Goal: Task Accomplishment & Management: Complete application form

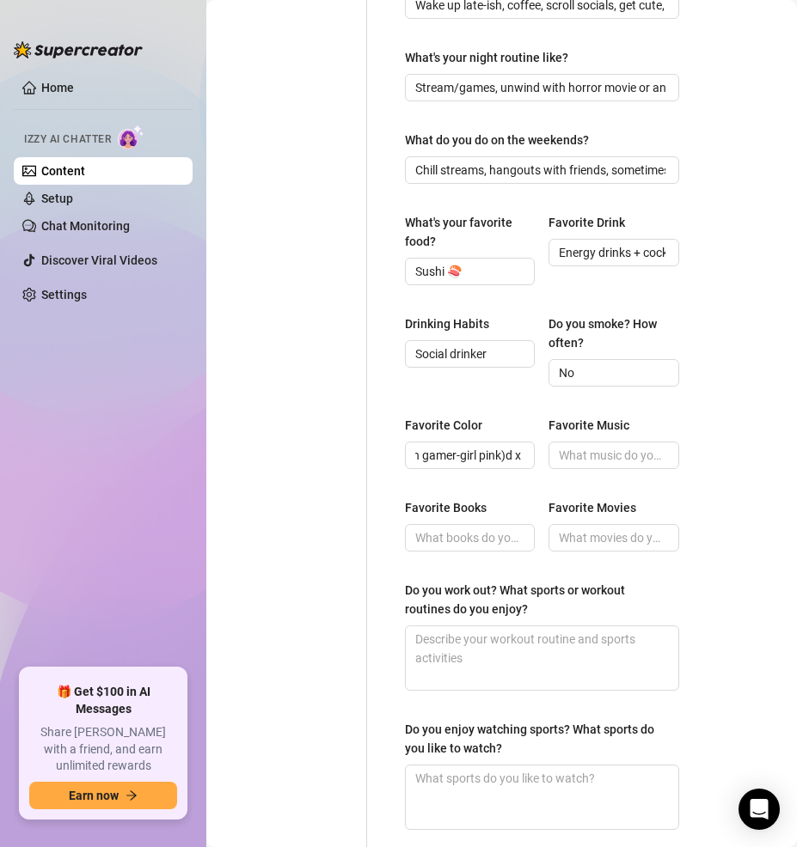
scroll to position [748, 0]
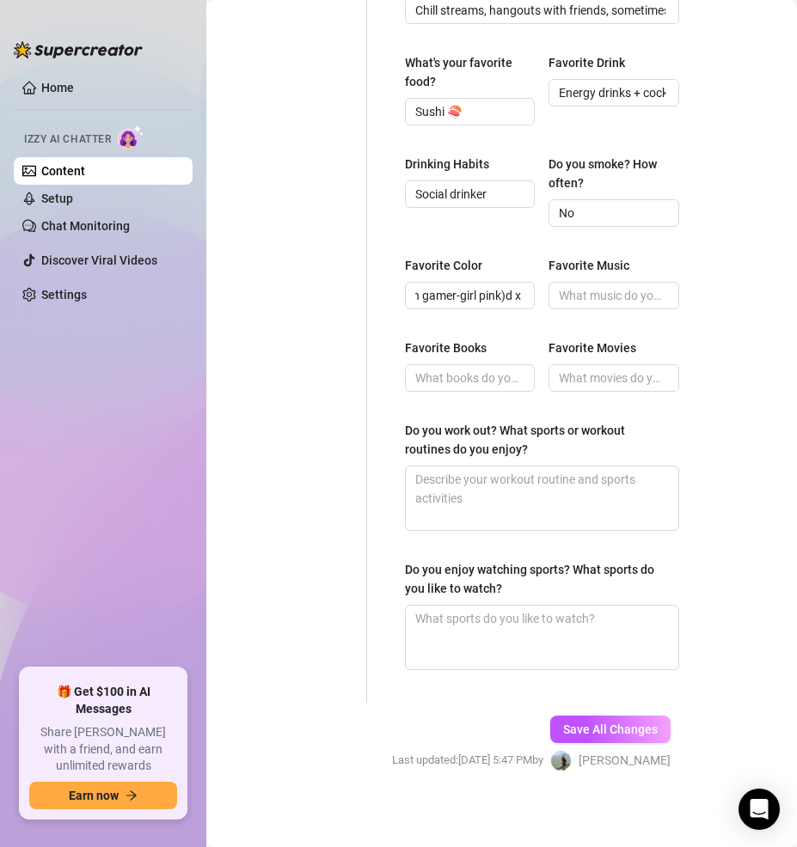
type input "Pink (neon gamer-girl pink)d x"
click at [597, 305] on input "Favorite Music" at bounding box center [612, 295] width 106 height 19
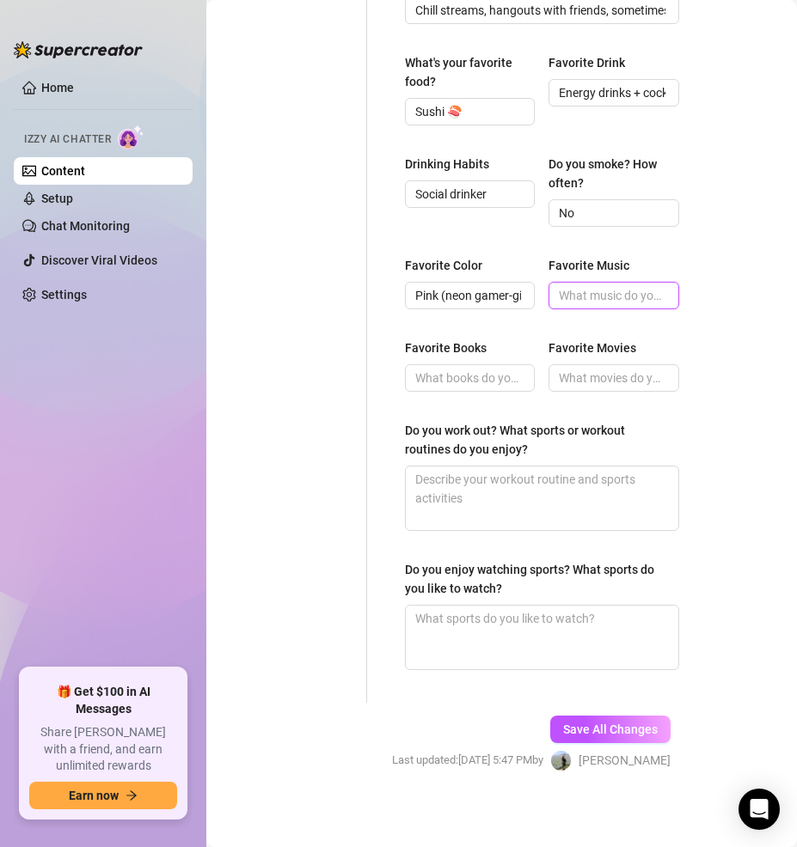
paste input "EDM, pop, Doja Cat, [PERSON_NAME]"
type input "EDM, pop, Doja Cat, [PERSON_NAME]"
click at [464, 388] on input "Favorite Books" at bounding box center [468, 378] width 106 height 19
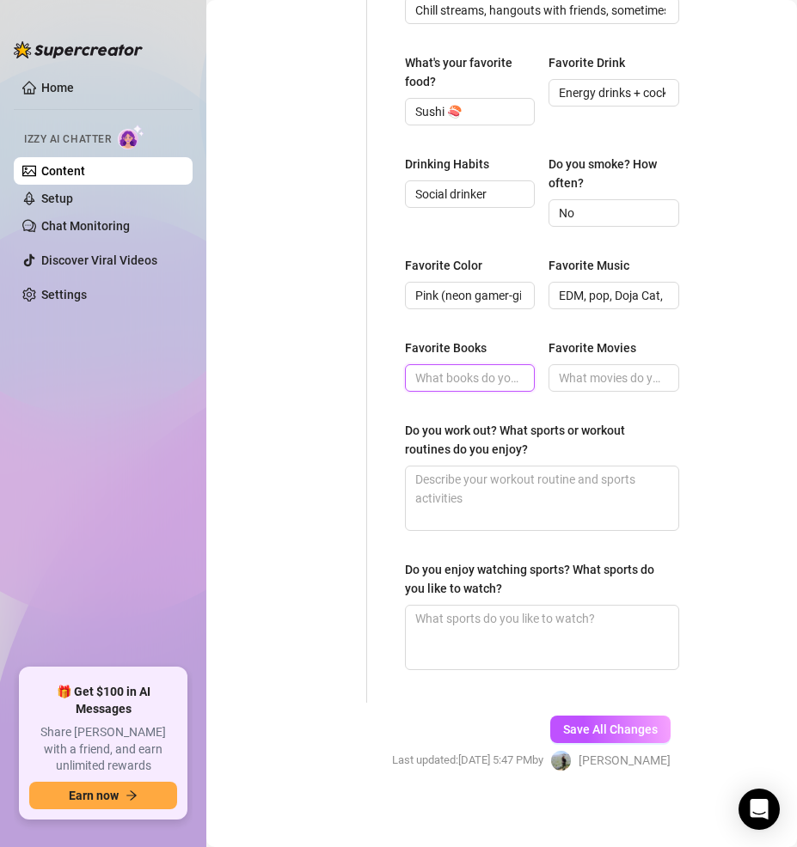
click at [479, 388] on input "Favorite Books" at bounding box center [468, 378] width 106 height 19
paste input "Spicy romance + light fantasy"
type input "Spicy romance + light fantasy"
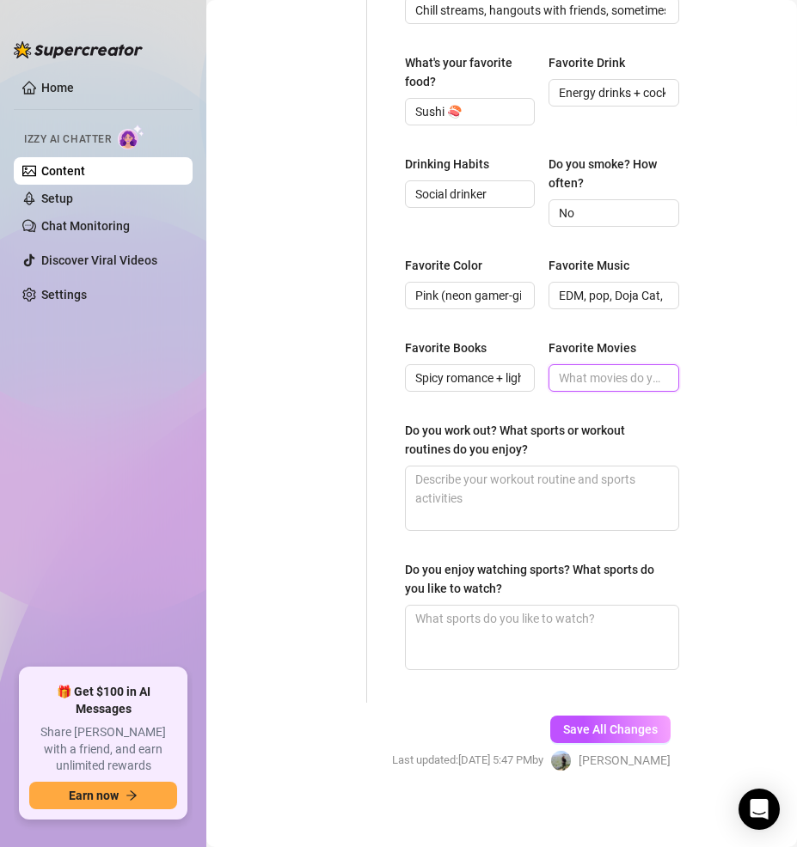
click at [621, 388] on input "Favorite Movies" at bounding box center [612, 378] width 106 height 19
paste input "Horror (Insidious, The Conjuring), Marvel movies, thrillers"
type input "Horror (Insidious, The Conjuring), Marvel movies, thrillers"
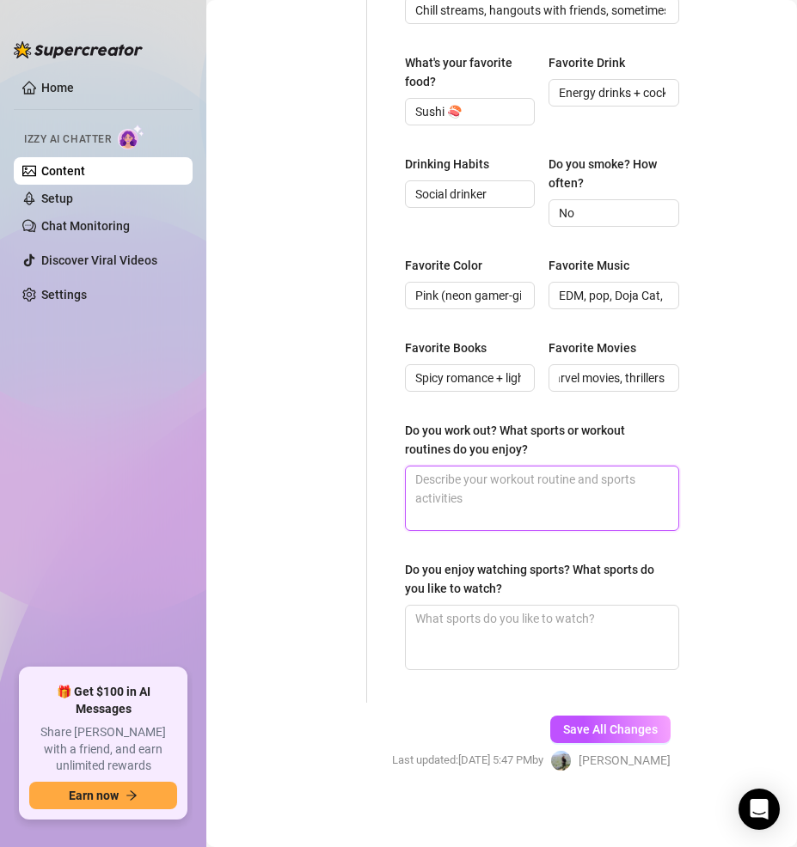
click at [478, 523] on textarea "Do you work out? What sports or workout routines do you enjoy?" at bounding box center [542, 499] width 272 height 64
click at [574, 499] on textarea "Do you work out? What sports or workout routines do you enjoy?" at bounding box center [542, 499] width 272 height 64
paste textarea "Yoga, light cardio, squats & booty workouts"
type textarea "Yoga, light cardio, squats & booty workouts"
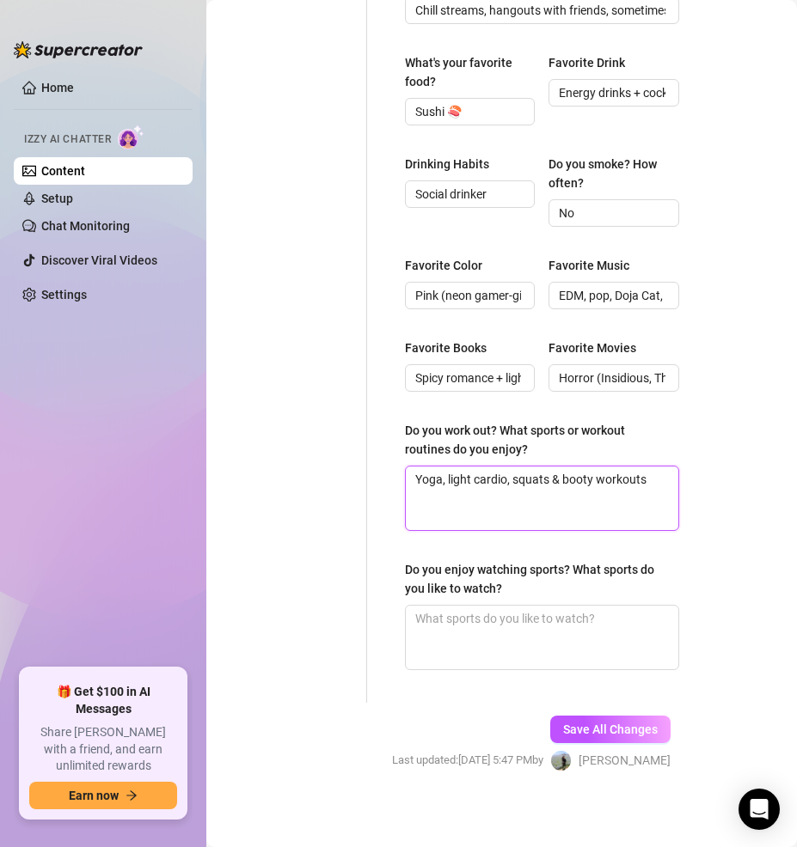
type textarea "Yoga, light cardio, squats & booty workouts"
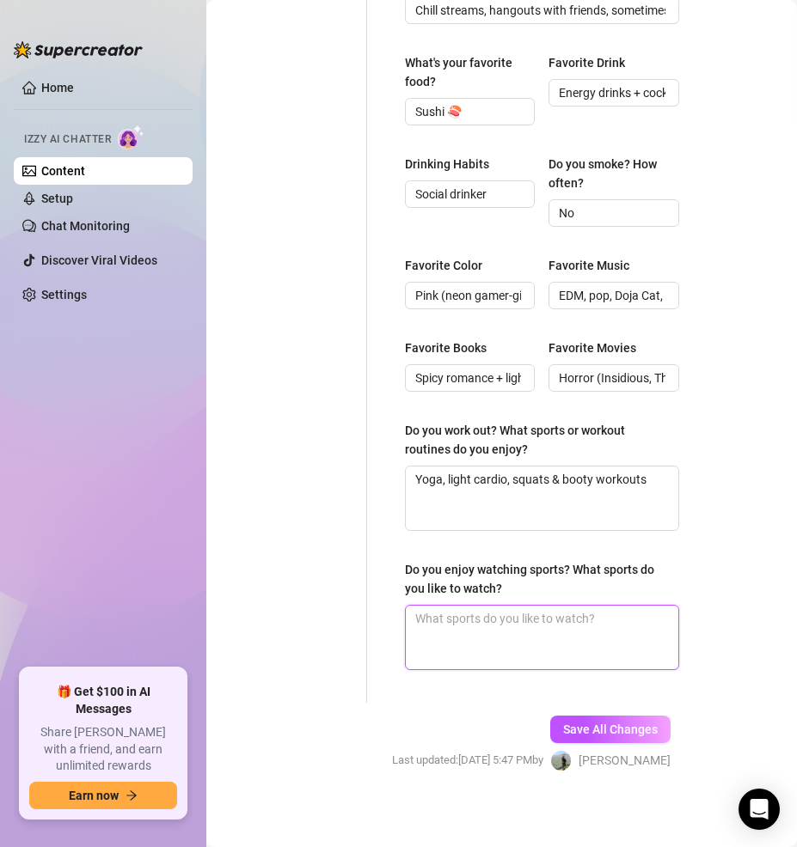
click at [534, 654] on textarea "Do you enjoy watching sports? What sports do you like to watch?" at bounding box center [542, 638] width 272 height 64
paste textarea "Esports + UFC (I love the hype)"
type textarea "Esports + UFC (I love the hype)"
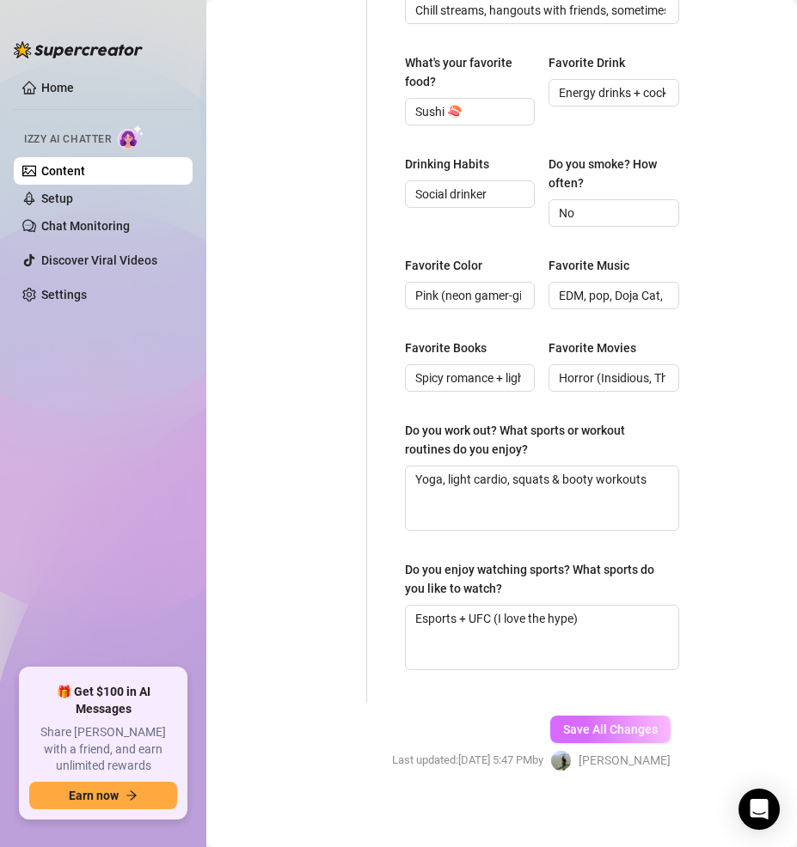
click at [580, 739] on button "Save All Changes" at bounding box center [610, 730] width 120 height 28
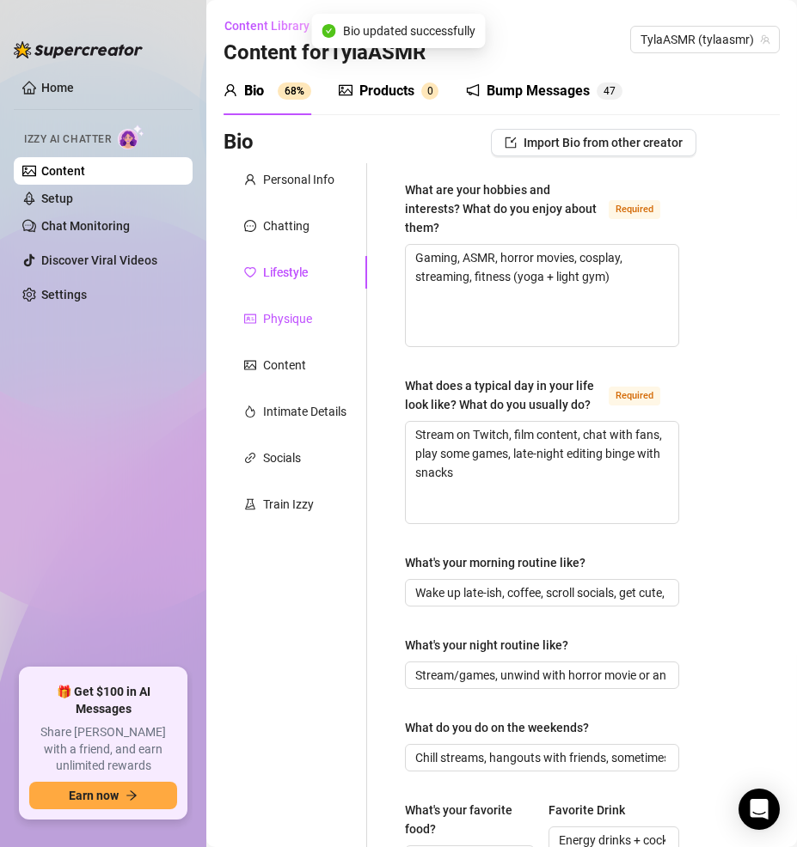
click at [282, 315] on div "Physique" at bounding box center [287, 318] width 49 height 19
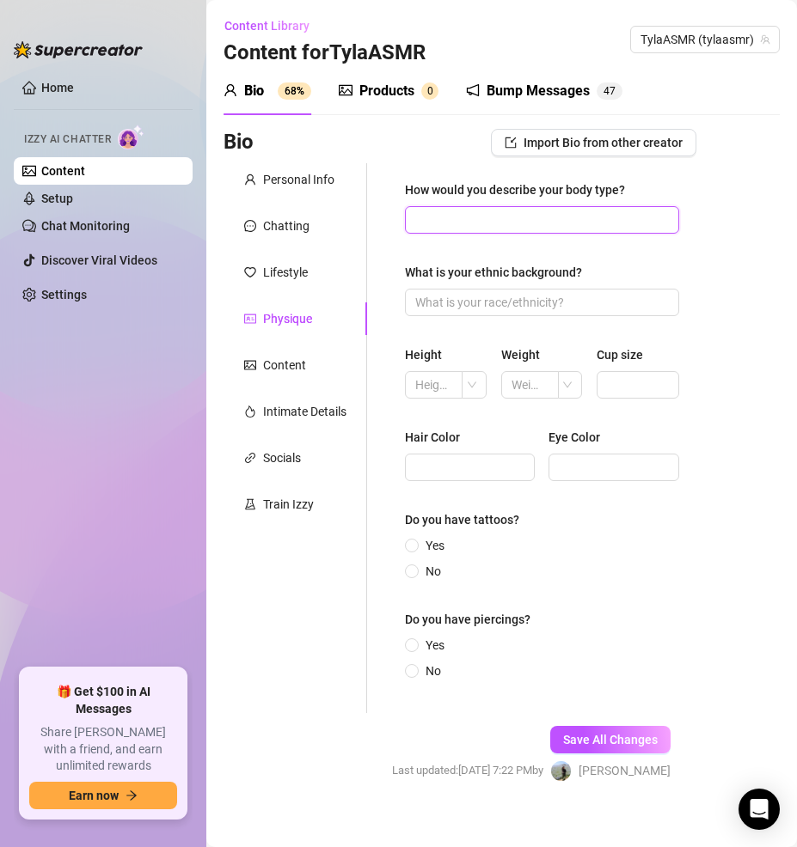
click at [485, 217] on input "How would you describe your body type?" at bounding box center [540, 220] width 250 height 19
paste input "Slim-thick / curvy in the right places"
type input "Slim-thick / curvy in the right places"
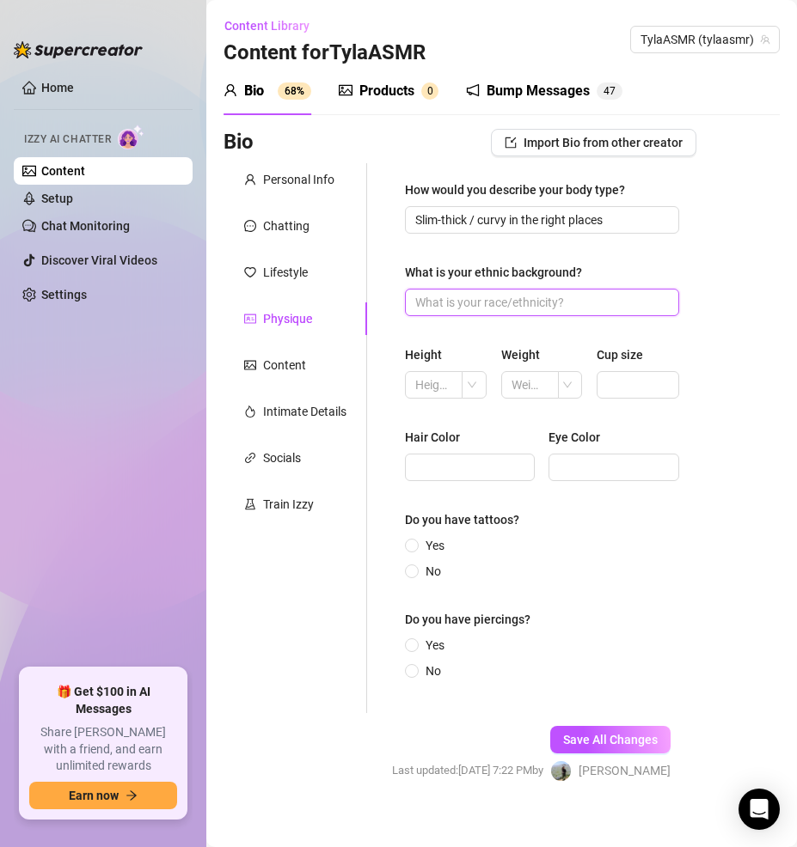
click at [558, 303] on input "What is your ethnic background?" at bounding box center [540, 302] width 250 height 19
paste input "White (European-American mix)"
type input "White (European-American mix)"
click at [425, 382] on input "text" at bounding box center [432, 385] width 34 height 19
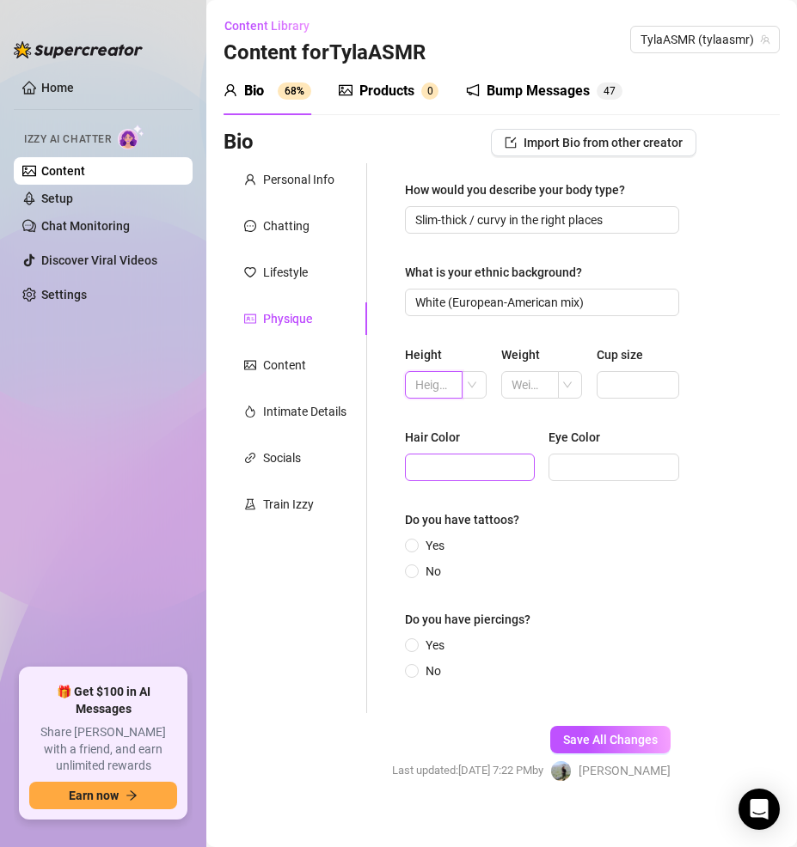
paste input "5’6”"
click at [472, 386] on span at bounding box center [479, 385] width 15 height 26
type input "5’6”"
click at [472, 381] on span at bounding box center [479, 385] width 15 height 26
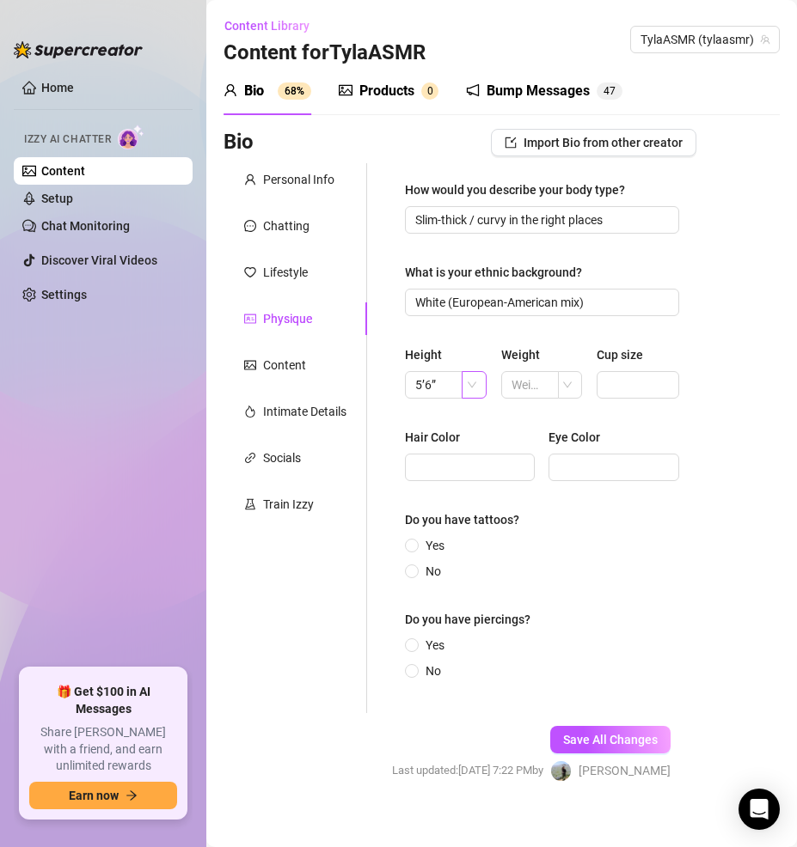
click at [472, 381] on span at bounding box center [479, 385] width 15 height 26
click at [466, 386] on div at bounding box center [474, 385] width 25 height 28
click at [466, 385] on div at bounding box center [474, 385] width 25 height 28
click at [468, 382] on div at bounding box center [474, 385] width 25 height 28
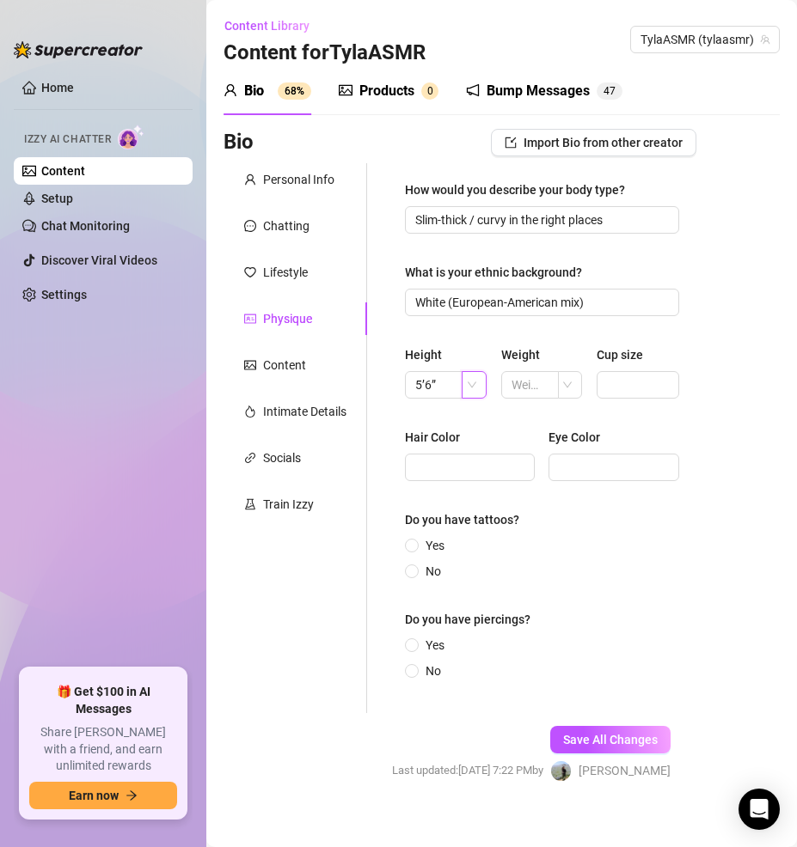
click at [472, 385] on span at bounding box center [479, 385] width 15 height 26
click at [469, 444] on div "ft" at bounding box center [472, 447] width 21 height 28
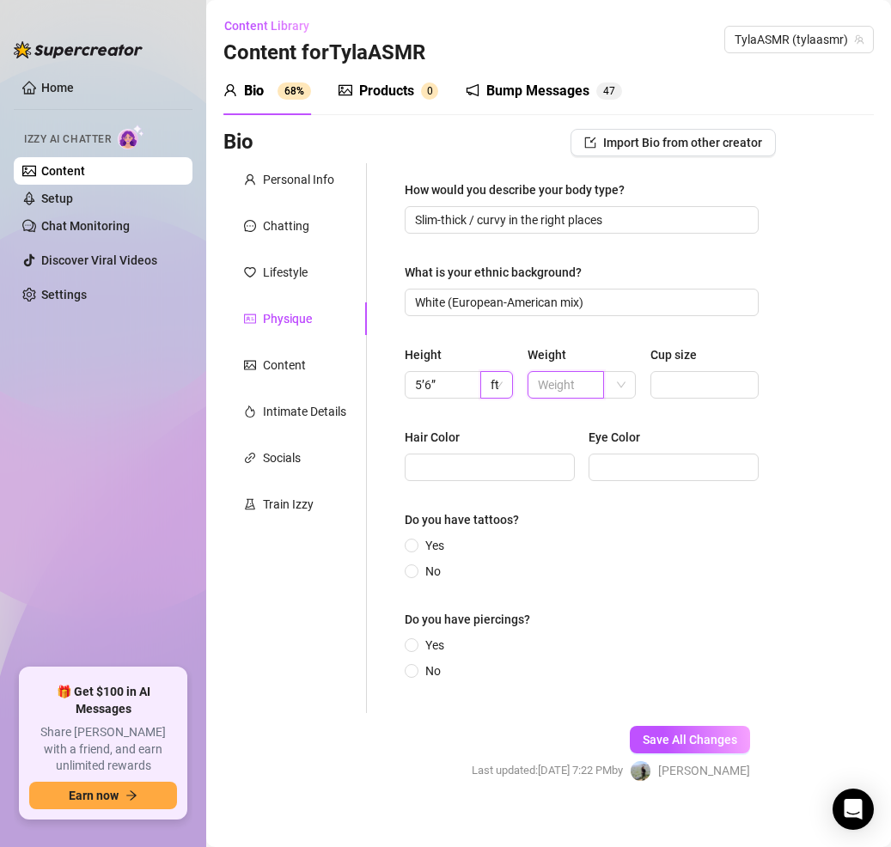
click at [569, 382] on input "text" at bounding box center [564, 385] width 52 height 19
click at [566, 382] on input "text" at bounding box center [564, 385] width 52 height 19
click at [618, 388] on span at bounding box center [621, 385] width 15 height 26
type input "125"
click at [609, 446] on div "lbs" at bounding box center [613, 447] width 25 height 28
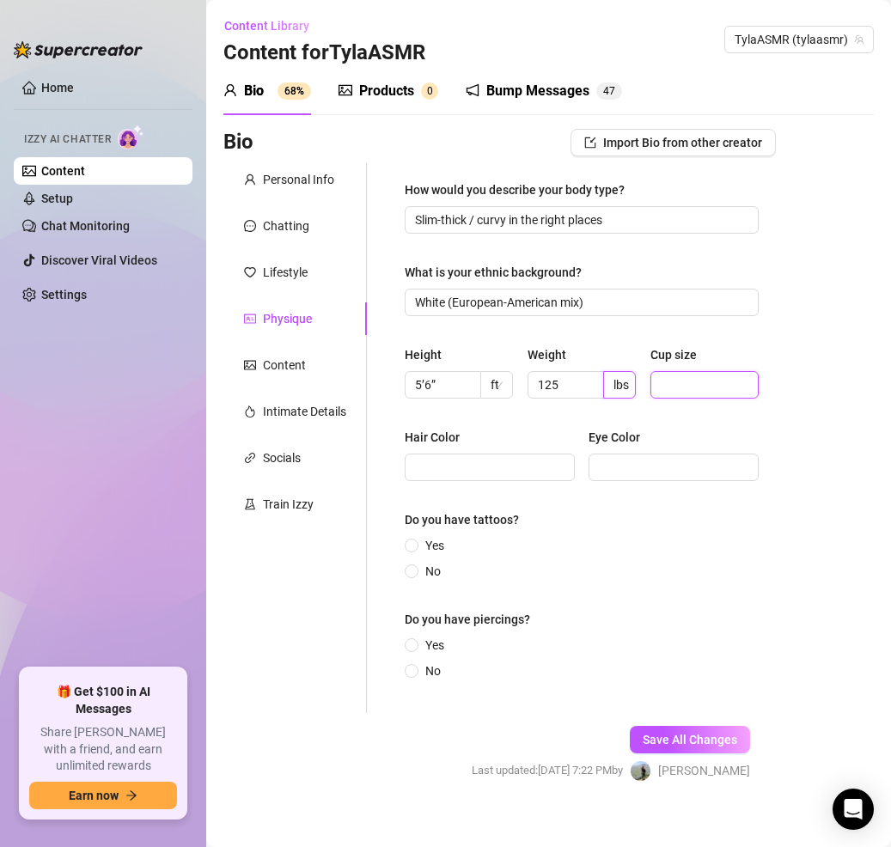
click at [688, 385] on input "Cup size" at bounding box center [703, 385] width 85 height 19
click at [688, 383] on input "Cup size" at bounding box center [703, 385] width 85 height 19
type input "34D"
click at [492, 468] on input "Hair Color" at bounding box center [488, 467] width 146 height 19
paste input "Blonde (sometimes dyed pastel for fun)"
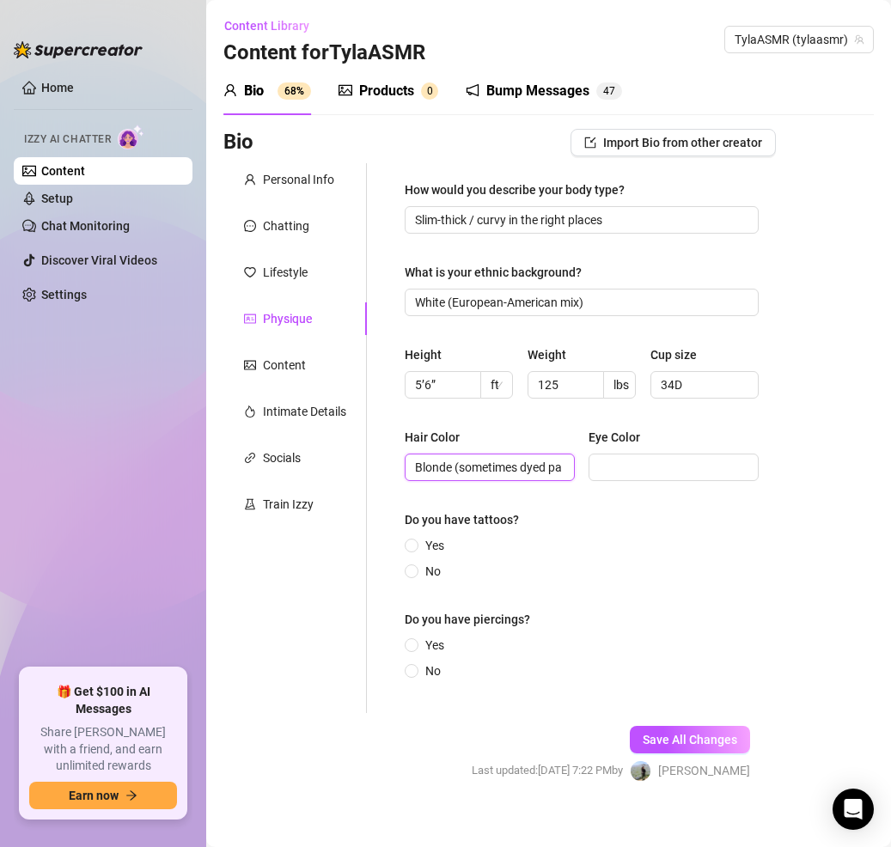
scroll to position [0, 70]
type input "Blonde (sometimes dyed pastel for fun)"
click at [625, 476] on input "Eye Color" at bounding box center [672, 467] width 146 height 19
type input "Blue"
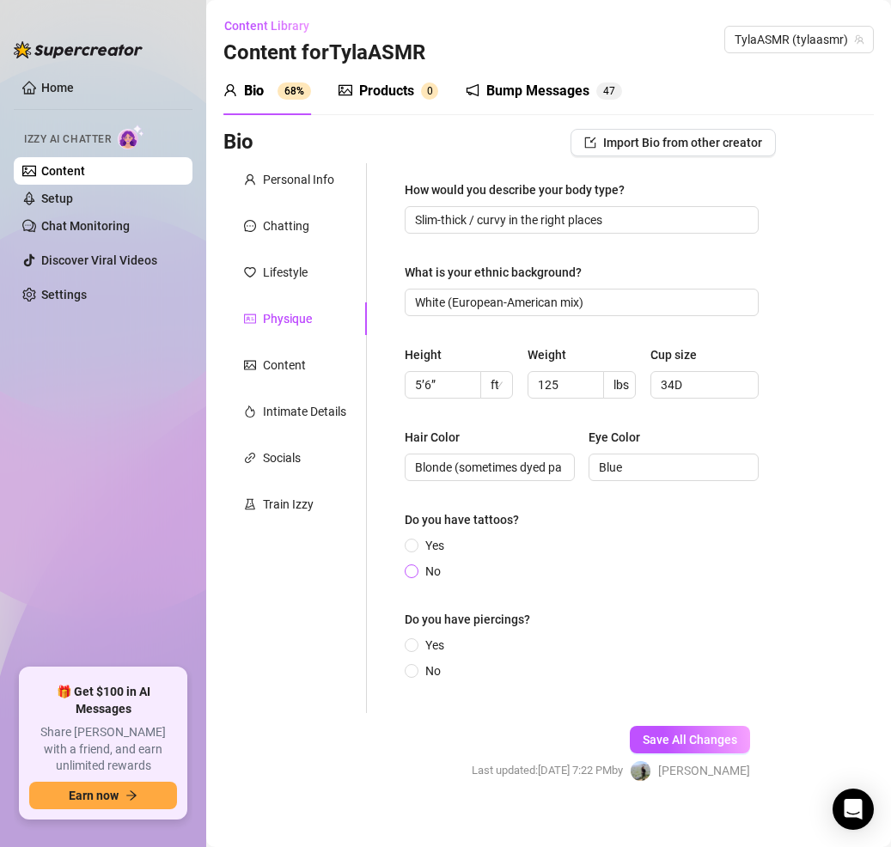
click at [413, 576] on input "No" at bounding box center [412, 572] width 7 height 11
radio input "true"
click at [413, 648] on input "Yes" at bounding box center [412, 646] width 7 height 11
radio input "true"
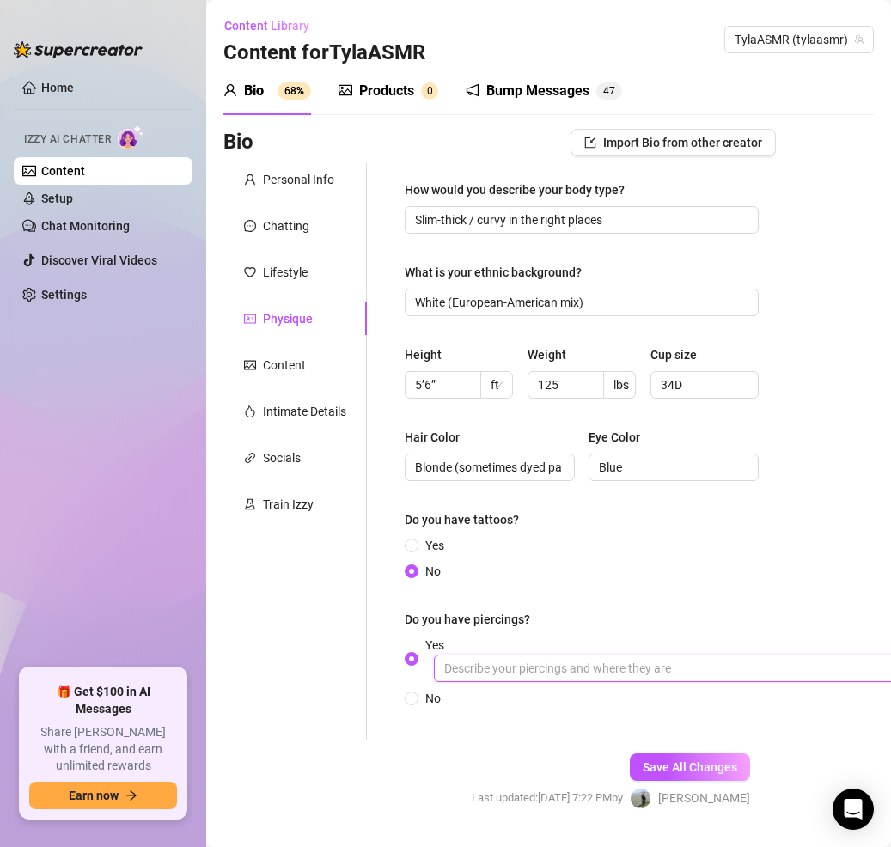
click at [521, 658] on input "Yes" at bounding box center [692, 669] width 516 height 28
type input "ears"
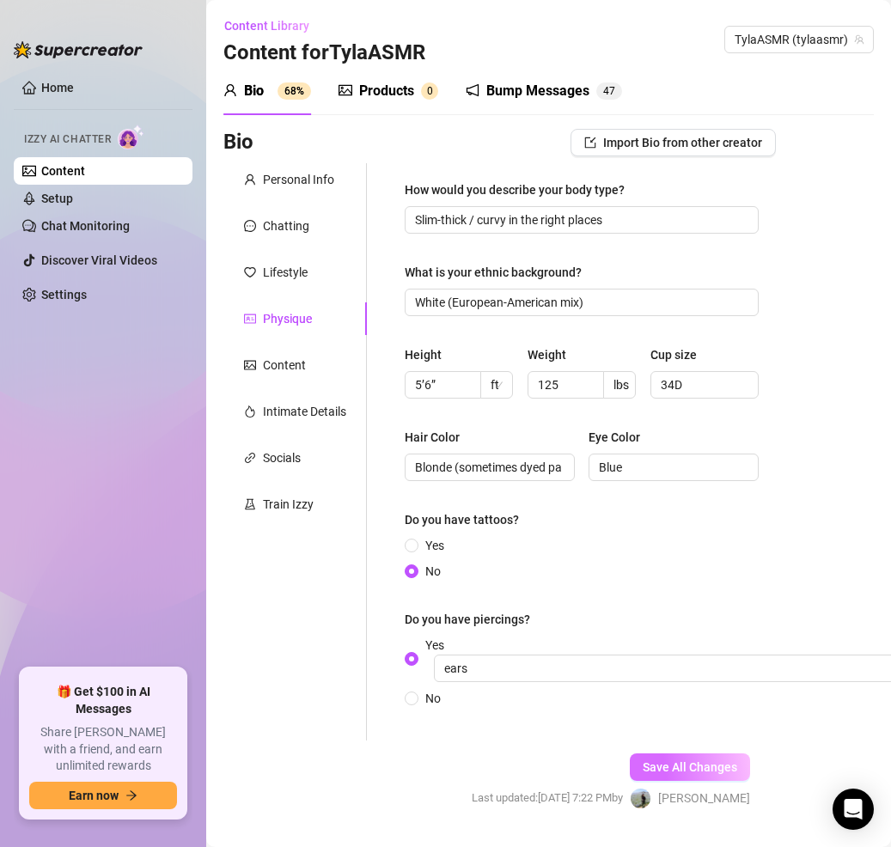
click at [682, 765] on span "Save All Changes" at bounding box center [690, 768] width 95 height 14
click at [280, 370] on div "Content" at bounding box center [284, 365] width 43 height 19
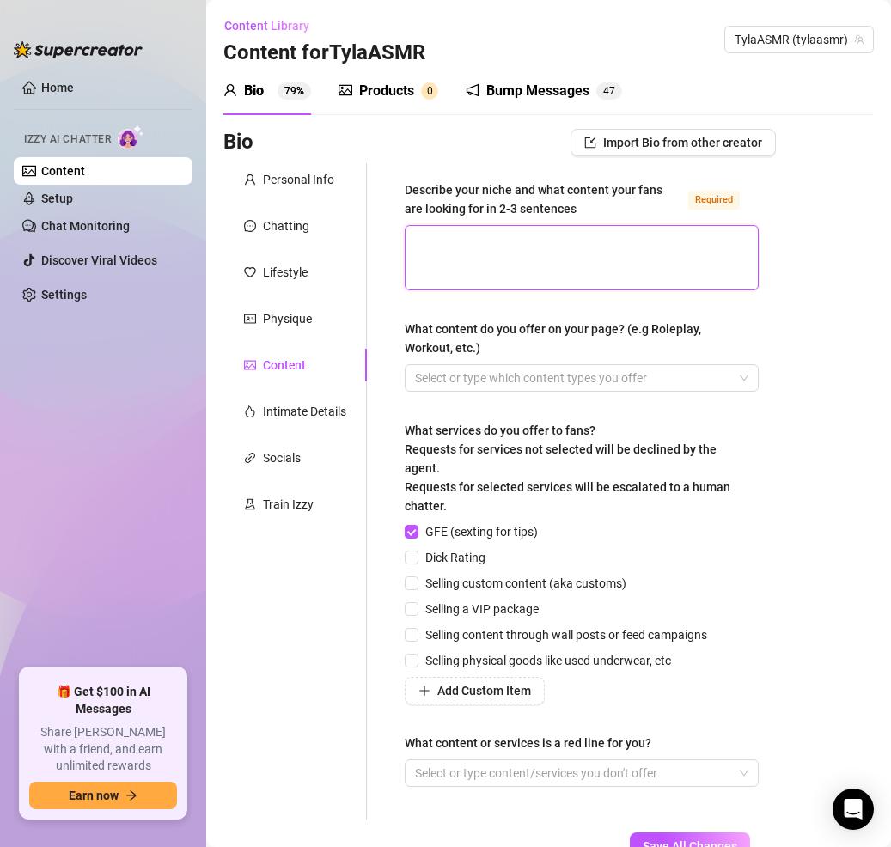
click at [549, 265] on textarea "Describe your niche and what content your fans are looking for in 2-3 sentences…" at bounding box center [582, 258] width 352 height 64
paste textarea "Gamer-girl tease with [PERSON_NAME]. Fans come for the gamer/streamer personali…"
type textarea "Gamer-girl tease with [PERSON_NAME]. Fans come for the gamer/streamer personali…"
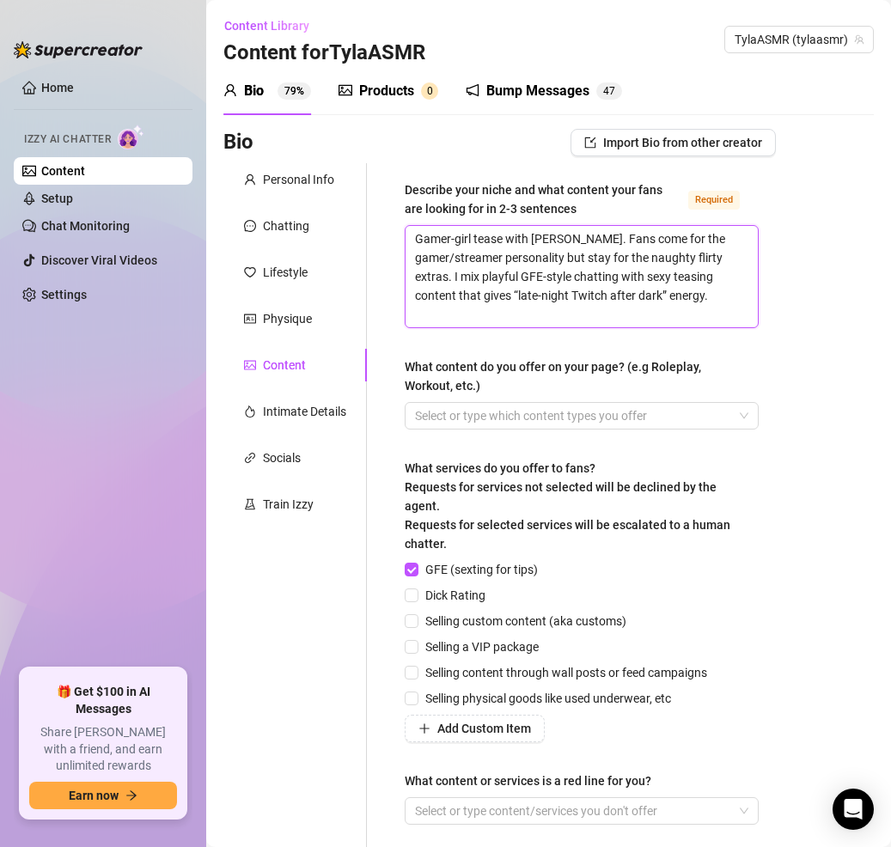
type textarea "Gamer-girl tease with [PERSON_NAME]. Fans come for the gamer/streamer personali…"
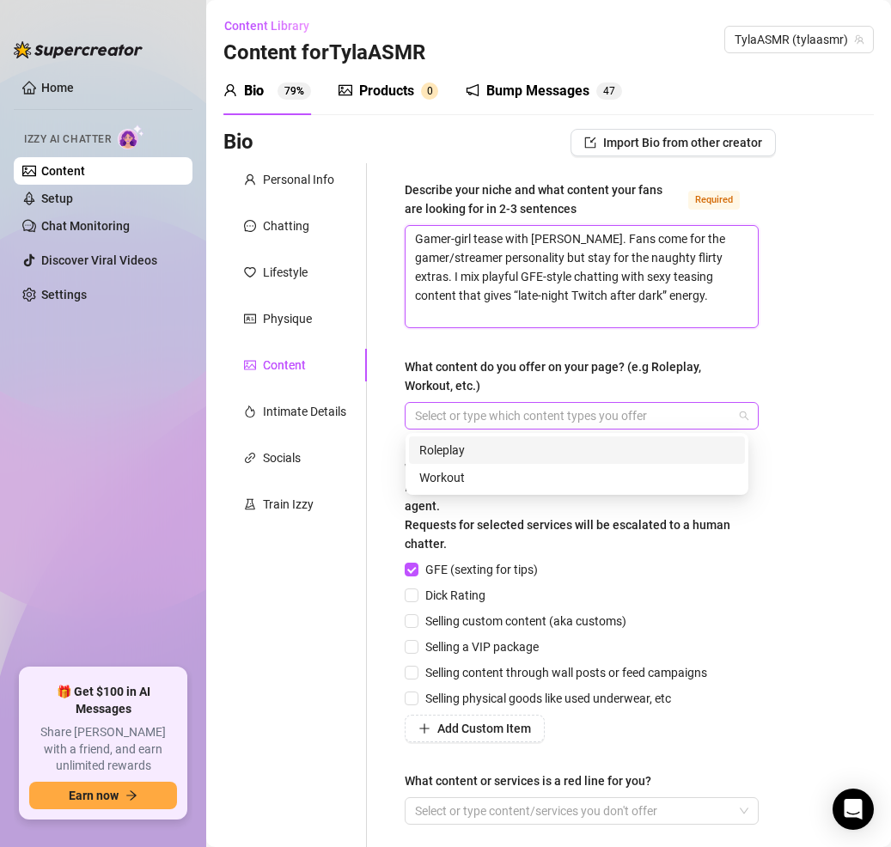
click at [427, 413] on div at bounding box center [572, 416] width 329 height 24
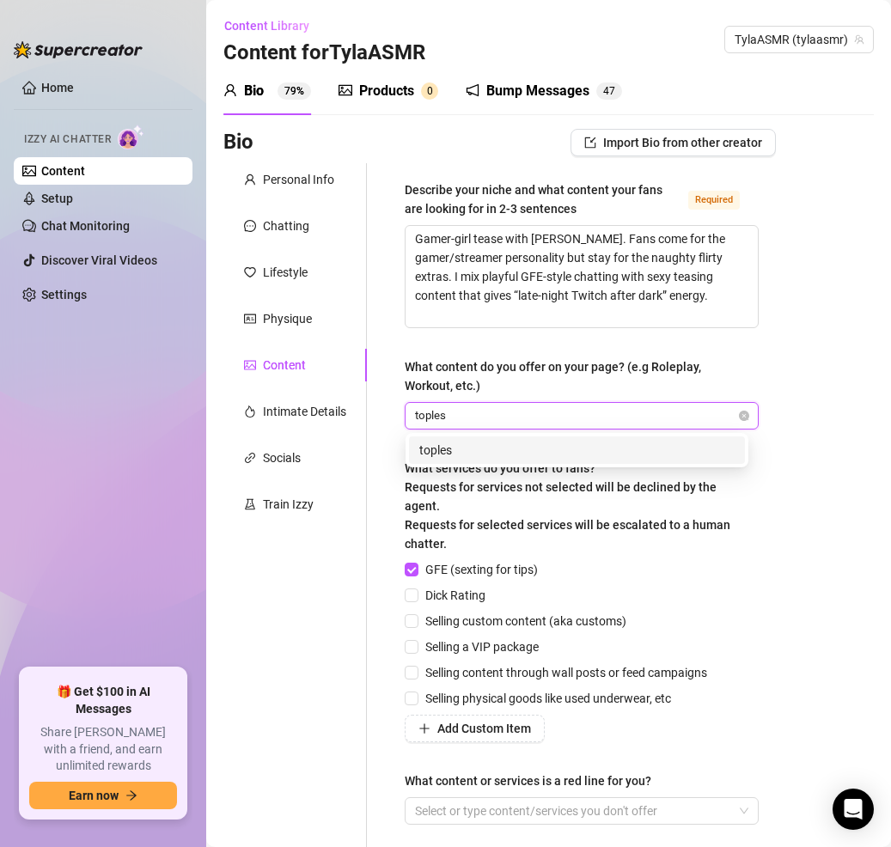
type input "topless"
type input "booty"
type input "nipples"
type input "ASMR"
type input "cosplay"
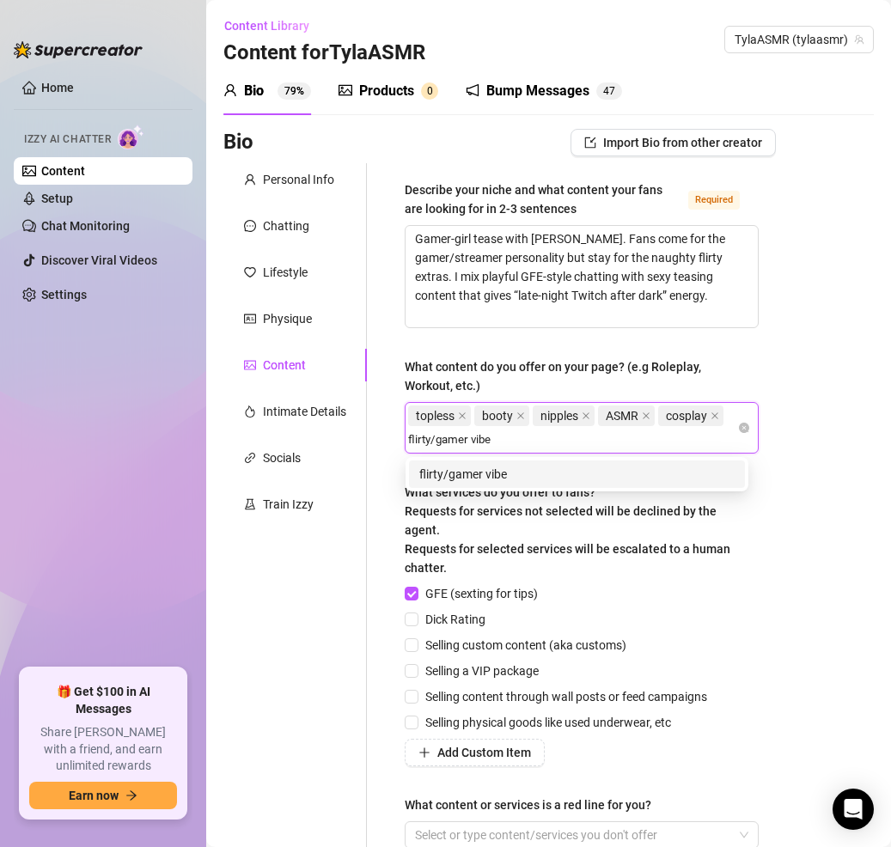
type input "flirty/gamer vibes"
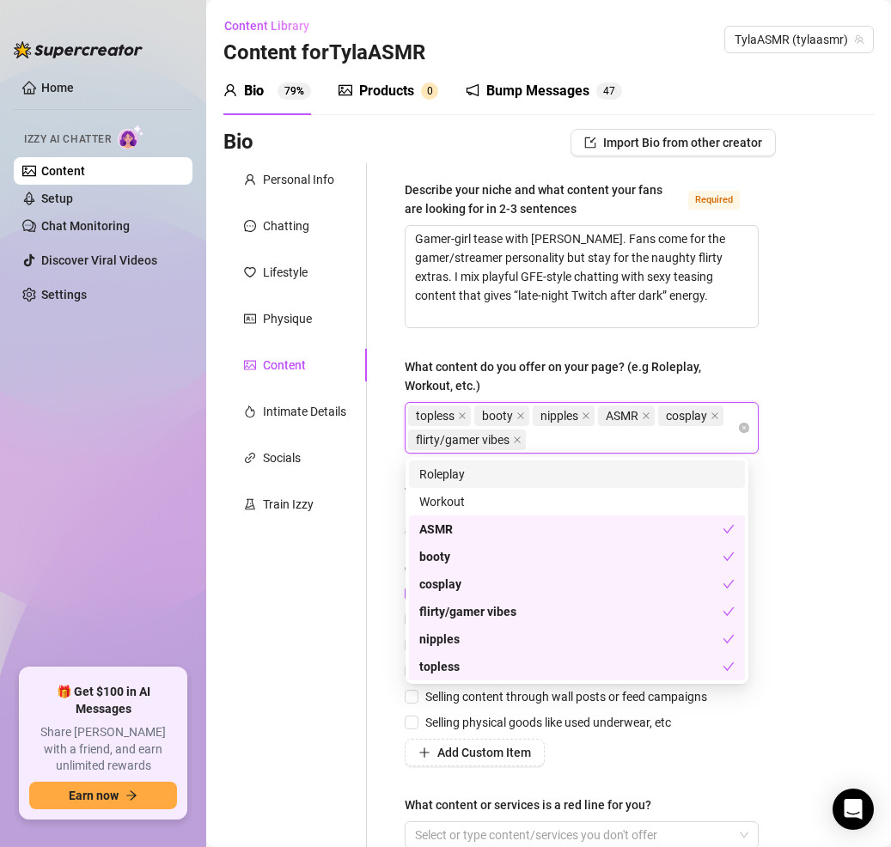
click at [796, 618] on div "Bio Import Bio from other creator Personal Info Chatting Lifestyle Physique Con…" at bounding box center [548, 555] width 651 height 852
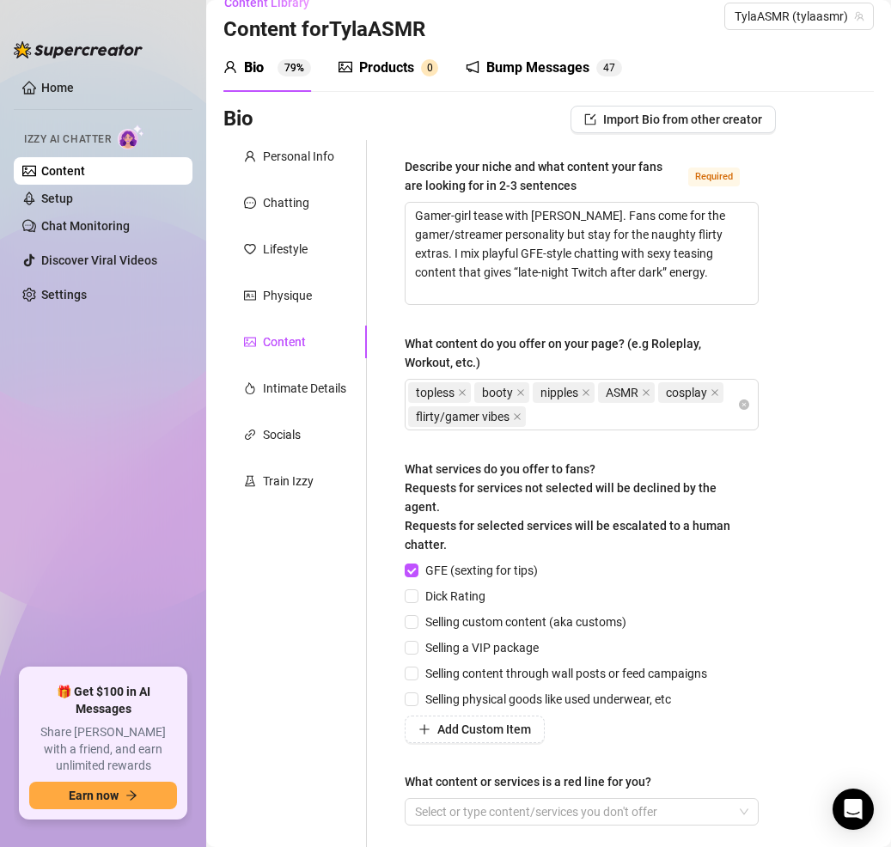
scroll to position [24, 0]
click at [463, 590] on span "Dick Rating" at bounding box center [456, 595] width 74 height 19
click at [417, 590] on input "Dick Rating" at bounding box center [411, 595] width 12 height 12
checkbox input "true"
click at [456, 617] on span "Selling custom content (aka customs)" at bounding box center [526, 621] width 215 height 19
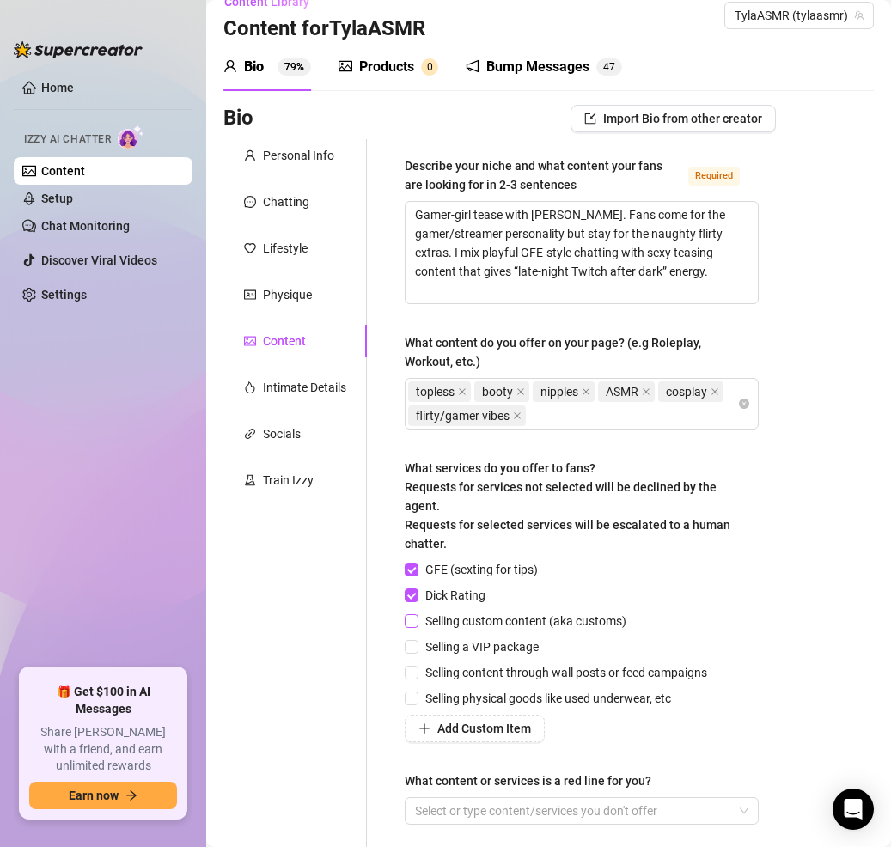
click at [417, 617] on input "Selling custom content (aka customs)" at bounding box center [411, 621] width 12 height 12
checkbox input "true"
click at [452, 640] on span "Selling a VIP package" at bounding box center [482, 647] width 127 height 19
click at [417, 640] on input "Selling a VIP package" at bounding box center [411, 646] width 12 height 12
checkbox input "true"
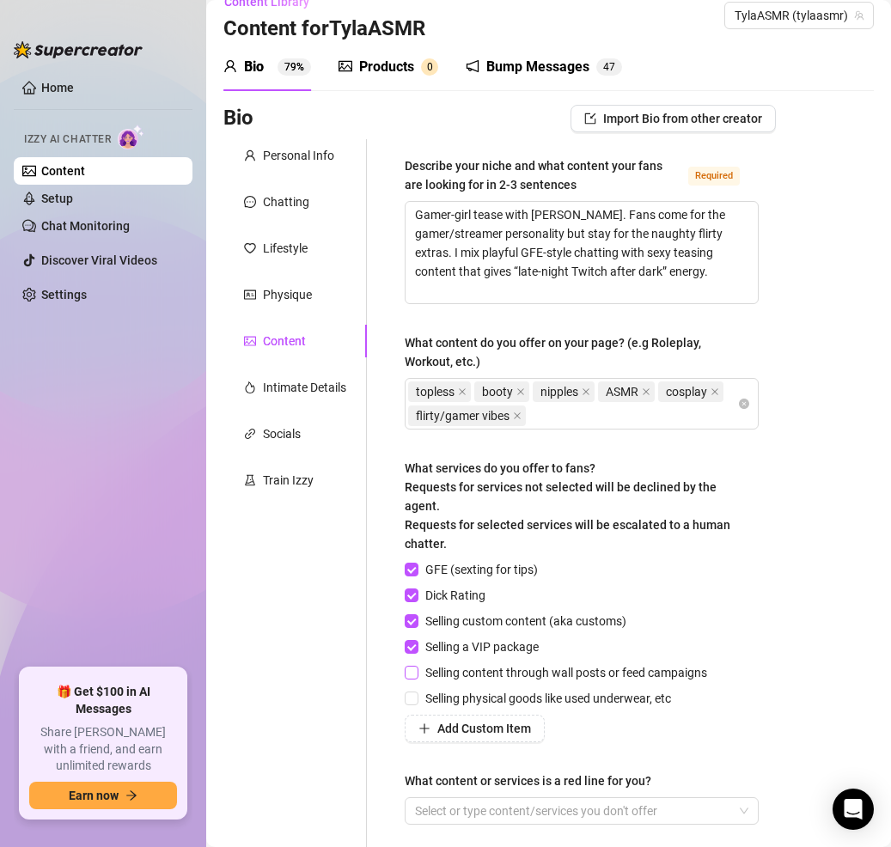
click at [456, 671] on span "Selling content through wall posts or feed campaigns" at bounding box center [567, 673] width 296 height 19
click at [417, 671] on input "Selling content through wall posts or feed campaigns" at bounding box center [411, 672] width 12 height 12
checkbox input "true"
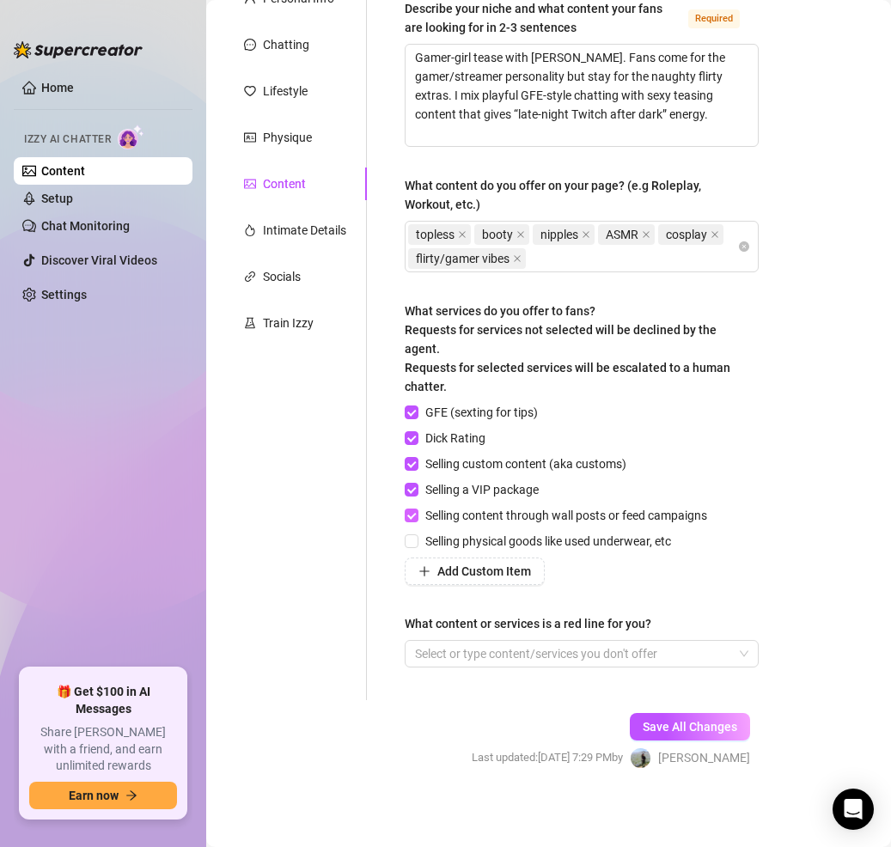
scroll to position [185, 0]
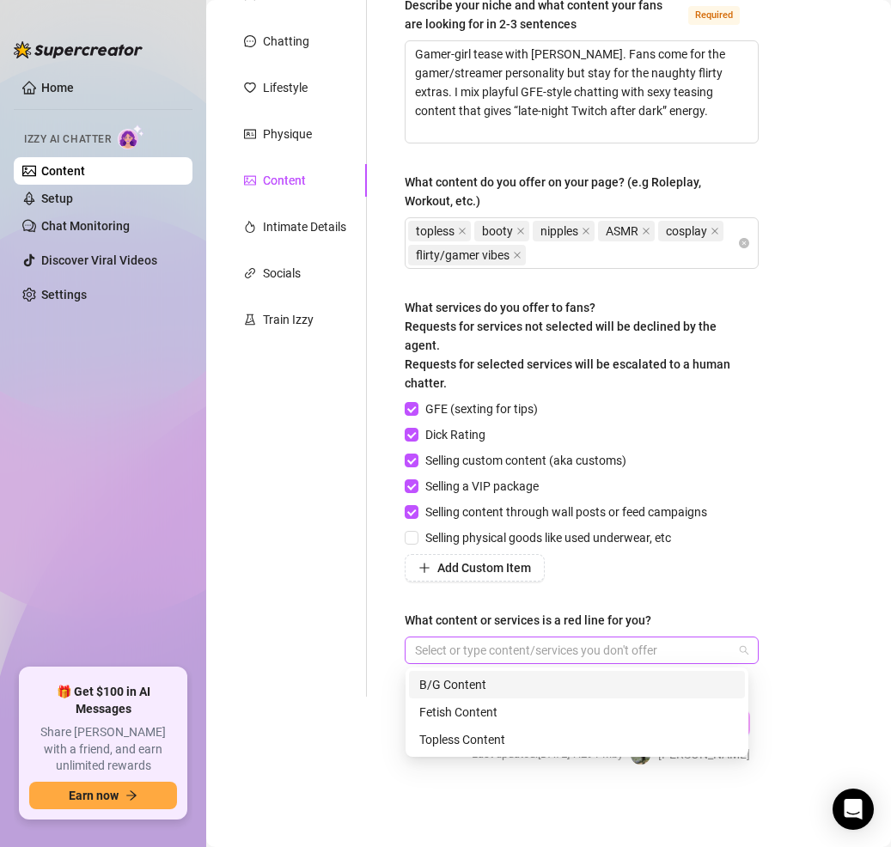
click at [468, 651] on div at bounding box center [572, 651] width 329 height 24
click at [477, 681] on div "B/G Content" at bounding box center [576, 685] width 315 height 19
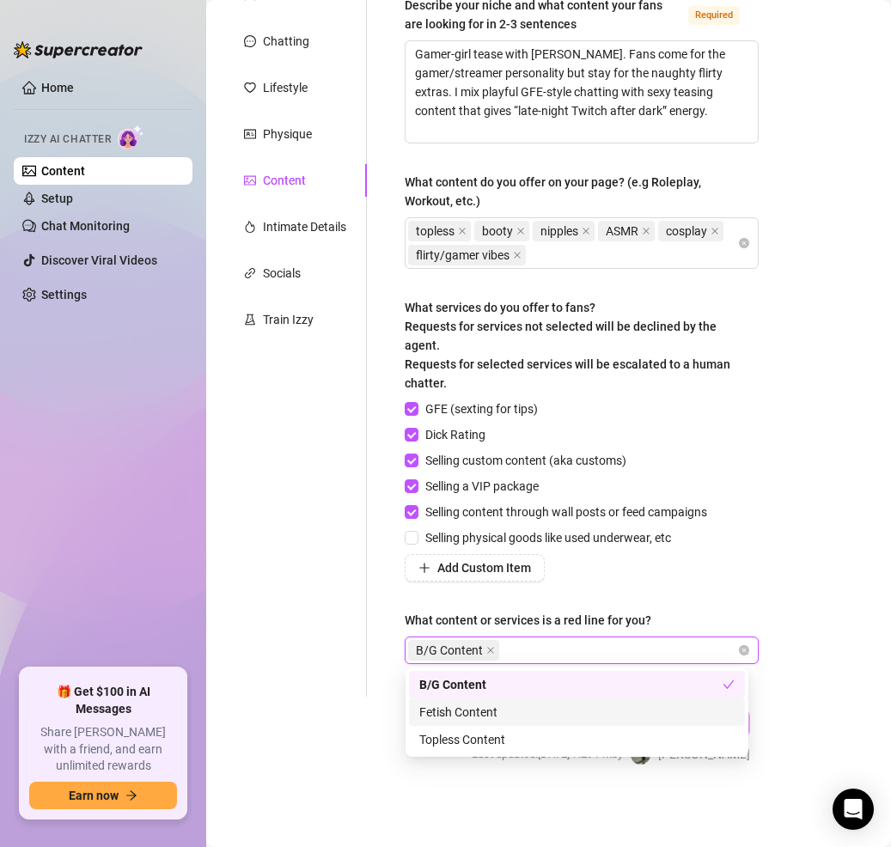
click at [486, 714] on div "Fetish Content" at bounding box center [576, 712] width 315 height 19
click at [319, 650] on div "Personal Info Chatting Lifestyle Physique Content Intimate Details Socials Trai…" at bounding box center [295, 338] width 144 height 719
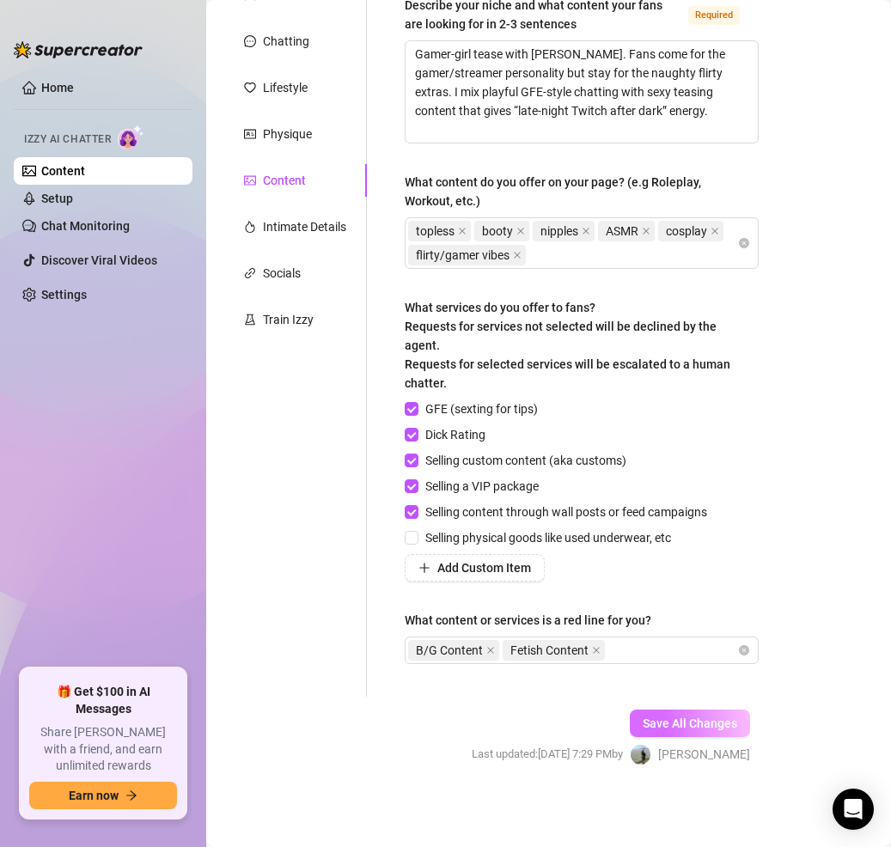
click at [689, 719] on span "Save All Changes" at bounding box center [690, 724] width 95 height 14
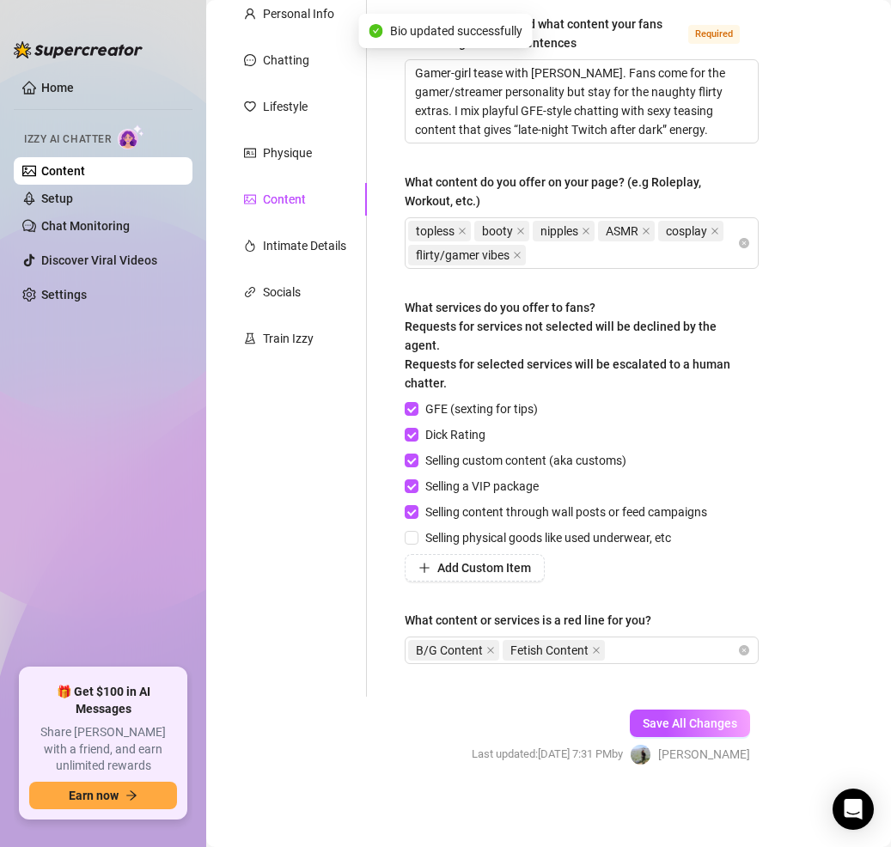
scroll to position [166, 0]
click at [319, 240] on div "Intimate Details" at bounding box center [304, 245] width 83 height 19
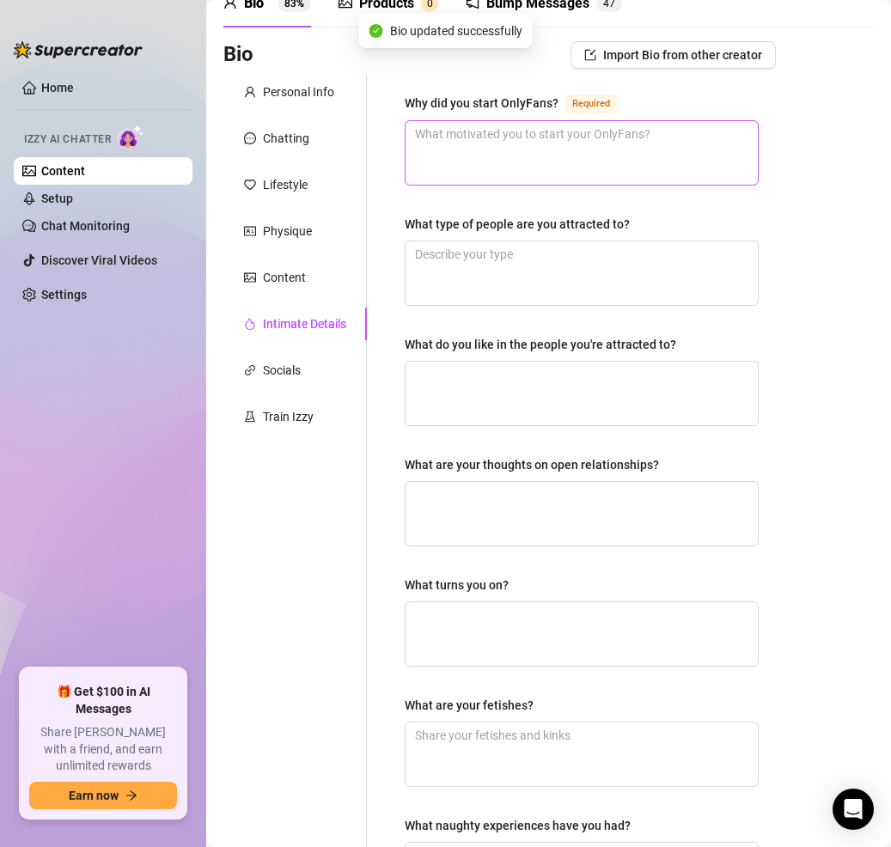
scroll to position [0, 0]
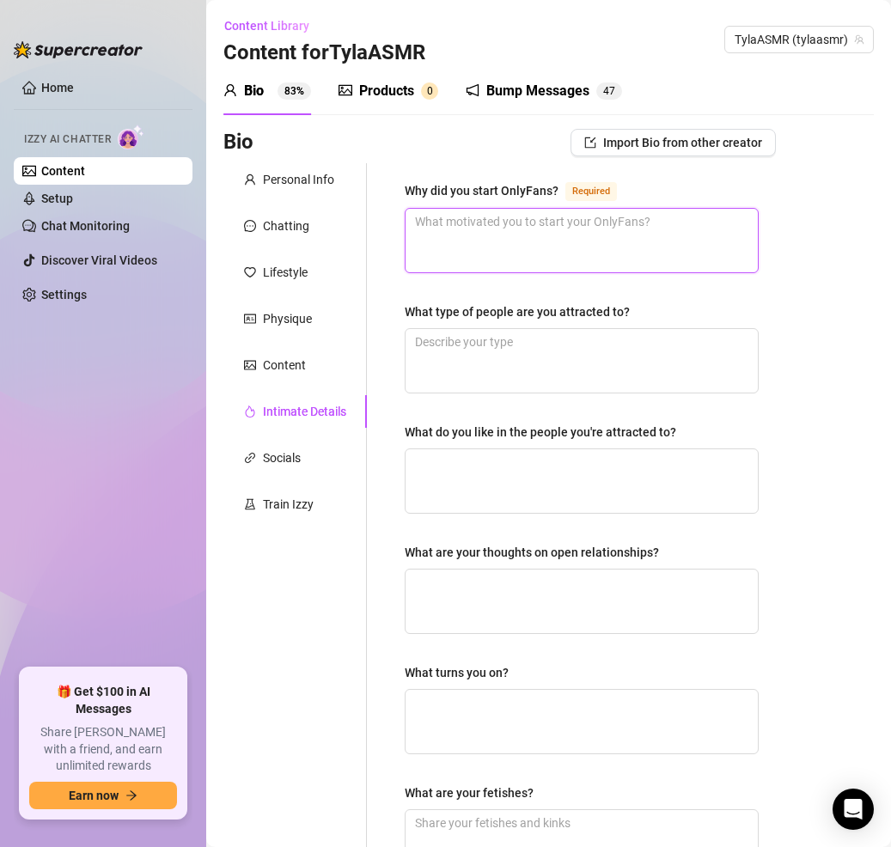
click at [437, 224] on textarea "Why did you start OnlyFans? Required" at bounding box center [582, 241] width 352 height 64
click at [512, 251] on textarea "Why did you start OnlyFans? Required" at bounding box center [582, 241] width 352 height 64
type textarea "T"
type textarea "To"
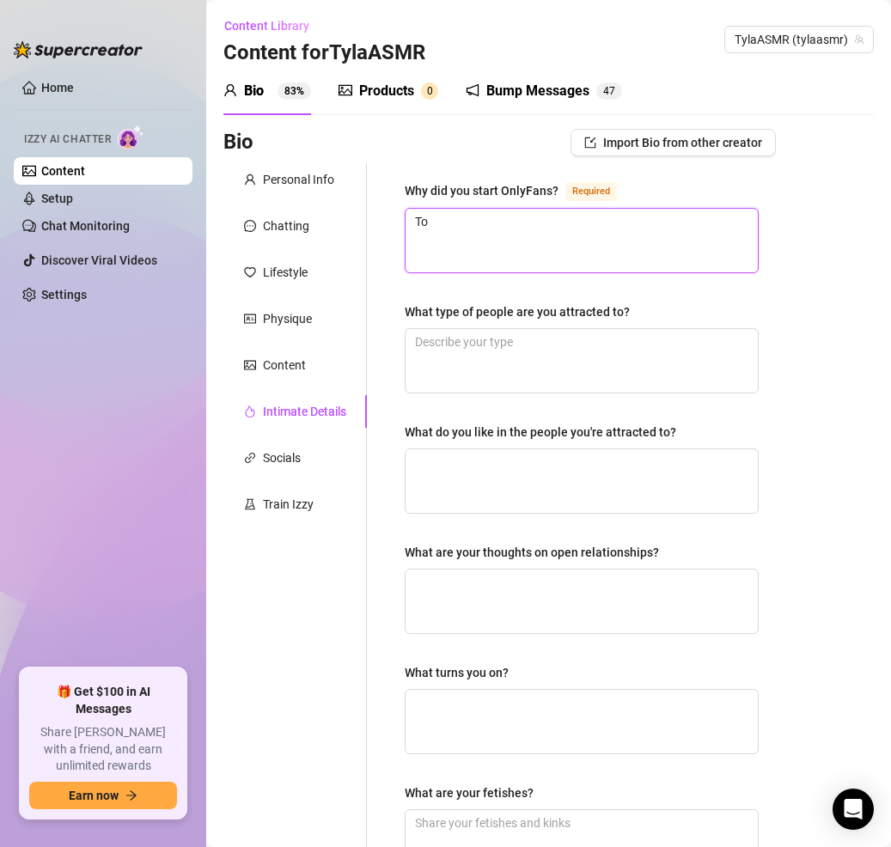
type textarea "To c"
type textarea "To co"
type textarea "To con"
type textarea "To conn"
type textarea "To conne"
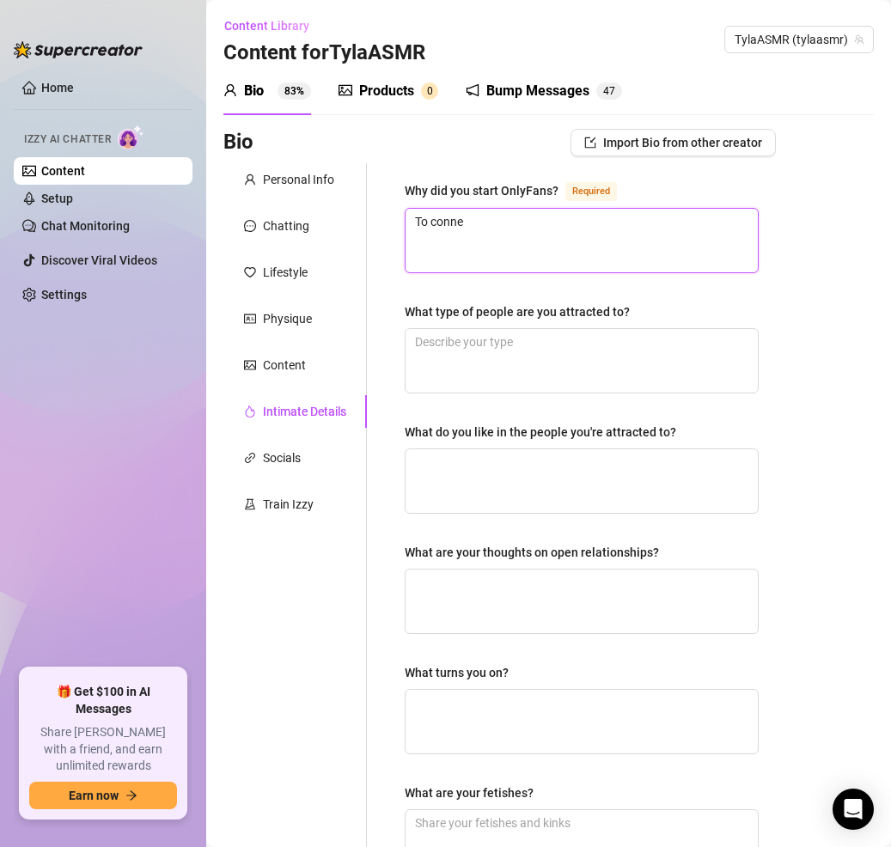
type textarea "To connec"
type textarea "To connect"
type textarea "To connect w"
type textarea "To connect wi"
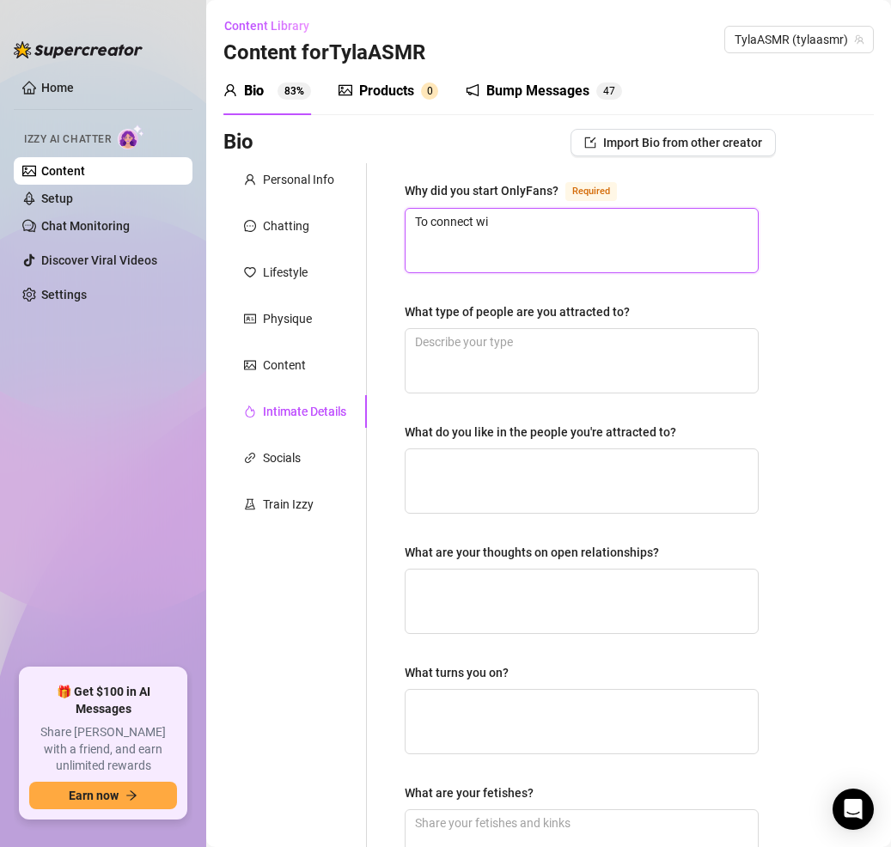
type textarea "To connect wit"
type textarea "To connect with"
type textarea "To connect with f"
type textarea "To connect with fa"
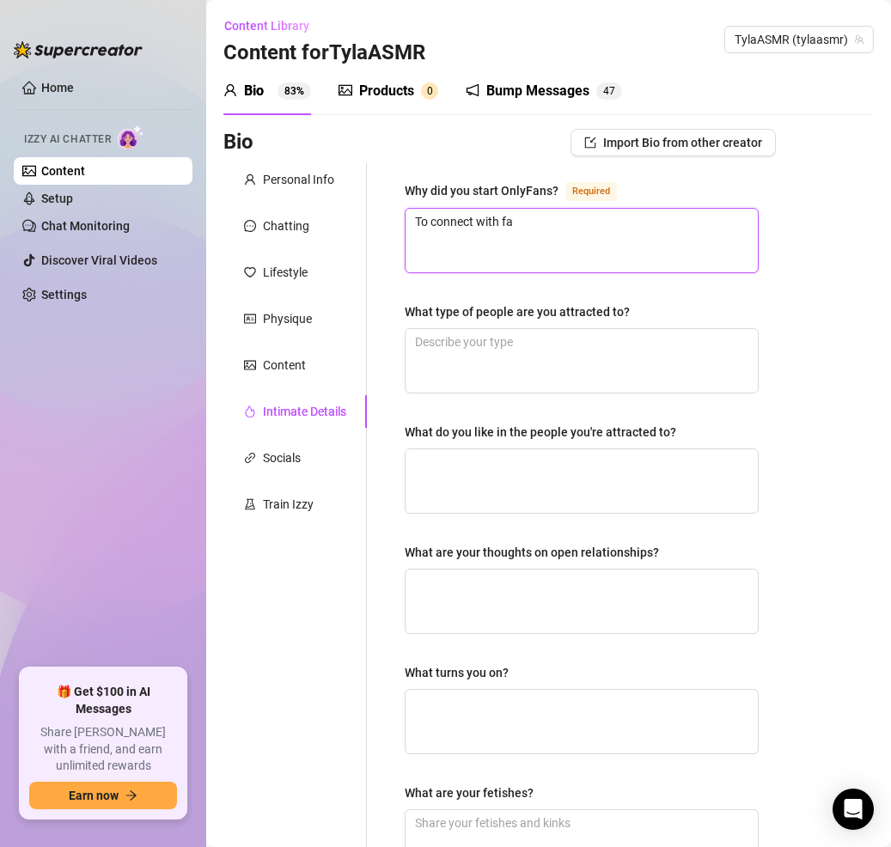
type textarea "To connect with fan"
type textarea "To connect with fans"
type textarea "To connect with fans o"
type textarea "To connect with fans on"
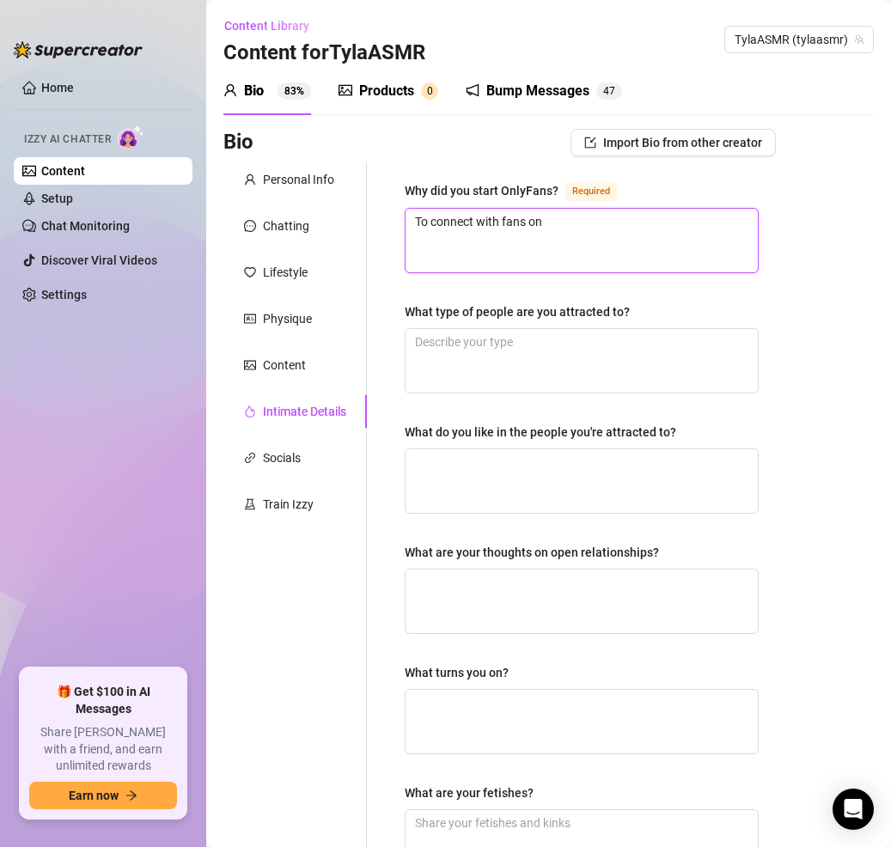
type textarea "To connect with fans on"
type textarea "To connect with fans on a"
type textarea "To connect with fans on a d"
type textarea "To connect with fans on a de"
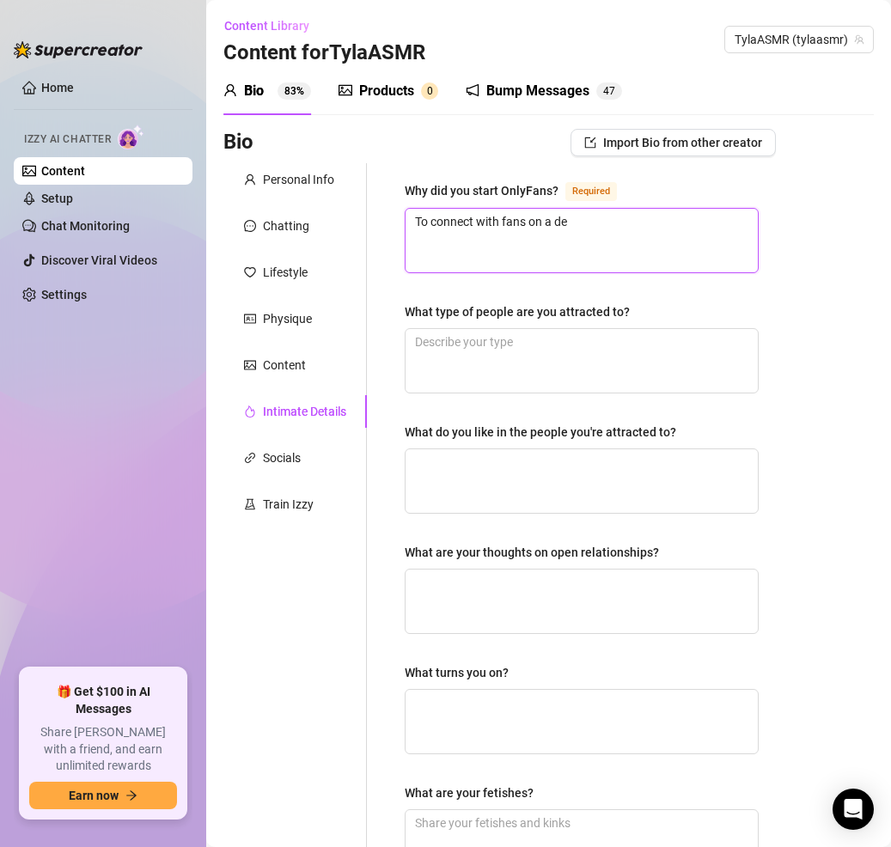
type textarea "To connect with fans on a dee"
type textarea "To connect with fans on a deep"
type textarea "To connect with fans on a deepe"
type textarea "To connect with fans on a deeper"
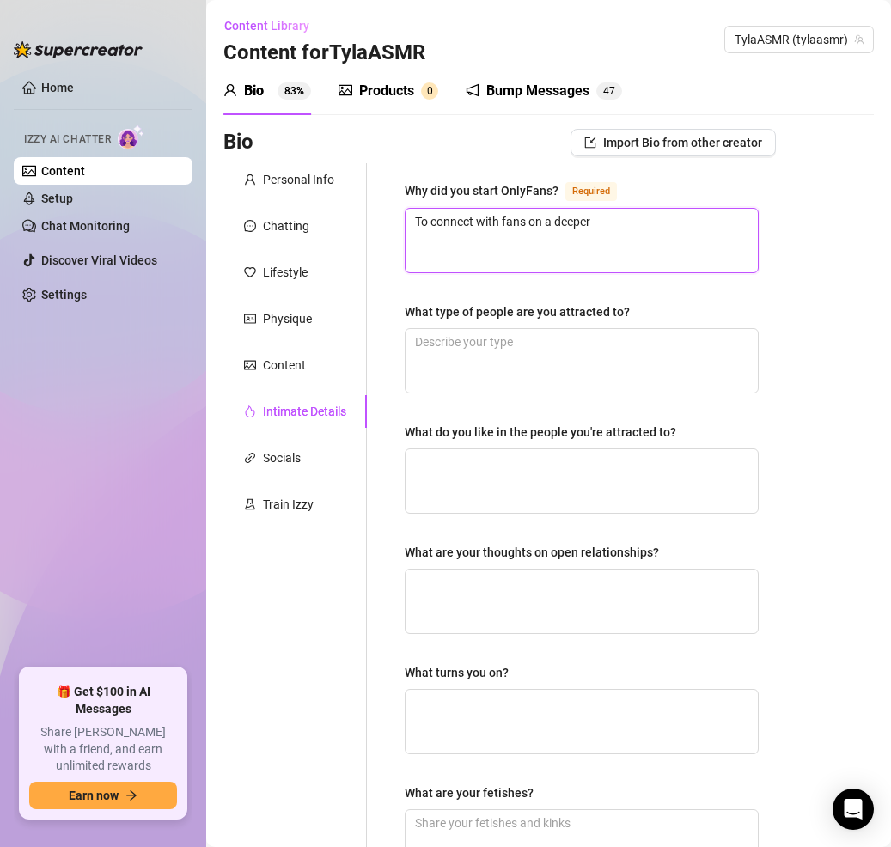
type textarea "To connect with fans on a deeper l"
type textarea "To connect with fans on a deeper le"
type textarea "To connect with fans on a deeper lev"
type textarea "To connect with fans on a deeper leve"
type textarea "To connect with fans on a deeper level"
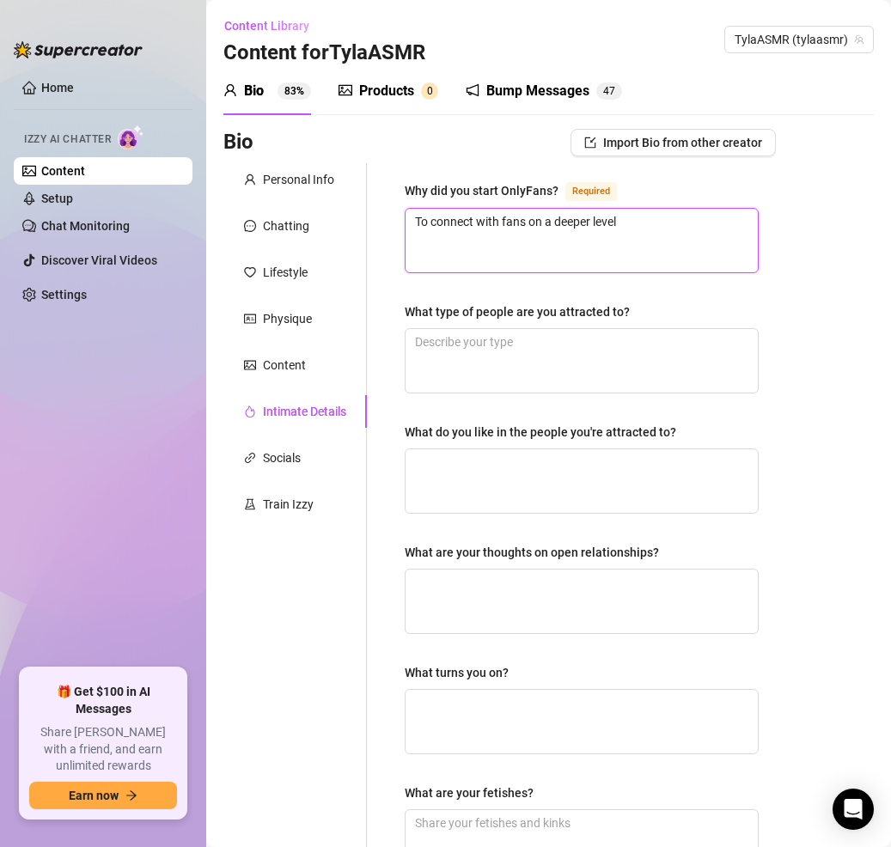
type textarea "To connect with fans on a deeper level"
type textarea "To connect with fans on a deeper level a"
type textarea "To connect with fans on a deeper level an"
type textarea "To connect with fans on a deeper level and"
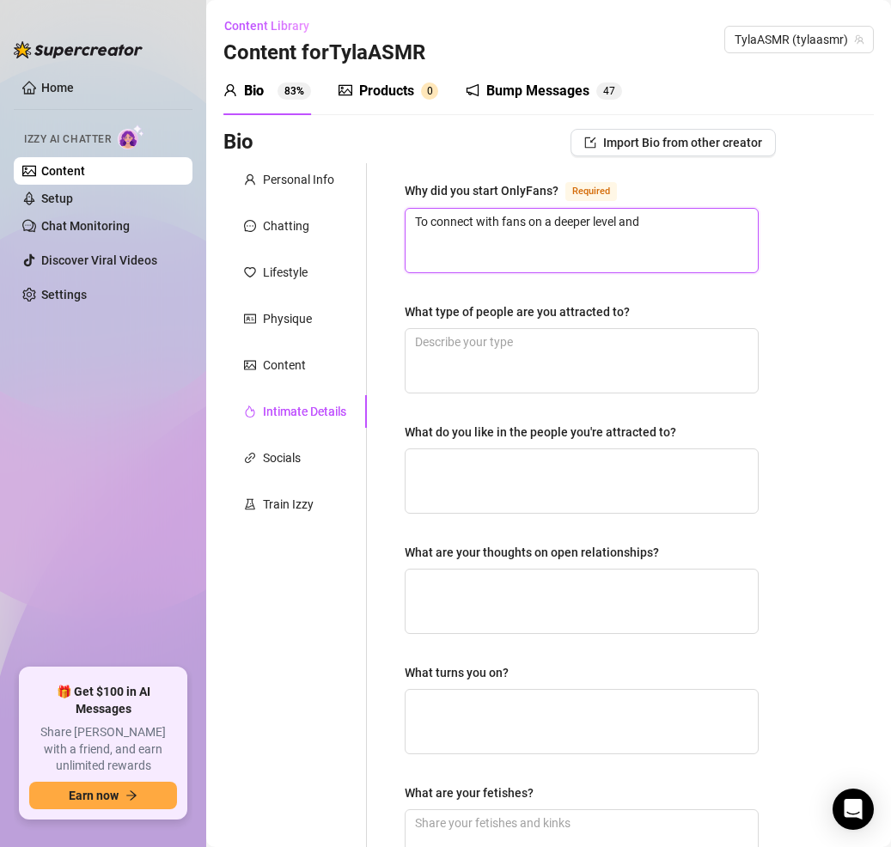
type textarea "To connect with fans on a deeper level and h"
type textarea "To connect with fans on a deeper level and ha"
type textarea "To connect with fans on a deeper level and hav"
type textarea "To connect with fans on a deeper level and have"
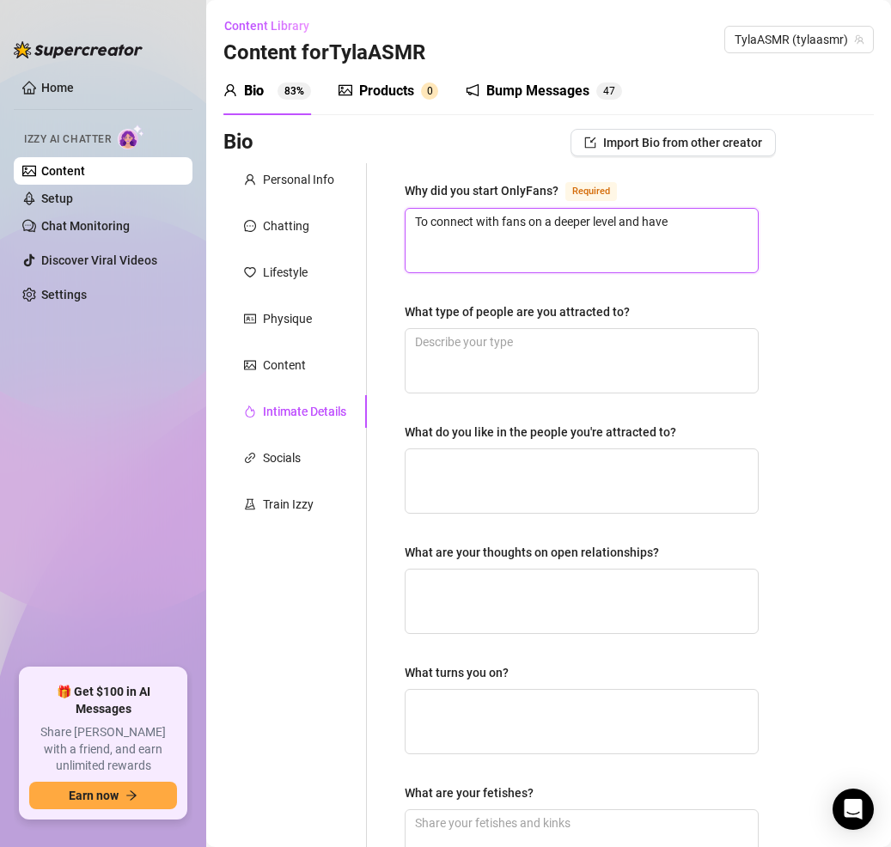
type textarea "To connect with fans on a deeper level and have f"
type textarea "To connect with fans on a deeper level and have fu"
type textarea "To connect with fans on a deeper level and have fun"
click at [704, 224] on textarea "To connect with fans on a deeper level and have fun" at bounding box center [582, 241] width 352 height 64
type textarea "To connect with fans on a deeper level and have fun"
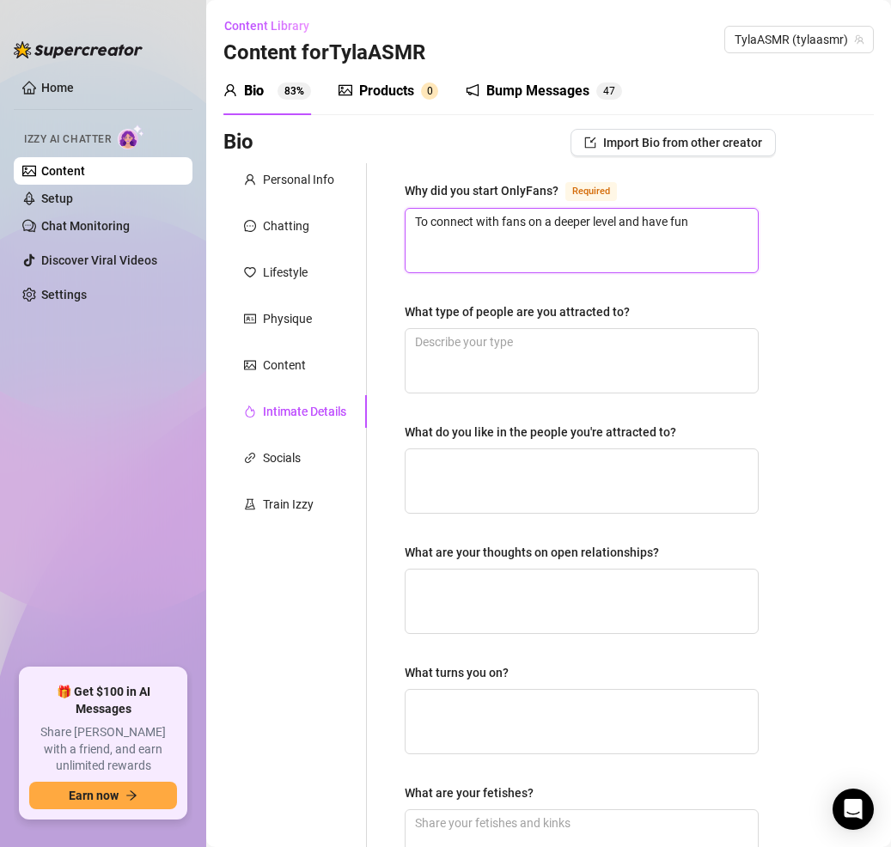
type textarea "To connect with fans on a deeper level and have fun e"
type textarea "To connect with fans on a deeper level and have fun ex"
type textarea "To connect with fans on a deeper level and have fun exp"
type textarea "To connect with fans on a deeper level and have fun expl"
type textarea "To connect with fans on a deeper level and have fun explo"
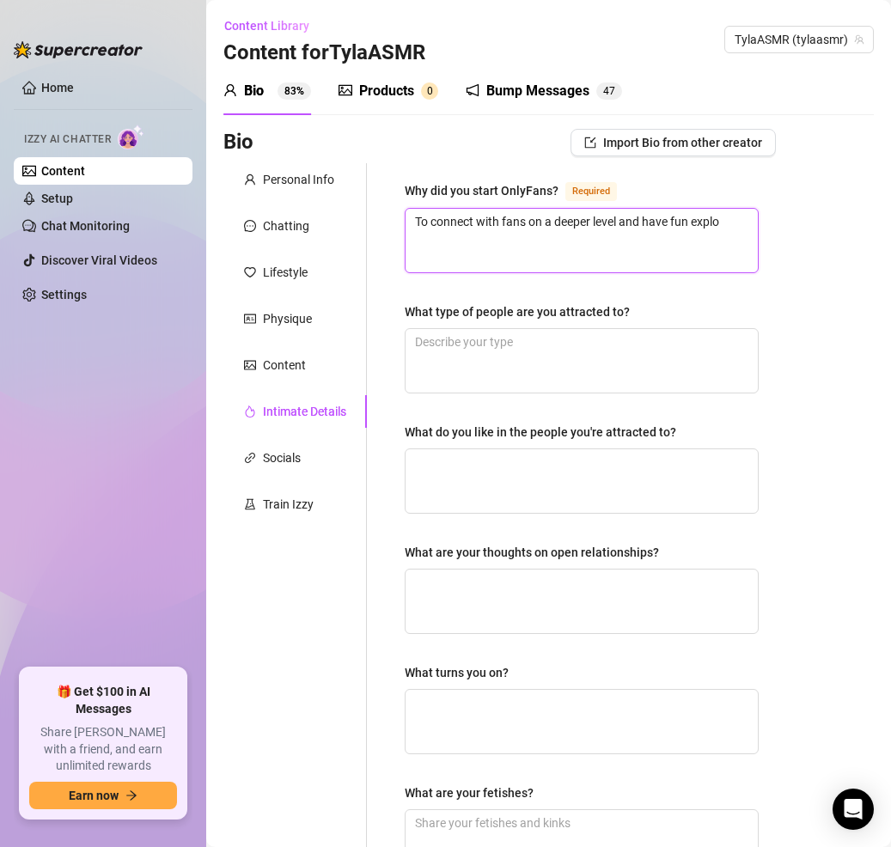
type textarea "To connect with fans on a deeper level and have fun explor"
type textarea "To connect with fans on a deeper level and have fun explori"
type textarea "To connect with fans on a deeper level and have fun explorin"
type textarea "To connect with fans on a deeper level and have fun exploringh"
type textarea "To connect with fans on a deeper level and have fun exploring"
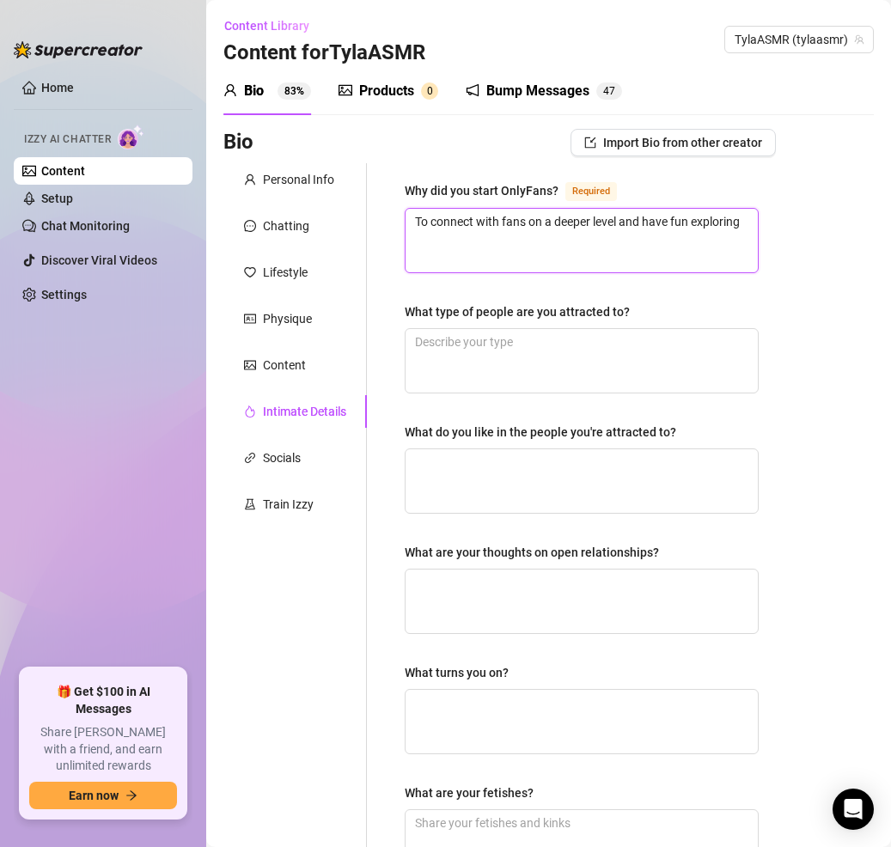
type textarea "To connect with fans on a deeper level and have fun exploring"
type textarea "To connect with fans on a deeper level and have fun exploring a"
type textarea "To connect with fans on a deeper level and have fun exploring a n"
type textarea "To connect with fans on a deeper level and have fun exploring a na"
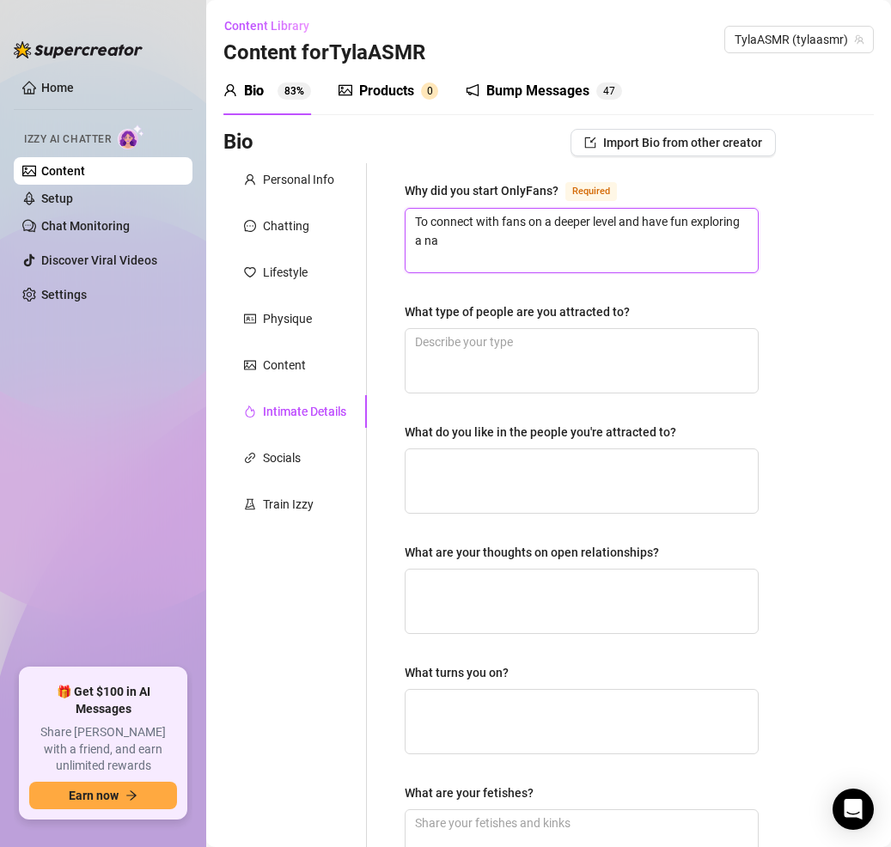
type textarea "To connect with fans on a deeper level and have fun exploring a nau"
type textarea "To connect with fans on a deeper level and have fun exploring a naug"
type textarea "To connect with fans on a deeper level and have fun exploring a naugh"
type textarea "To connect with fans on a deeper level and have fun exploring a naught"
type textarea "To connect with fans on a deeper level and have fun exploring a naughty"
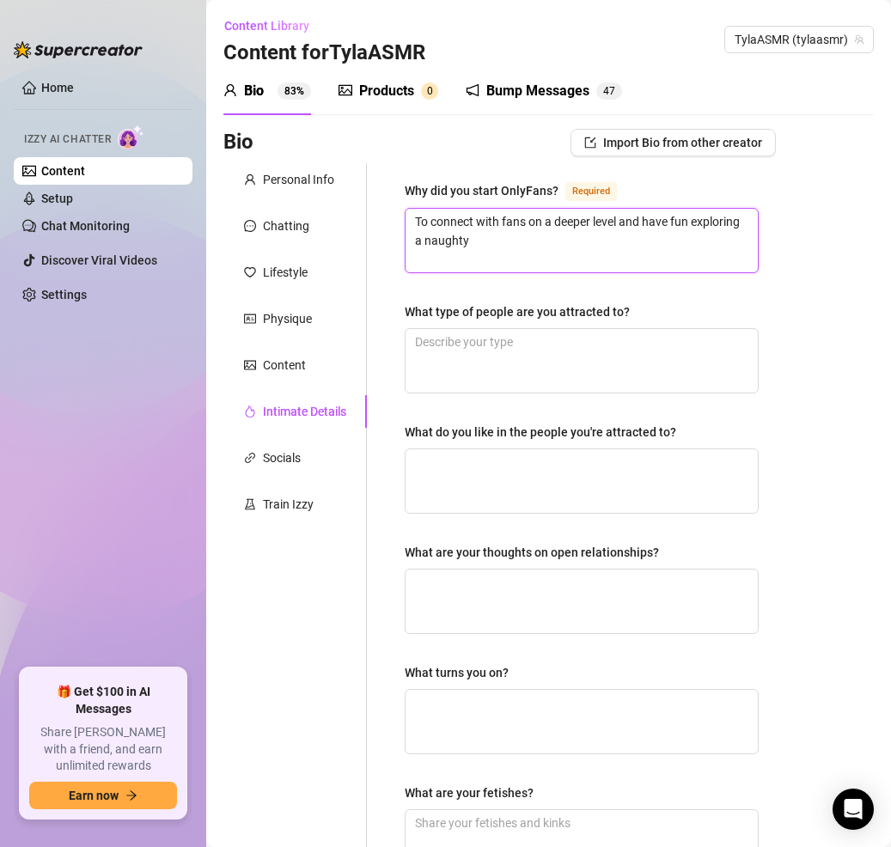
click at [567, 260] on textarea "To connect with fans on a deeper level and have fun exploring a naughty" at bounding box center [582, 241] width 352 height 64
type textarea "To connect with fans on a deeper level and have fun exploring a naughty"
type textarea "To connect with fans on a deeper level and have fun exploring a naughty s"
type textarea "To connect with fans on a deeper level and have fun exploring a naughty si"
type textarea "To connect with fans on a deeper level and have fun exploring a naughty sid"
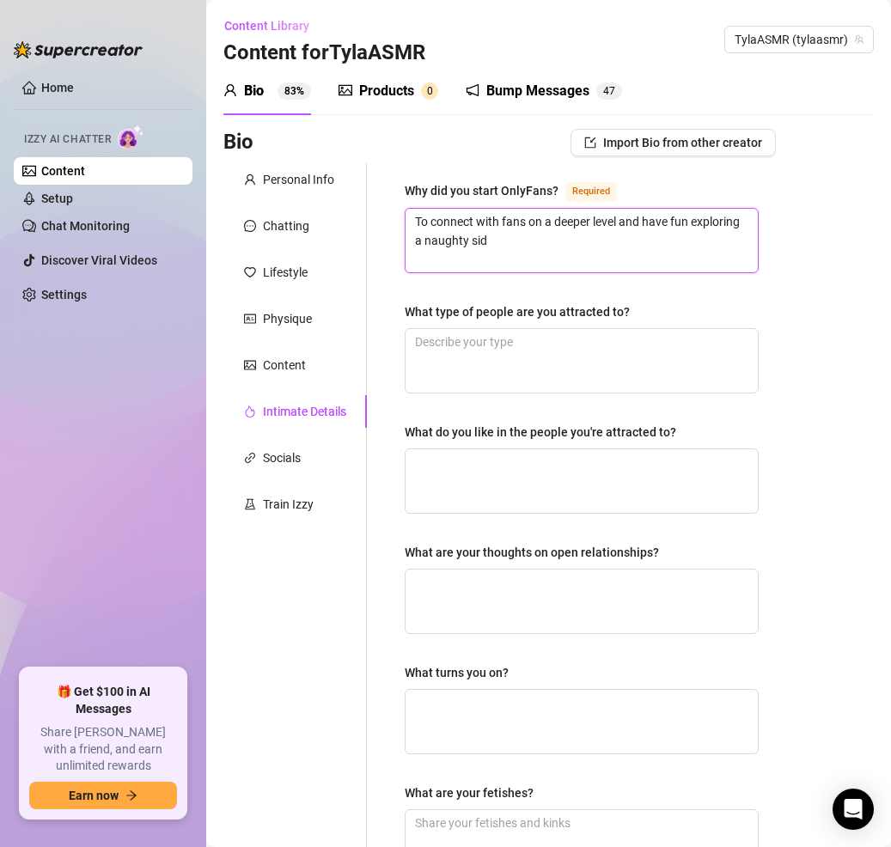
type textarea "To connect with fans on a deeper level and have fun exploring a naughty side"
type textarea "To connect with fans on a deeper level and have fun exploring a naughty side I"
type textarea "To connect with fans on a deeper level and have fun exploring a naughty side I c"
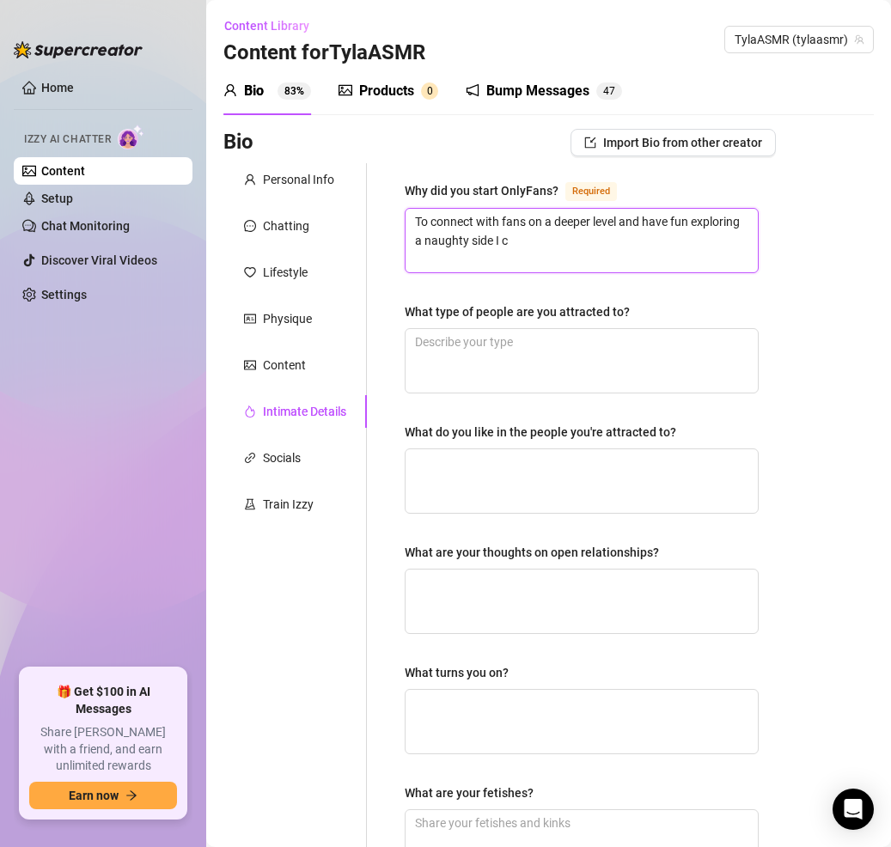
type textarea "To connect with fans on a deeper level and have fun exploring a naughty side I …"
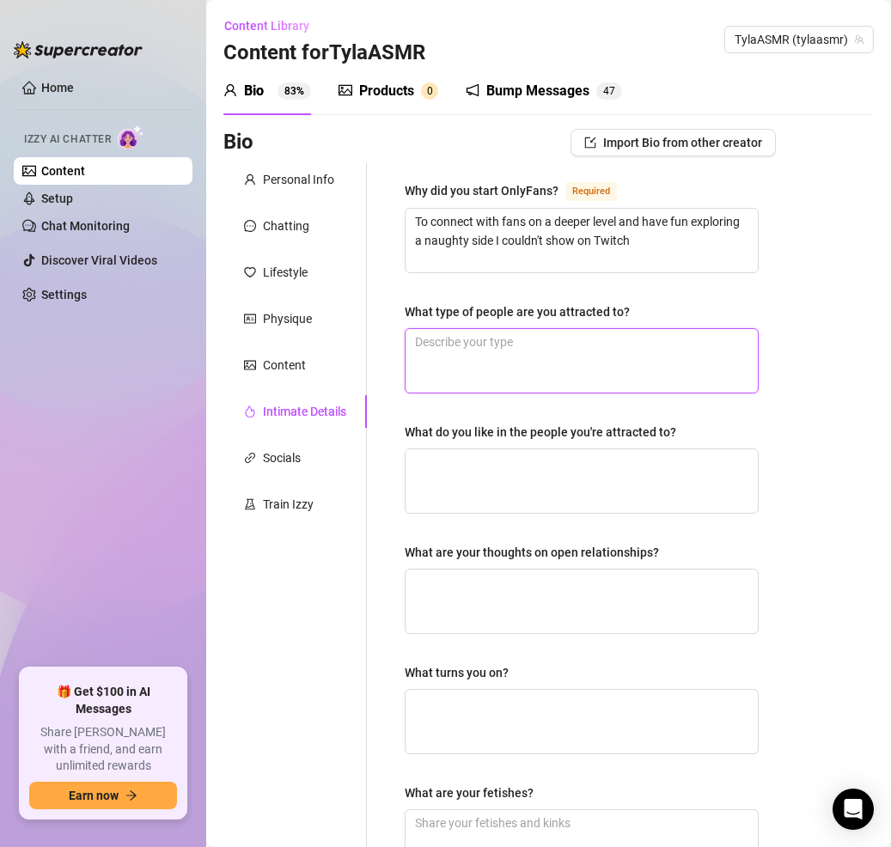
click at [542, 349] on textarea "What type of people are you attracted to?" at bounding box center [582, 361] width 352 height 64
click at [540, 355] on textarea "What type of people are you attracted to?" at bounding box center [582, 361] width 352 height 64
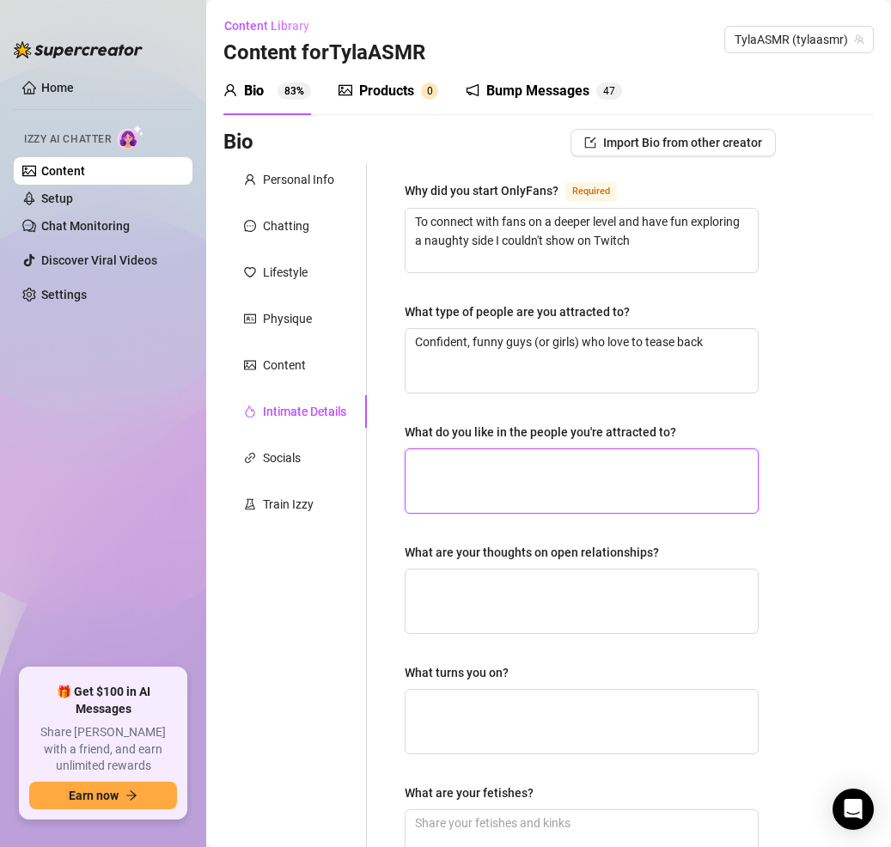
click at [560, 478] on textarea "What do you like in the people you're attracted to?" at bounding box center [582, 482] width 352 height 64
paste textarea "Humor, confidence, passion for gaming/nerdy stuff, someone who can keep up with…"
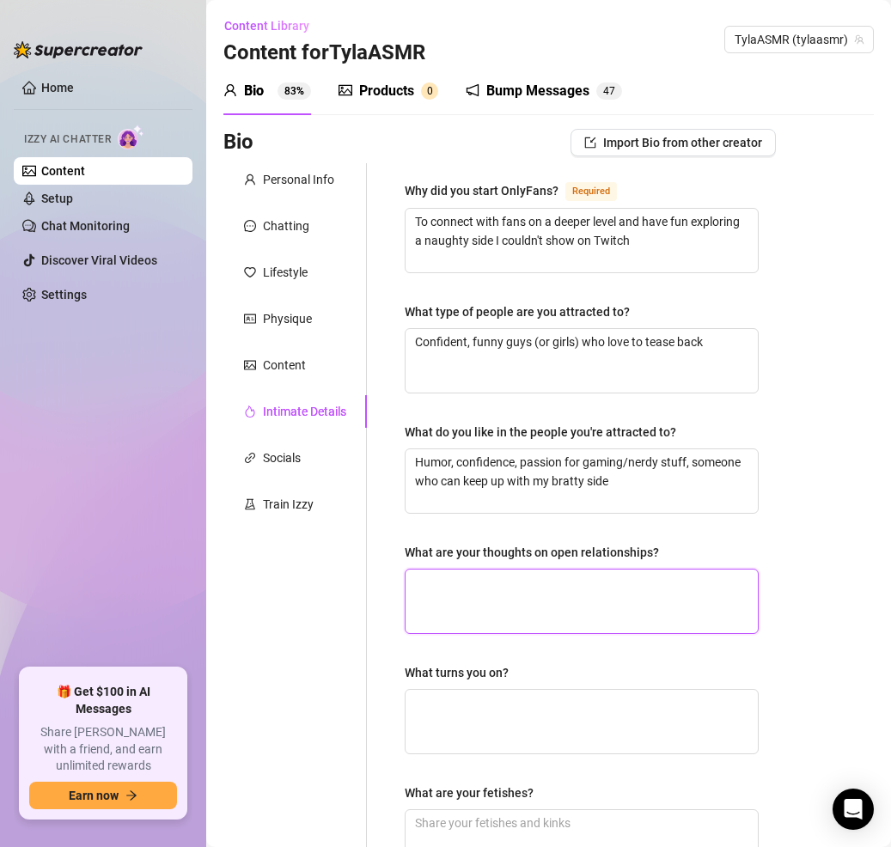
click at [547, 613] on textarea "What are your thoughts on open relationships?" at bounding box center [582, 602] width 352 height 64
paste textarea "I’m open-minded, but I like loyalty"
click at [531, 745] on textarea "What turns you on?" at bounding box center [582, 722] width 352 height 64
paste textarea "Teasing, being called a brat, praise, whispering in my ear"
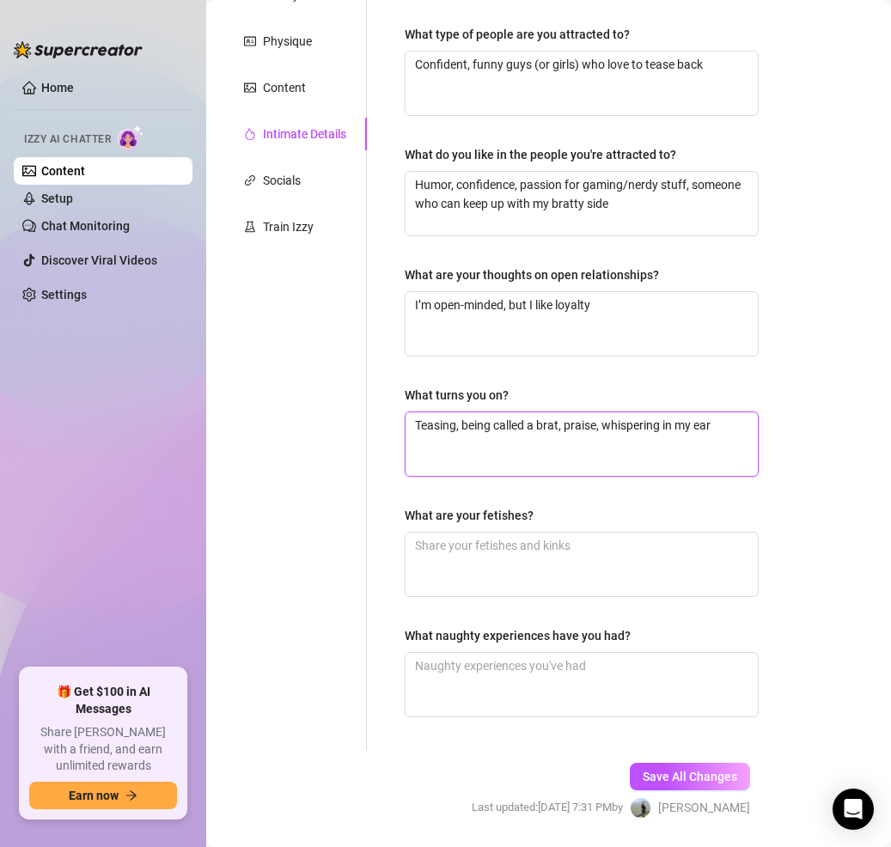
scroll to position [280, 0]
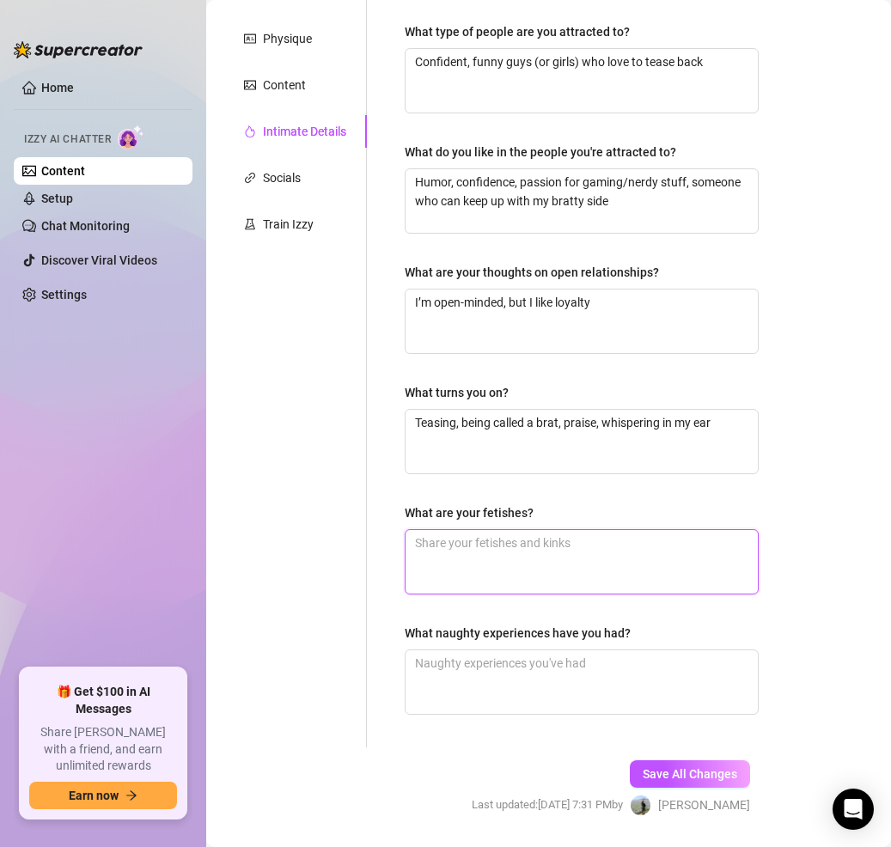
click at [516, 559] on textarea "What are your fetishes?" at bounding box center [582, 562] width 352 height 64
paste textarea "Light [MEDICAL_DATA], roleplay, edging"
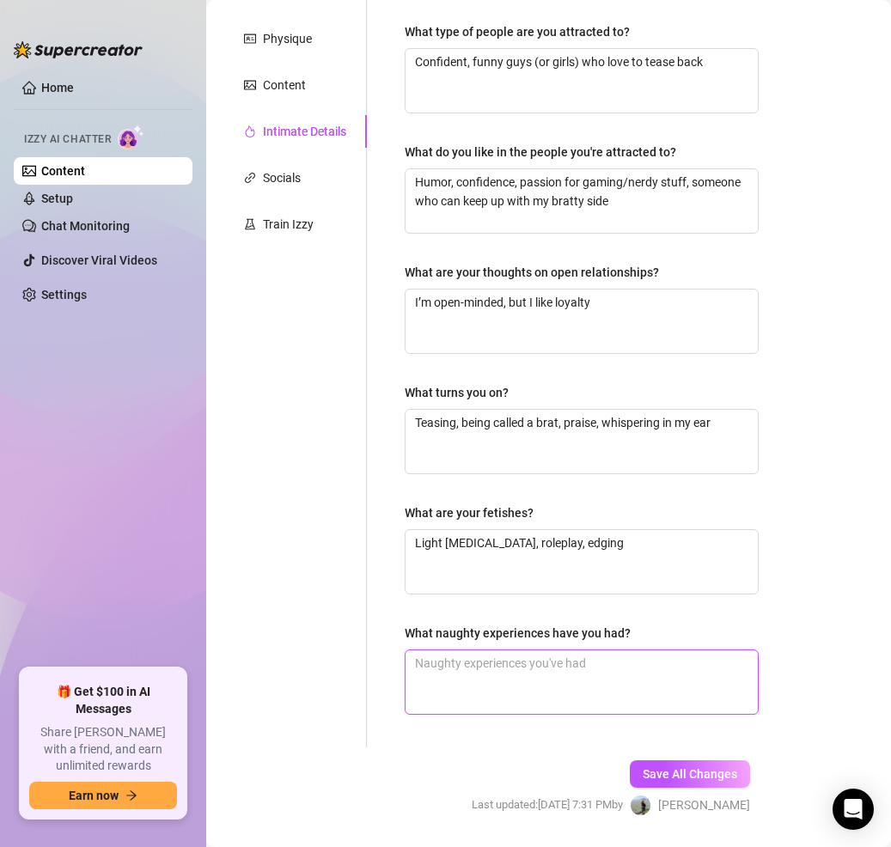
click at [517, 686] on textarea "What naughty experiences have you had?" at bounding box center [582, 683] width 352 height 64
click at [568, 679] on textarea "What naughty experiences have you had?" at bounding box center [582, 683] width 352 height 64
paste textarea "Got caught sexting during a game lobby once—didn’t mute my mic fast enough 👀"
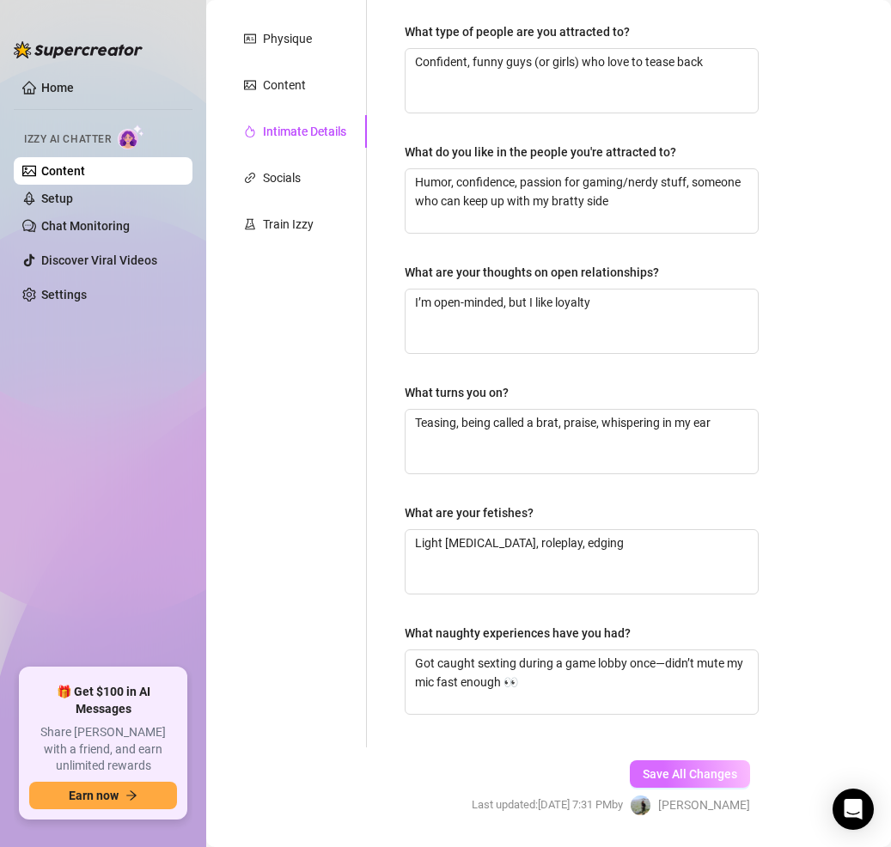
click at [661, 769] on span "Save All Changes" at bounding box center [690, 775] width 95 height 14
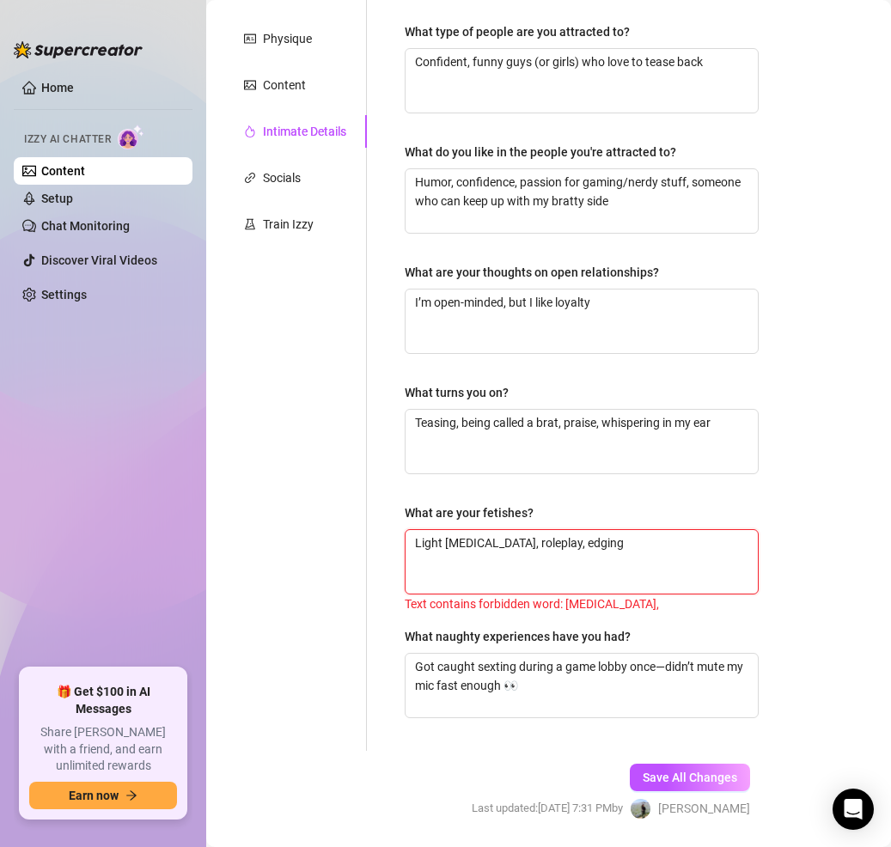
drag, startPoint x: 496, startPoint y: 538, endPoint x: 370, endPoint y: 527, distance: 126.8
click at [370, 527] on div "Why did you start OnlyFans? Required To connect with fans on a deeper level and…" at bounding box center [571, 317] width 409 height 868
click at [654, 772] on span "Save All Changes" at bounding box center [690, 778] width 95 height 14
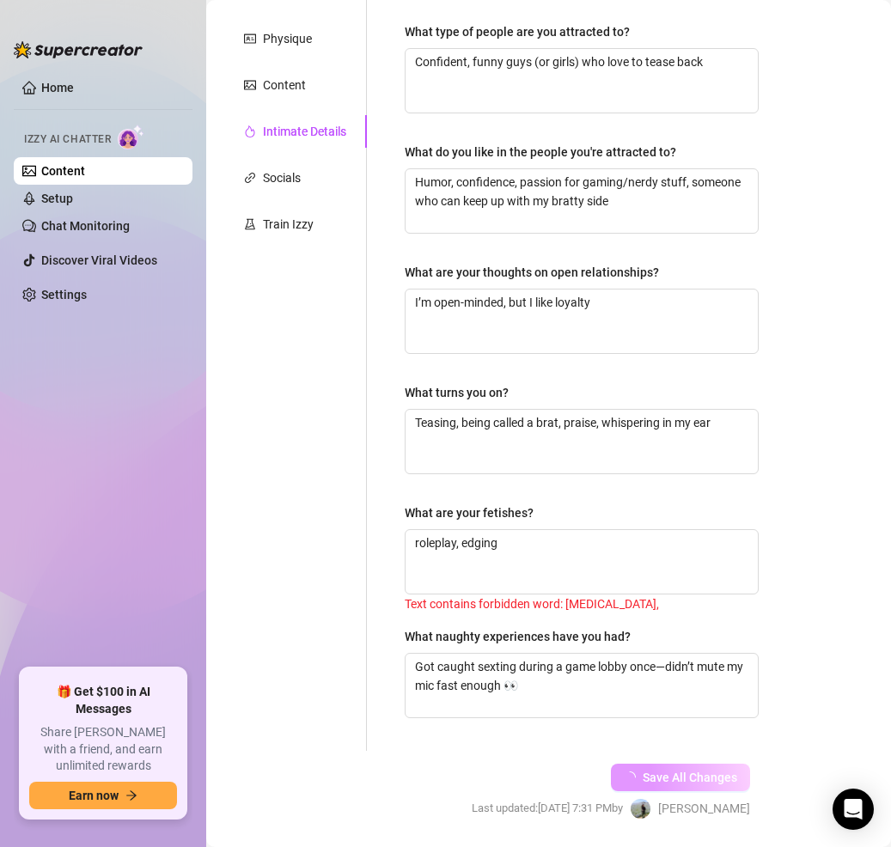
click at [657, 774] on span "Save All Changes" at bounding box center [690, 778] width 95 height 14
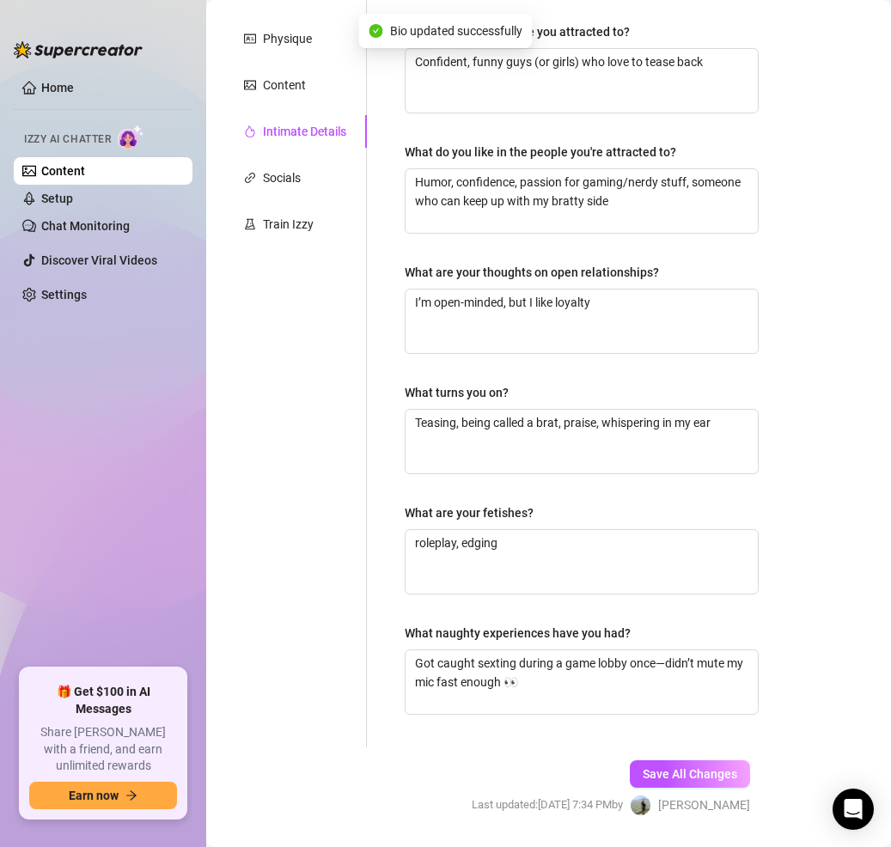
click at [630, 761] on button "Save All Changes" at bounding box center [690, 775] width 120 height 28
click at [289, 179] on div "Socials" at bounding box center [282, 177] width 38 height 19
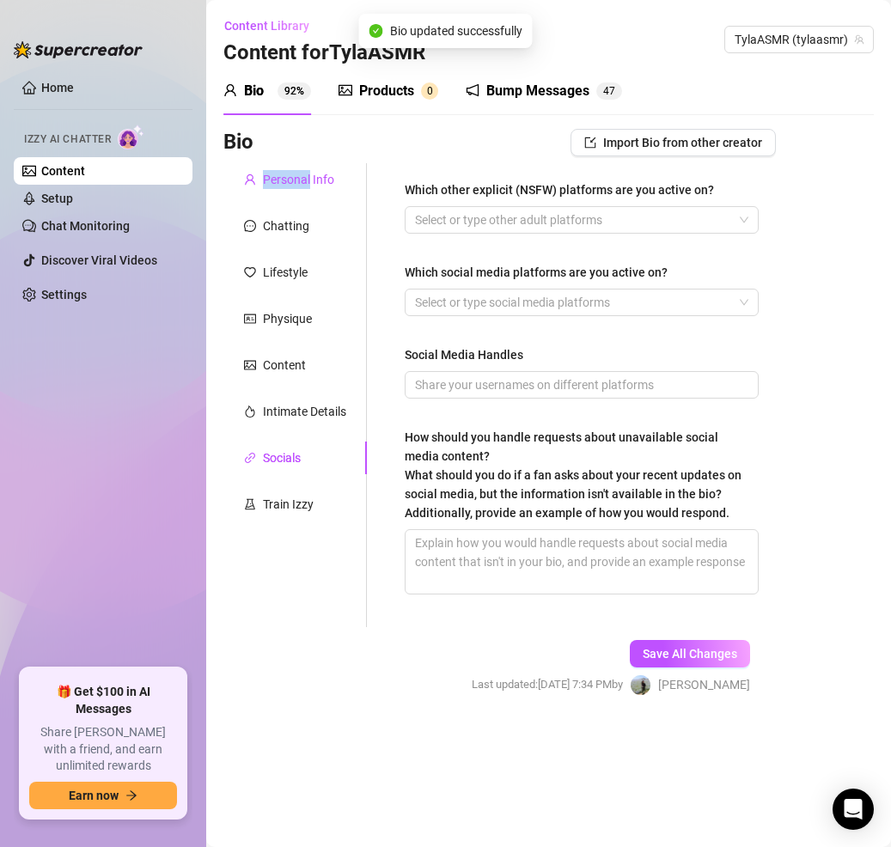
scroll to position [0, 0]
click at [288, 179] on div "Personal Info" at bounding box center [298, 179] width 71 height 19
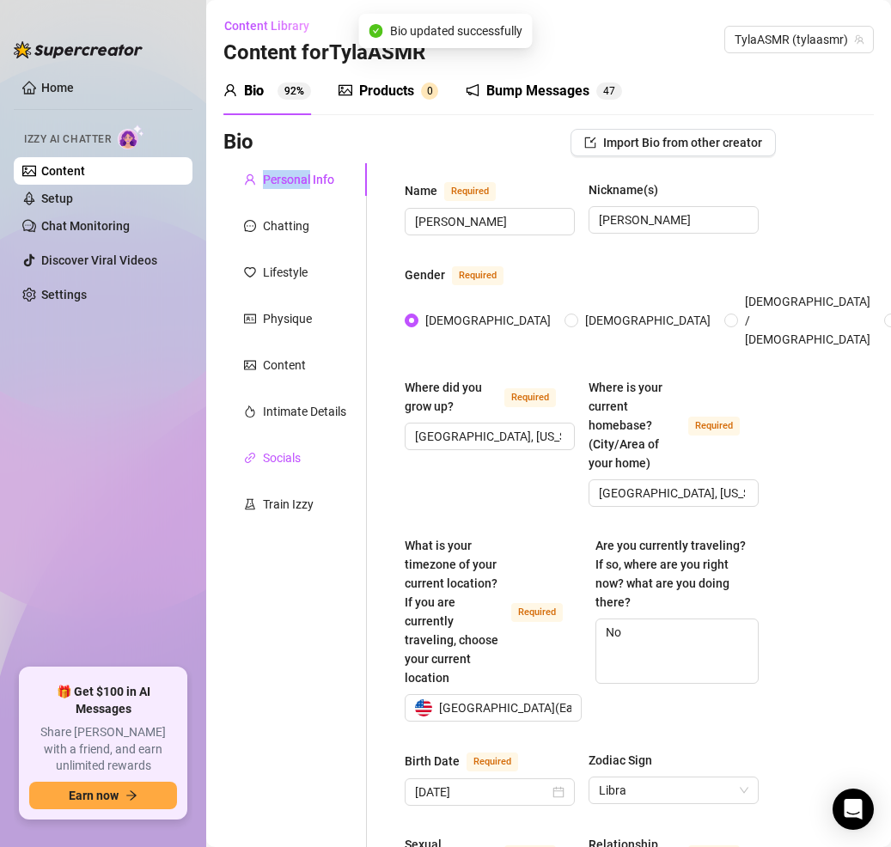
click at [287, 458] on div "Socials" at bounding box center [282, 458] width 38 height 19
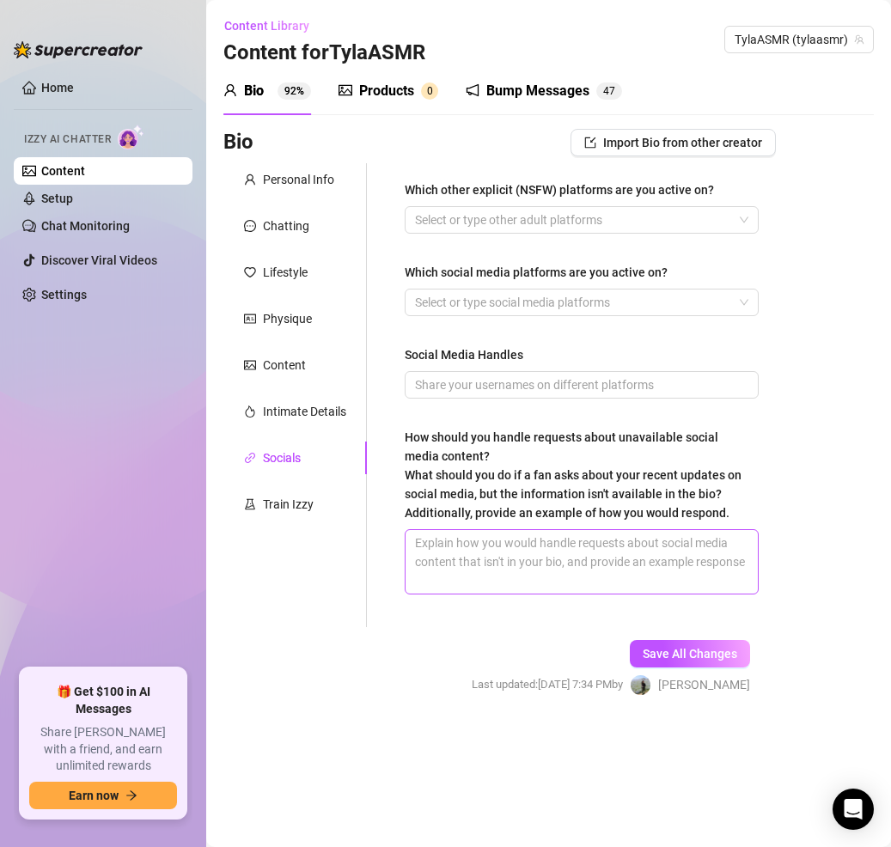
click at [586, 547] on textarea "How should you handle requests about unavailable social media content? What sho…" at bounding box center [582, 562] width 352 height 64
paste textarea "“Aww you’re paying attention 👀 you’ll just have to wait and see what I drop nex…"
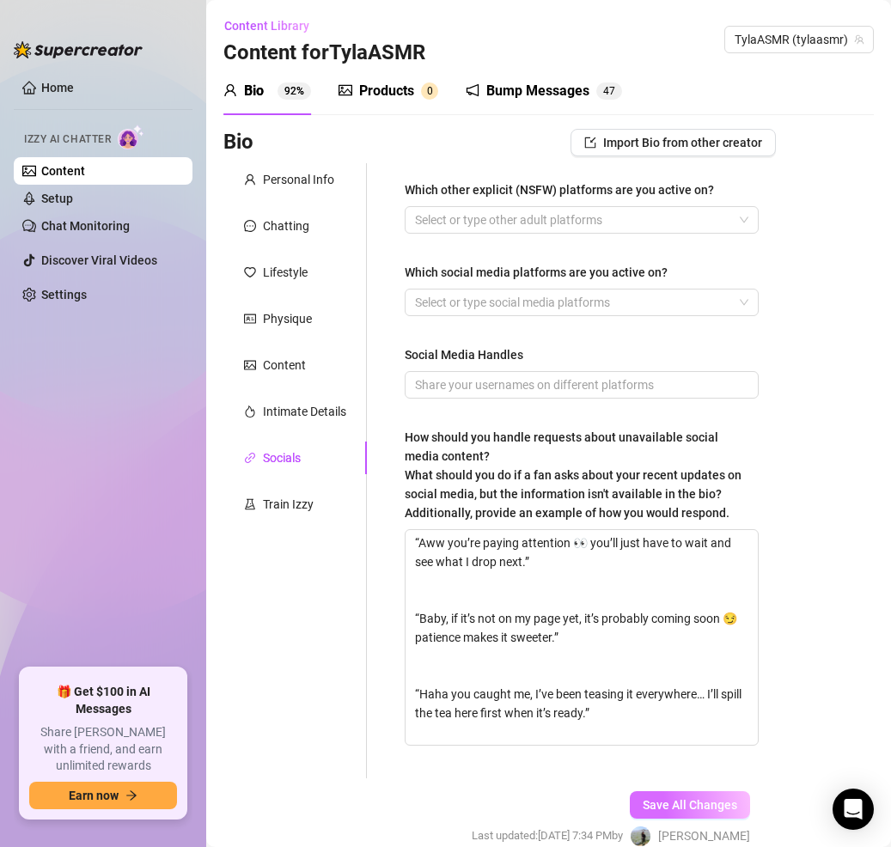
click at [673, 798] on button "Save All Changes" at bounding box center [690, 806] width 120 height 28
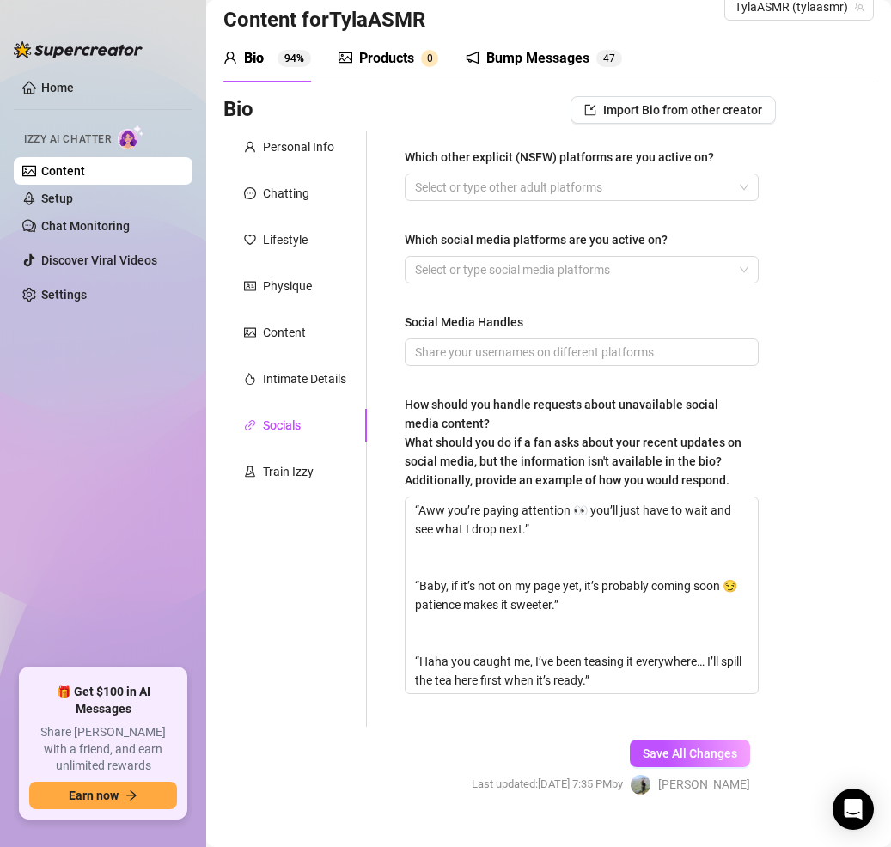
scroll to position [34, 0]
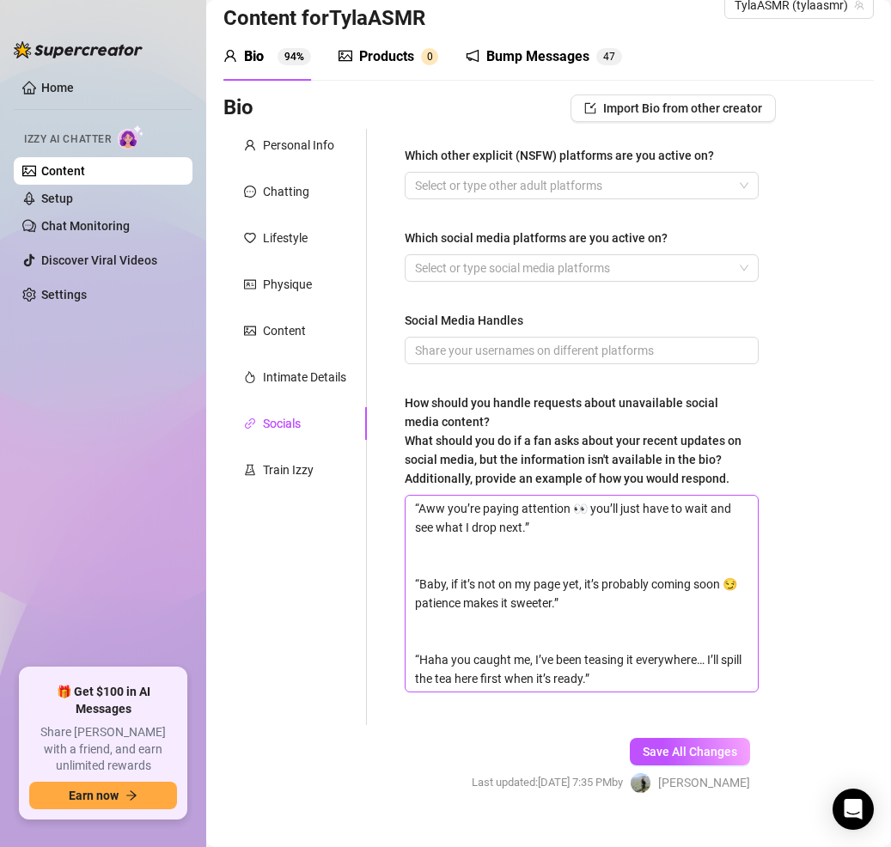
click at [630, 738] on button "Save All Changes" at bounding box center [690, 752] width 120 height 28
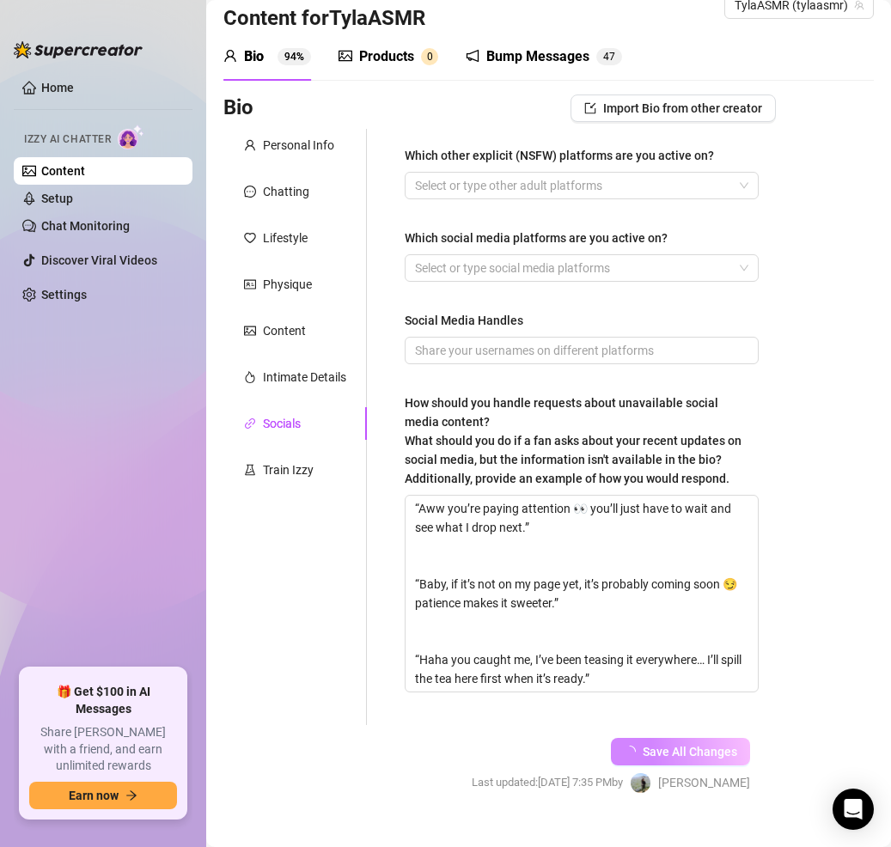
click at [85, 164] on link "Content" at bounding box center [63, 171] width 44 height 14
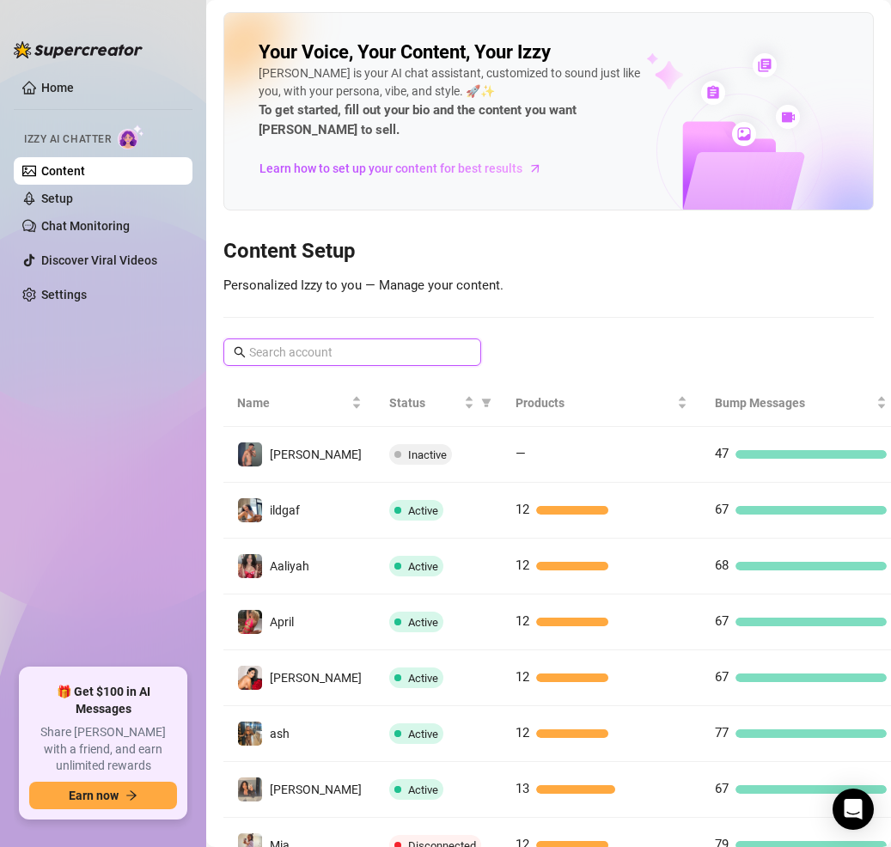
click at [366, 343] on input "text" at bounding box center [353, 352] width 208 height 19
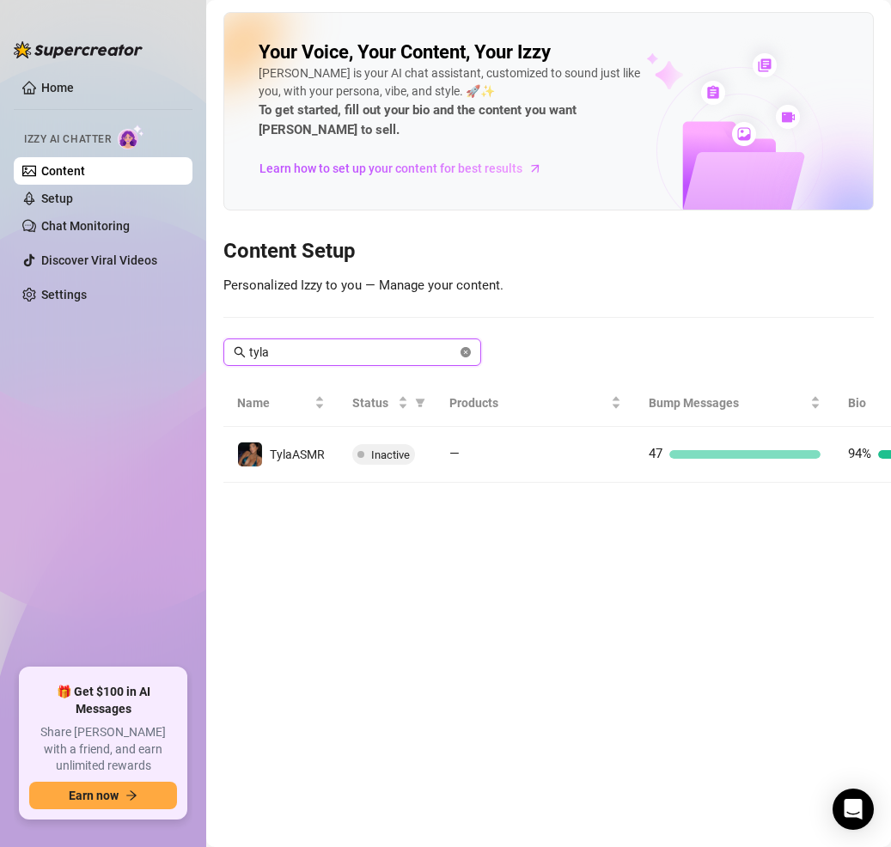
click at [461, 347] on icon "close-circle" at bounding box center [466, 352] width 10 height 10
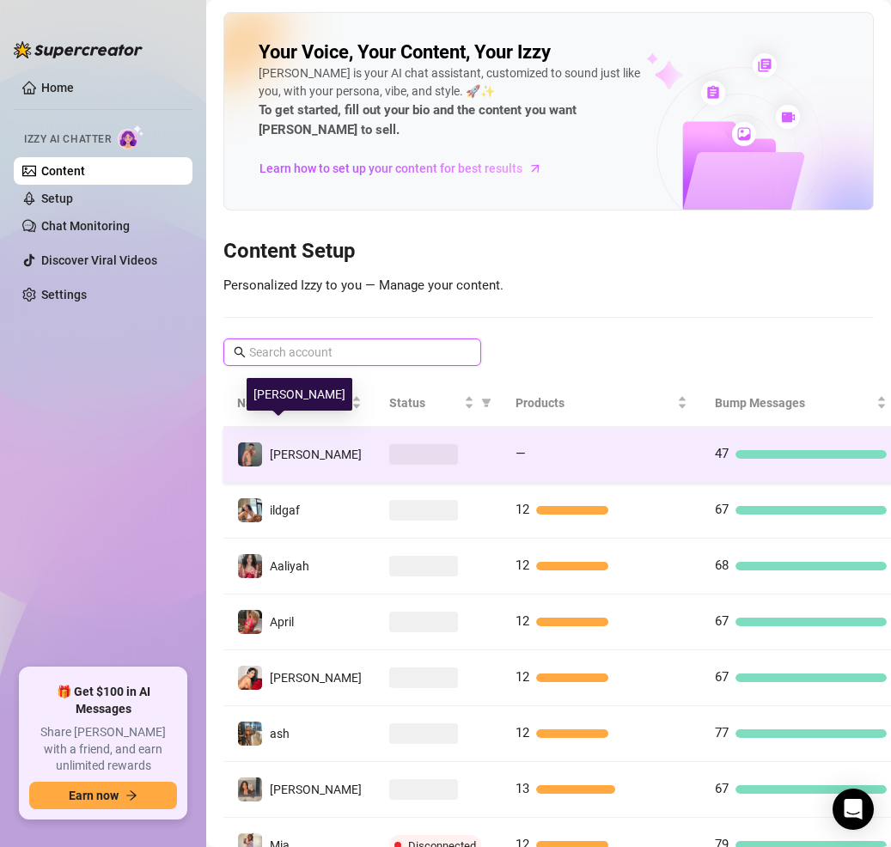
paste input "[PERSON_NAME]"
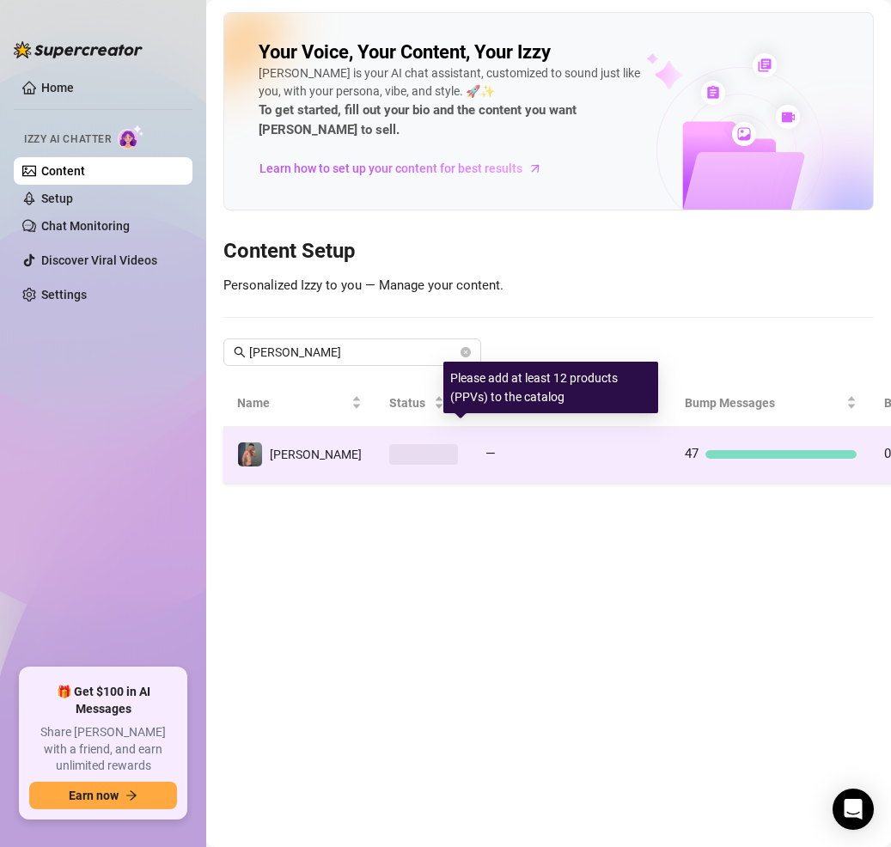
click at [564, 444] on div "—" at bounding box center [572, 454] width 172 height 21
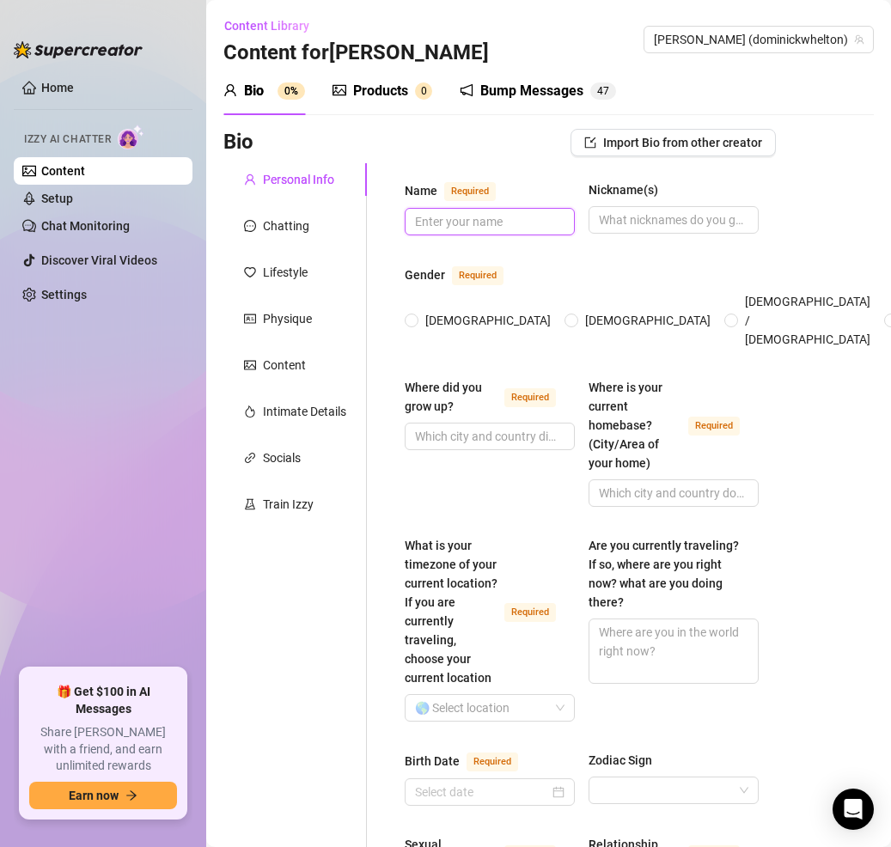
click at [466, 223] on input "Name Required" at bounding box center [488, 221] width 146 height 19
click at [578, 311] on span "[DEMOGRAPHIC_DATA]" at bounding box center [647, 320] width 139 height 19
click at [569, 316] on input "[DEMOGRAPHIC_DATA]" at bounding box center [572, 321] width 7 height 11
click at [456, 427] on input "Where did you grow up? Required" at bounding box center [488, 436] width 146 height 19
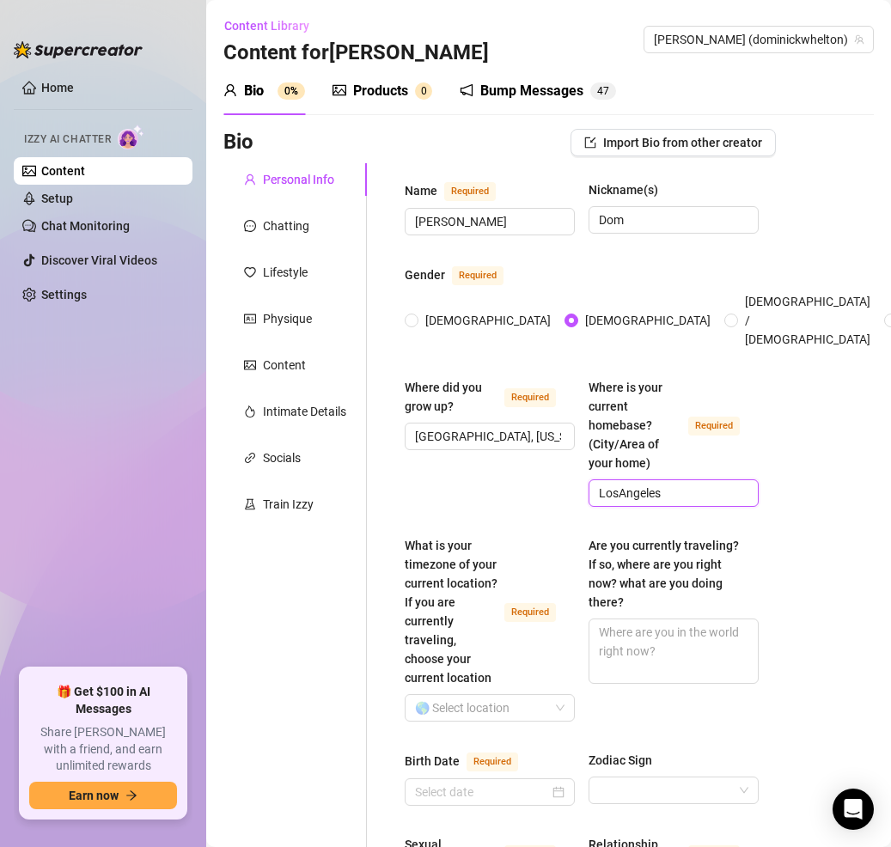
click at [615, 484] on input "LosAngeles" at bounding box center [672, 493] width 146 height 19
click at [698, 484] on input "[GEOGRAPHIC_DATA]" at bounding box center [672, 493] width 146 height 19
drag, startPoint x: 549, startPoint y: 418, endPoint x: 494, endPoint y: 423, distance: 55.2
click at [494, 427] on input "[GEOGRAPHIC_DATA], [US_STATE]" at bounding box center [488, 436] width 146 height 19
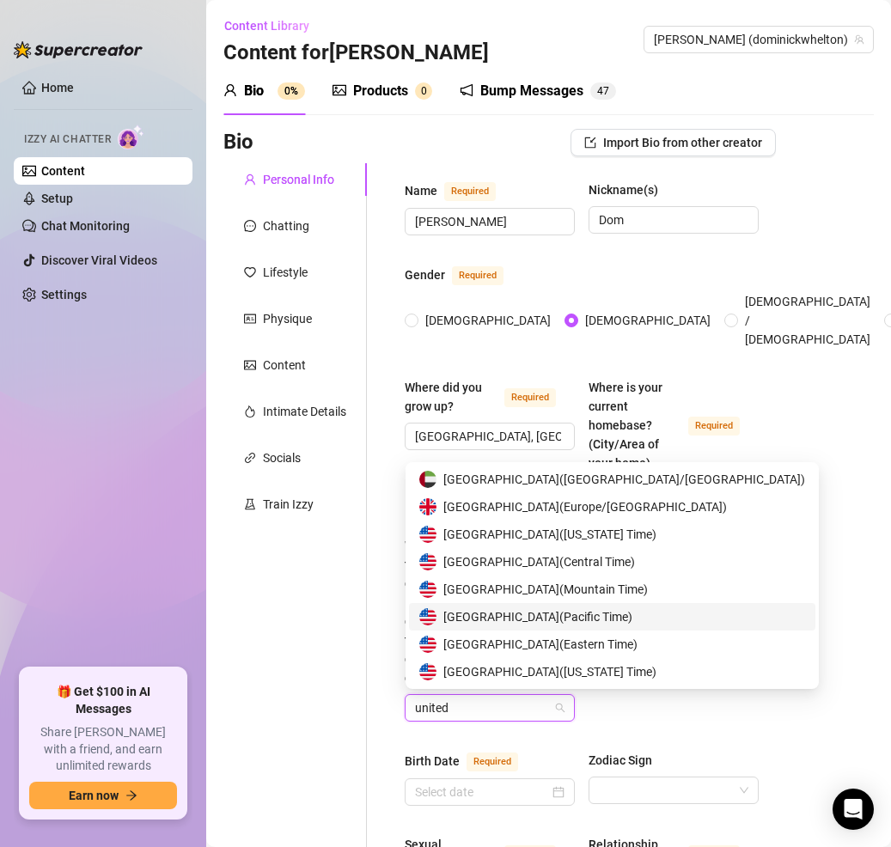
click at [552, 622] on span "United States of America ( Pacific Time )" at bounding box center [537, 617] width 189 height 19
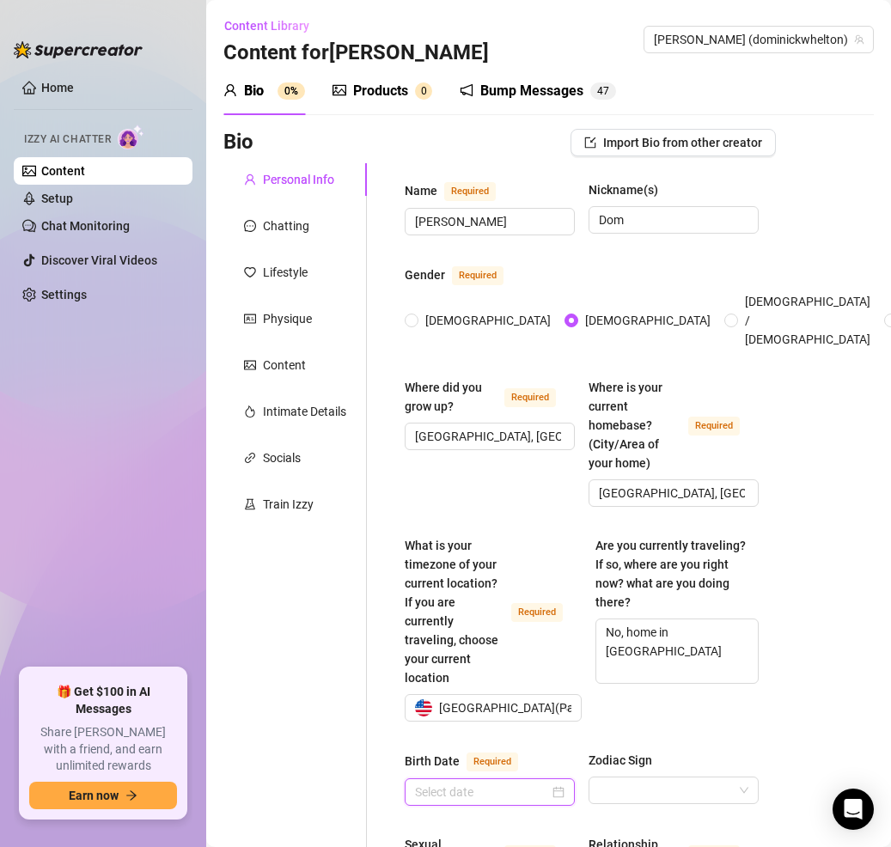
click at [545, 783] on div at bounding box center [490, 792] width 150 height 19
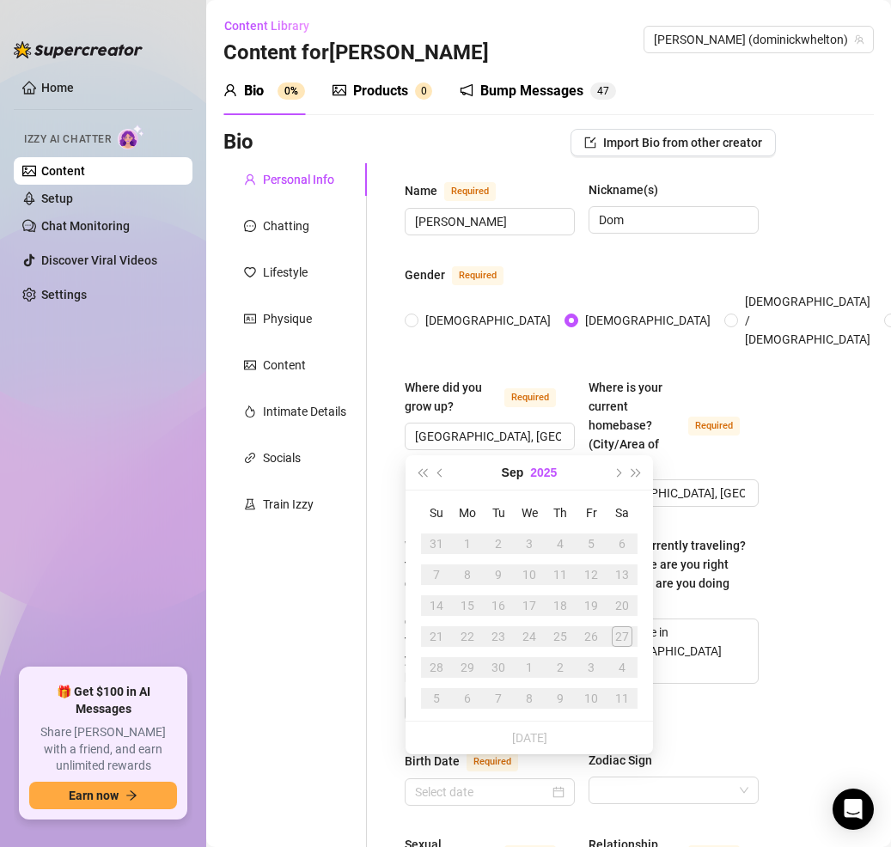
click at [545, 476] on button "2025" at bounding box center [543, 473] width 27 height 34
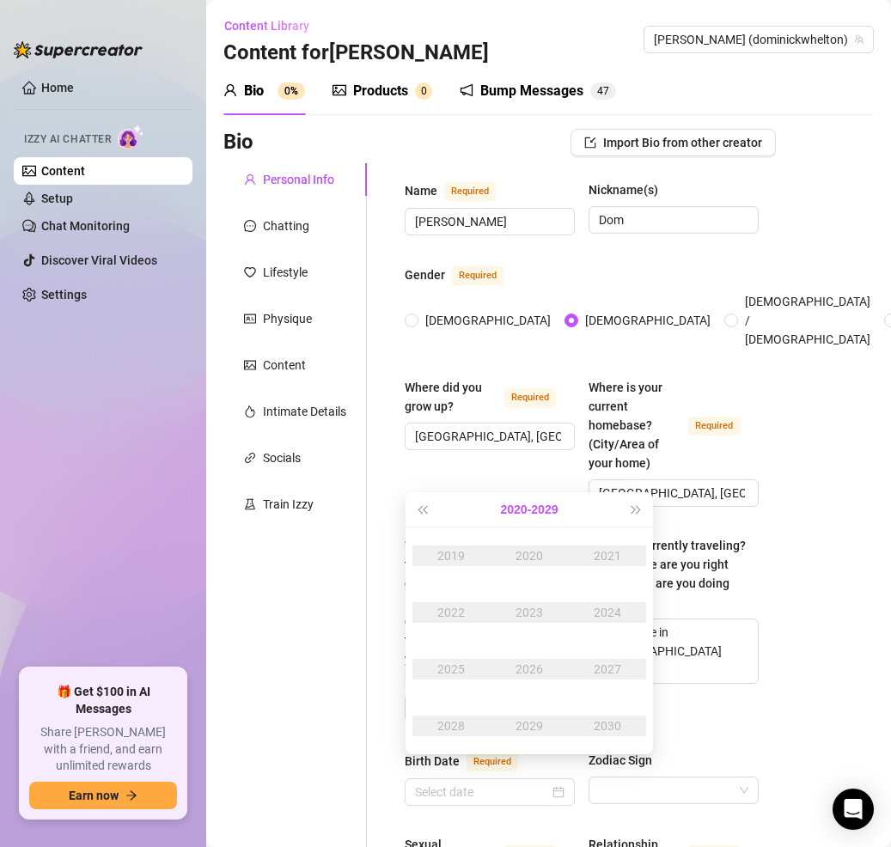
click at [509, 509] on button "[DATE] - [DATE]" at bounding box center [530, 509] width 58 height 34
click at [519, 557] on div "[DATE]-[DATE]" at bounding box center [529, 556] width 81 height 21
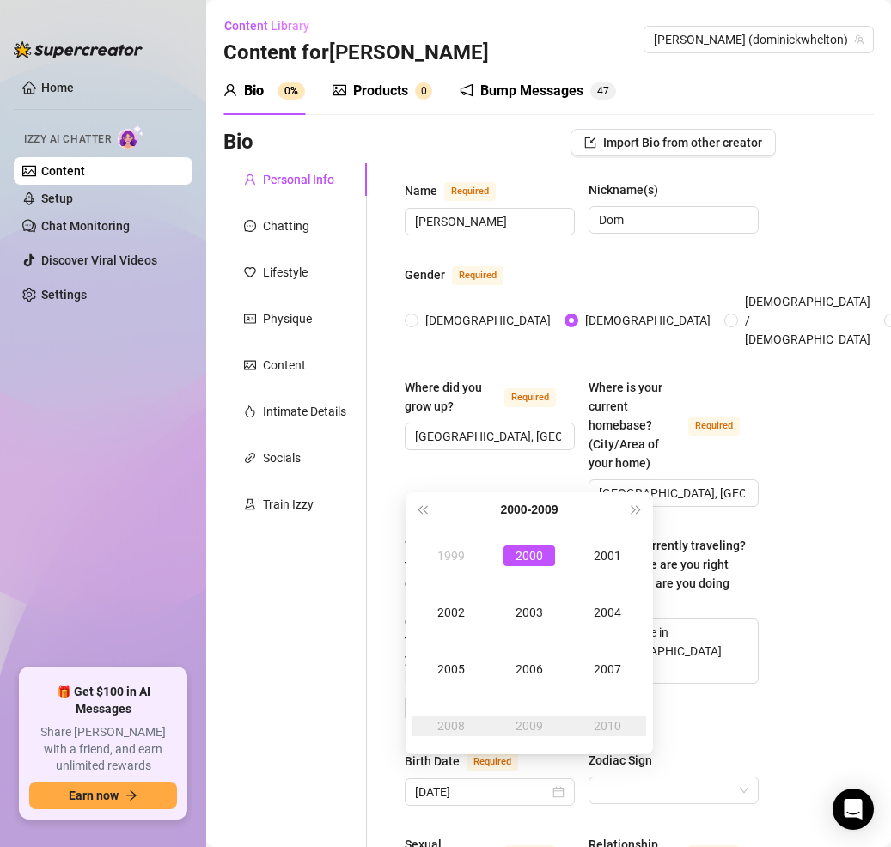
click at [432, 513] on div "[DATE] - [DATE]" at bounding box center [528, 509] width 195 height 34
click at [425, 507] on span "Last year (Control + left)" at bounding box center [422, 509] width 9 height 9
click at [528, 617] on div "1993" at bounding box center [530, 612] width 52 height 21
click at [615, 669] on div "Sep" at bounding box center [608, 669] width 52 height 21
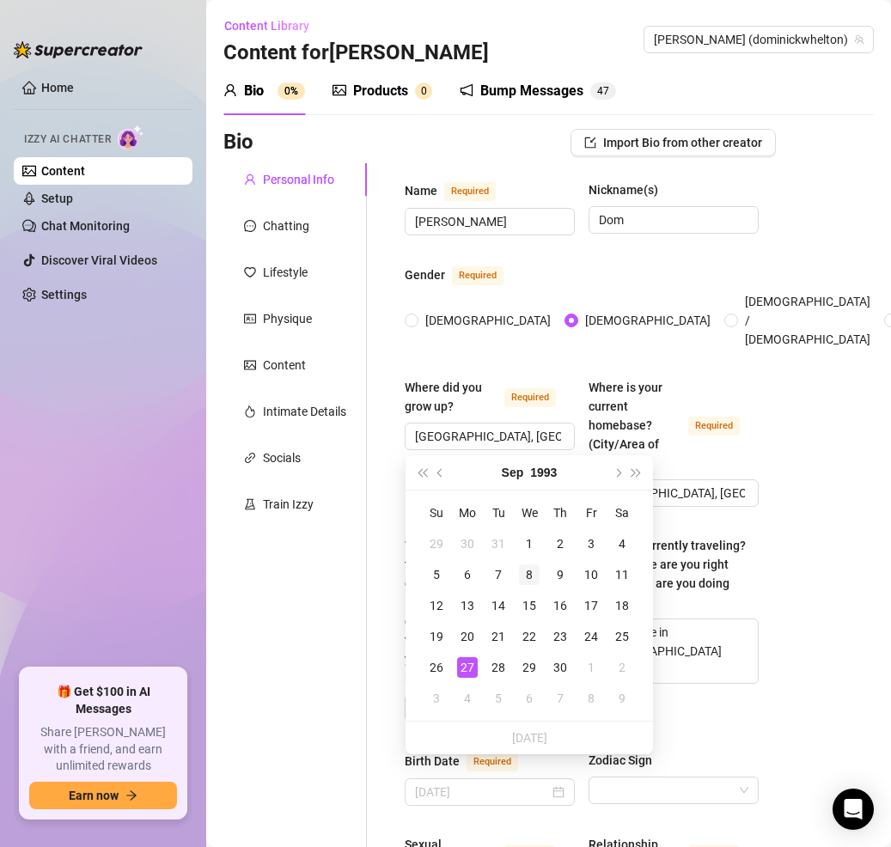
click at [537, 574] on div "8" at bounding box center [529, 575] width 21 height 21
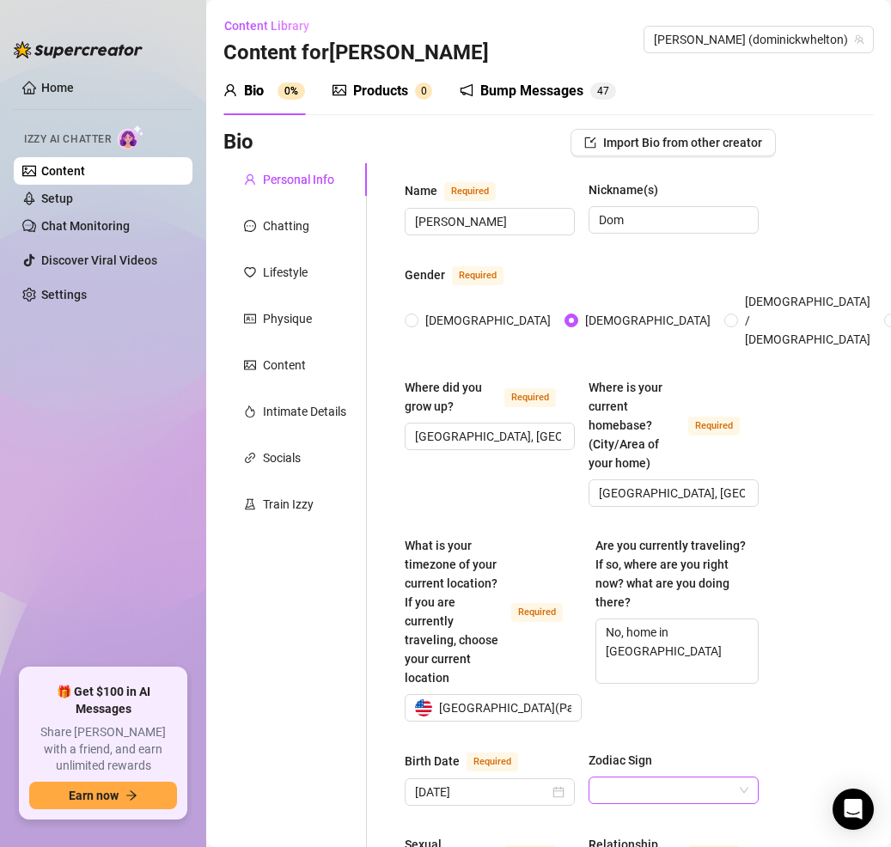
click at [651, 778] on input "Zodiac Sign" at bounding box center [666, 791] width 134 height 26
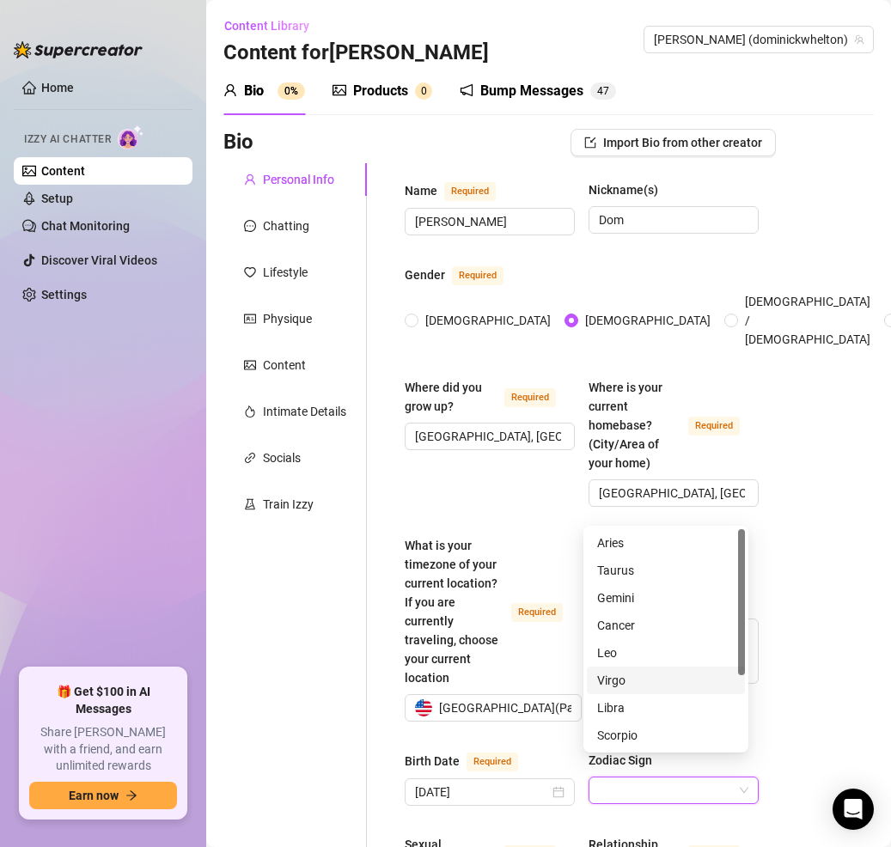
click at [643, 682] on div "Virgo" at bounding box center [666, 680] width 138 height 19
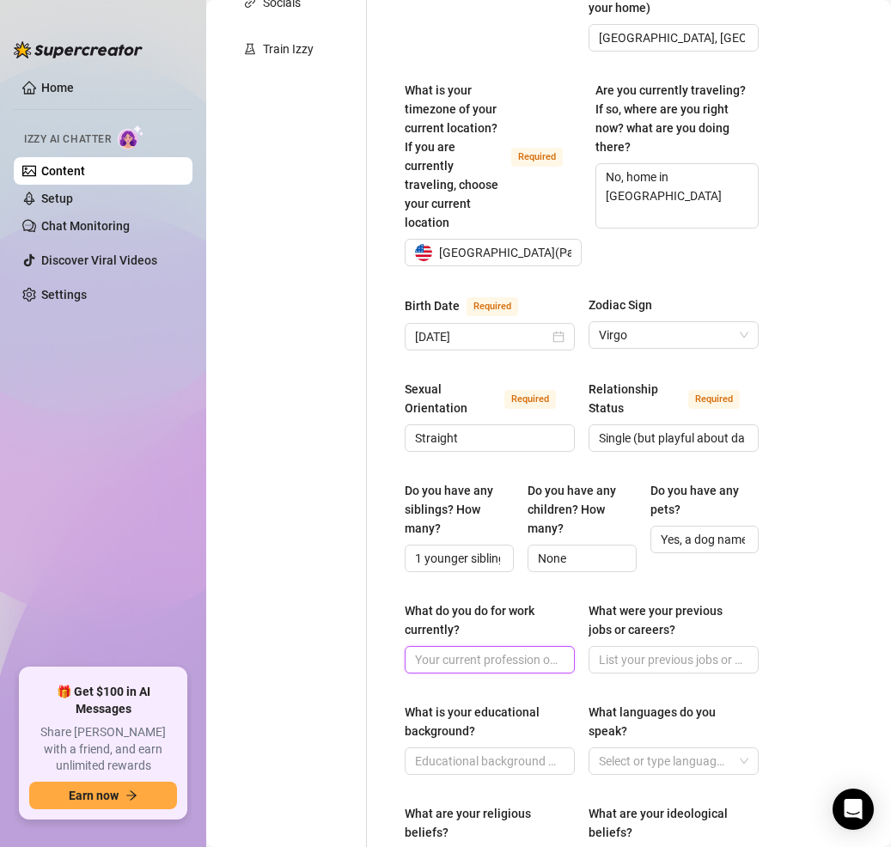
click at [438, 651] on input "What do you do for work currently?" at bounding box center [488, 660] width 146 height 19
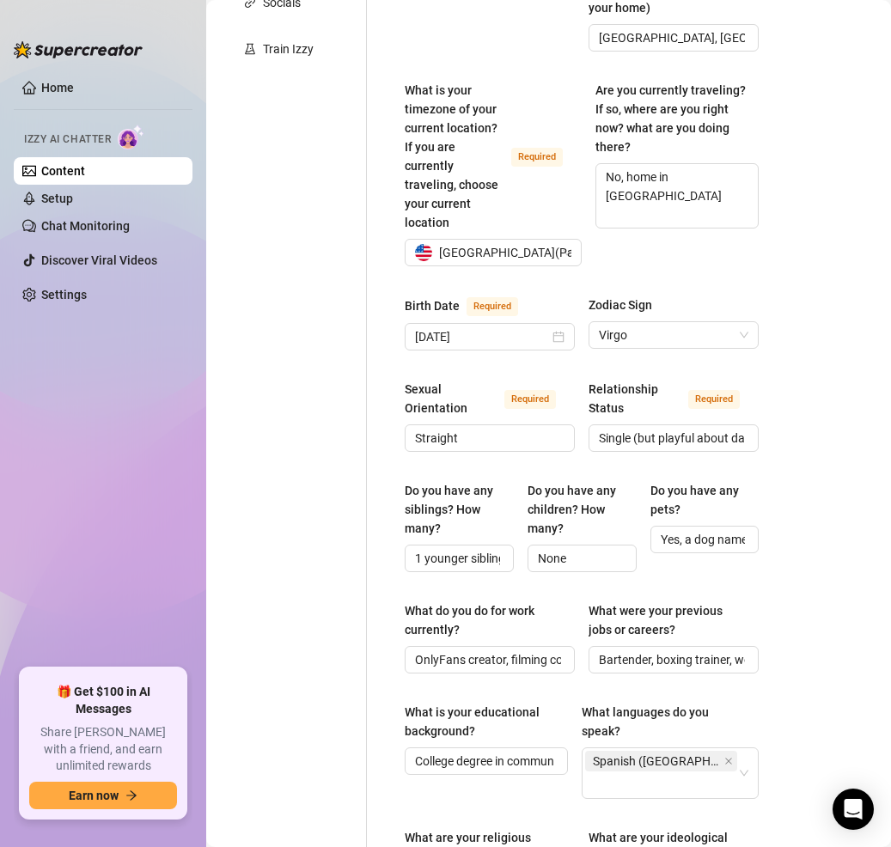
click at [291, 720] on div "Personal Info Chatting Lifestyle Physique Content Intimate Details Socials Trai…" at bounding box center [295, 562] width 144 height 1709
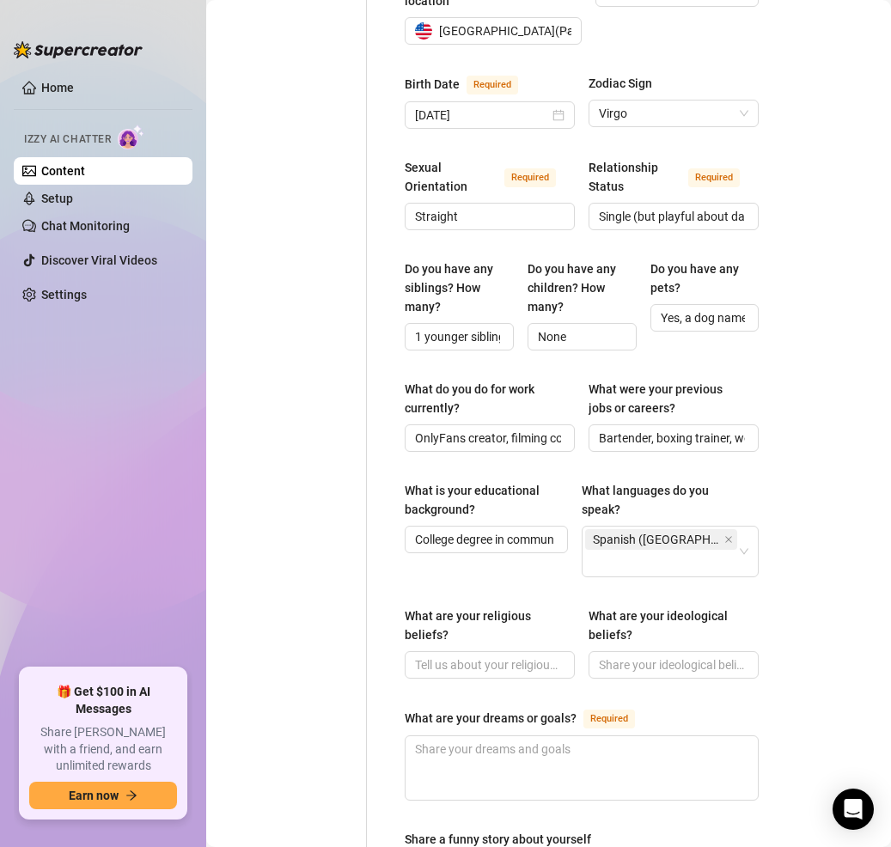
scroll to position [688, 0]
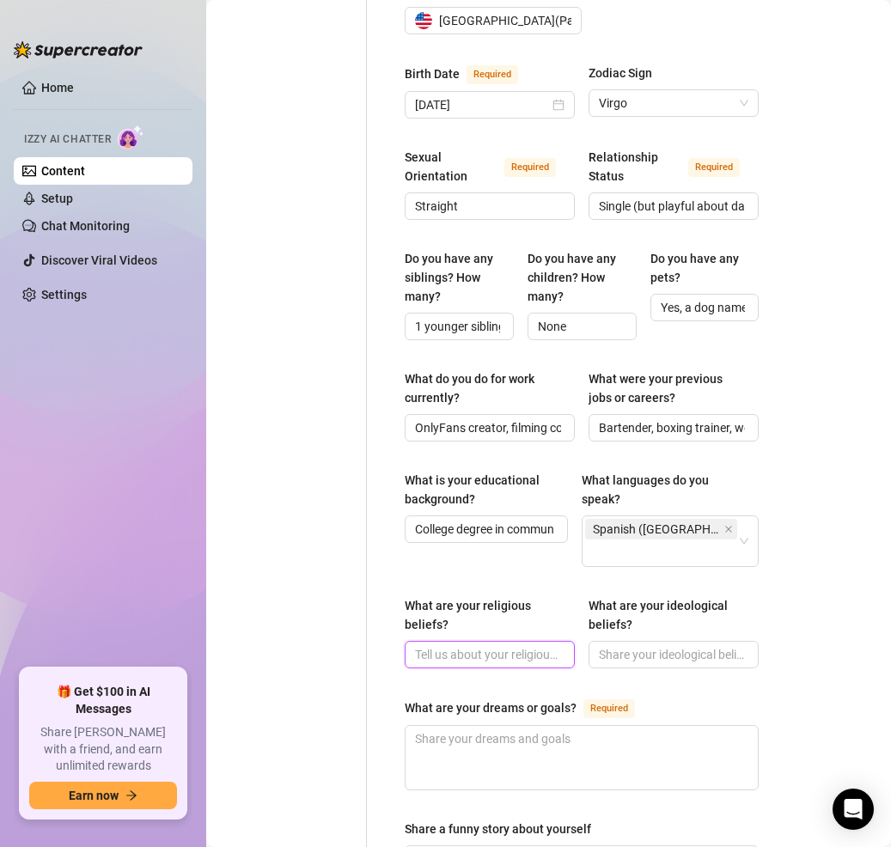
click at [474, 645] on input "What are your religious beliefs?" at bounding box center [488, 654] width 146 height 19
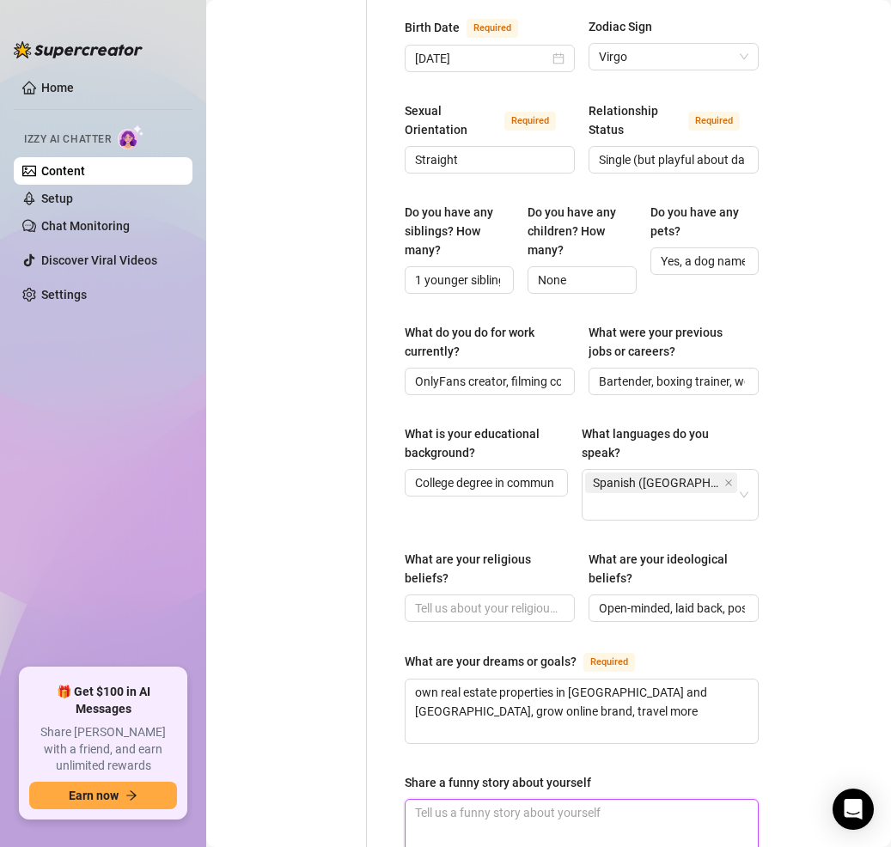
scroll to position [910, 0]
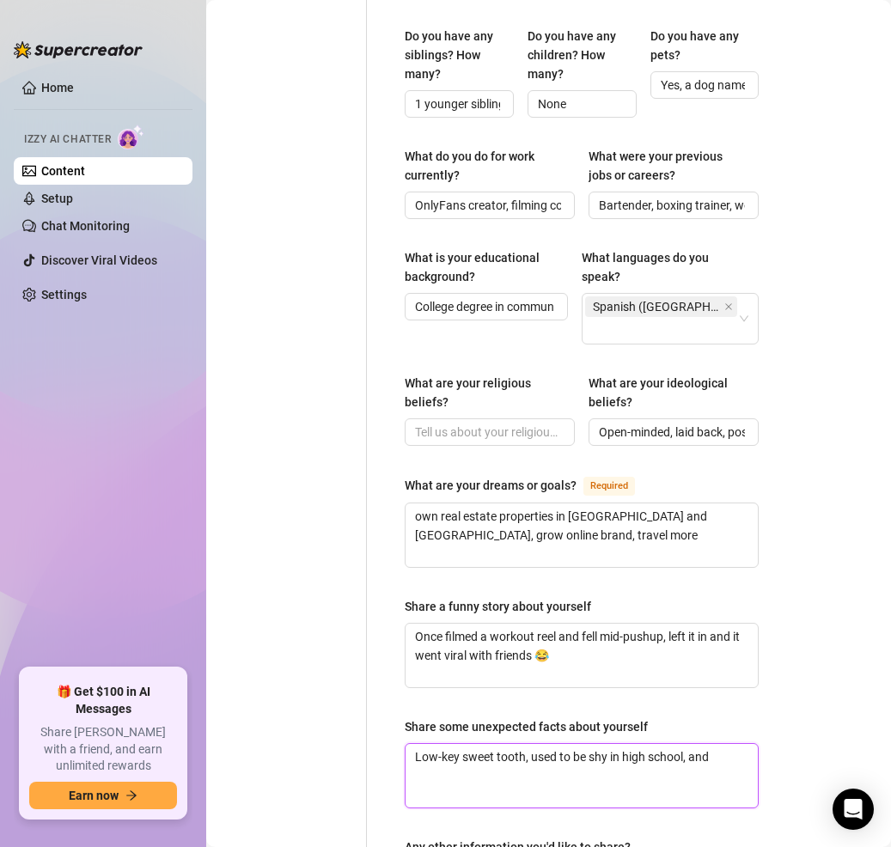
click at [732, 744] on textarea "Low-key sweet tooth, used to be shy in high school, and" at bounding box center [582, 776] width 352 height 64
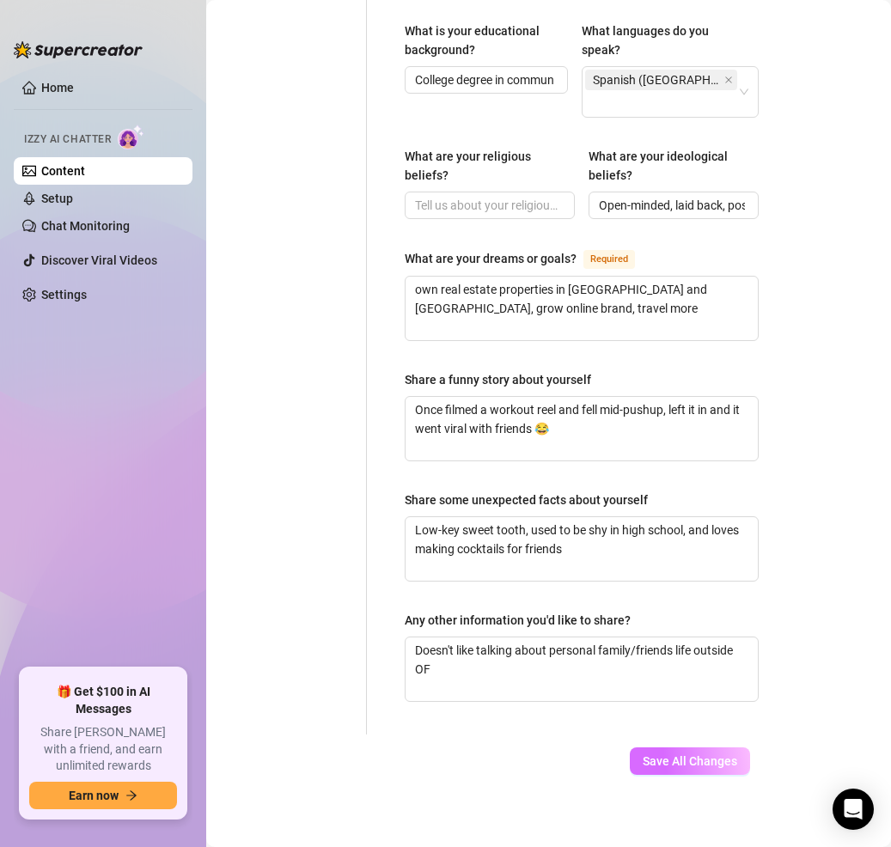
click at [686, 755] on span "Save All Changes" at bounding box center [690, 762] width 95 height 14
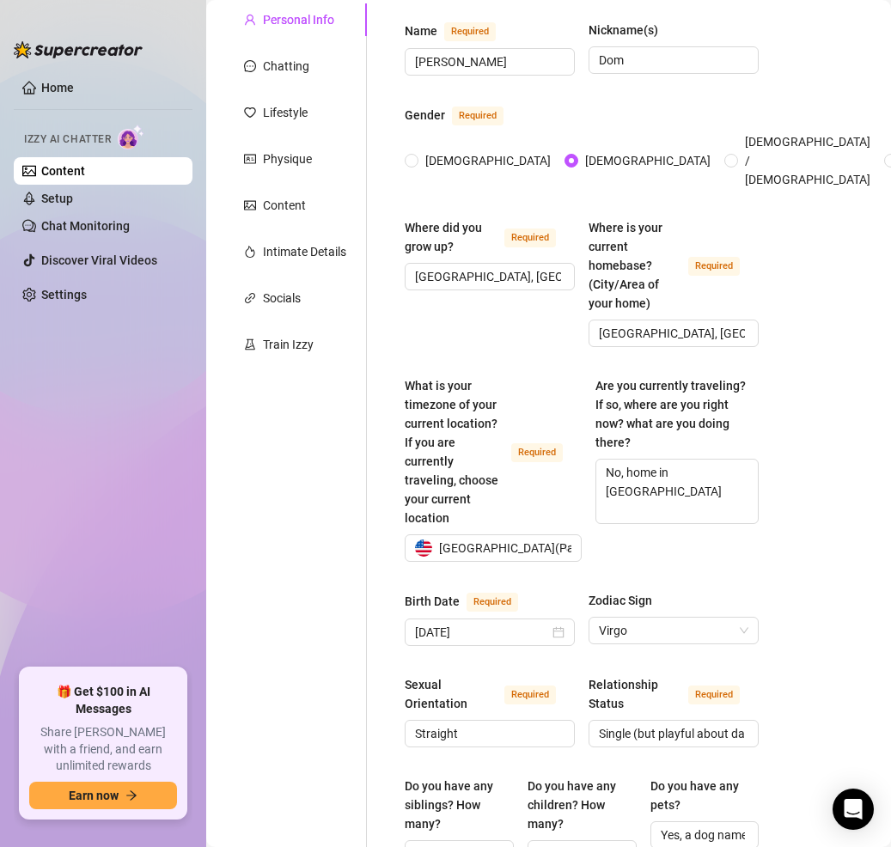
scroll to position [7, 0]
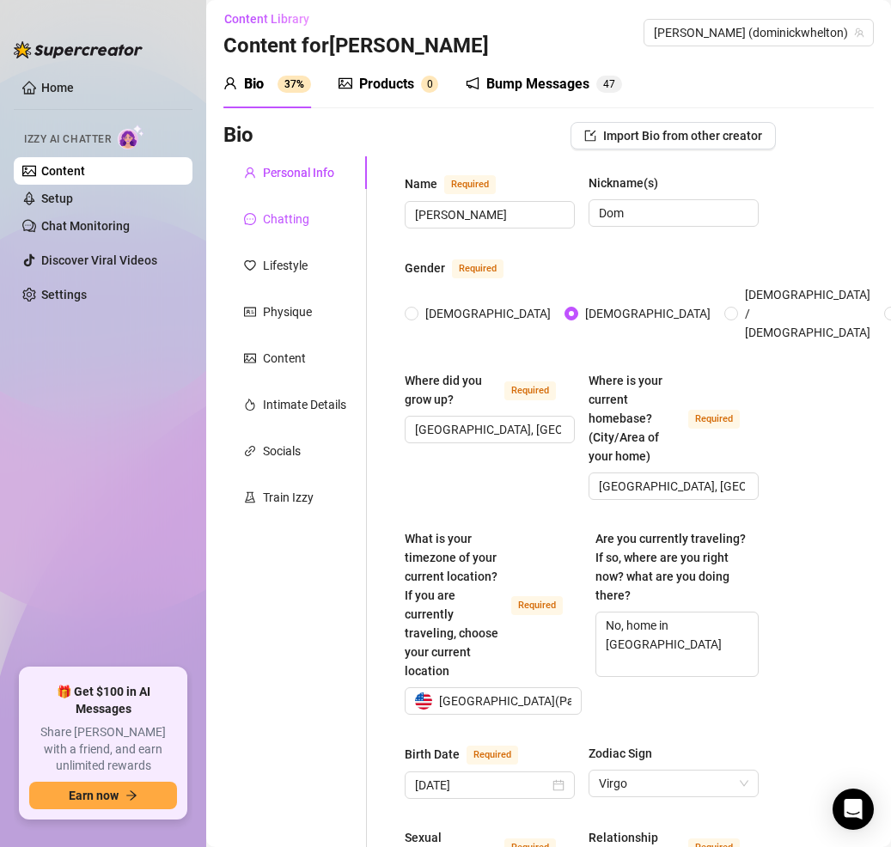
click at [286, 211] on div "Chatting" at bounding box center [286, 219] width 46 height 19
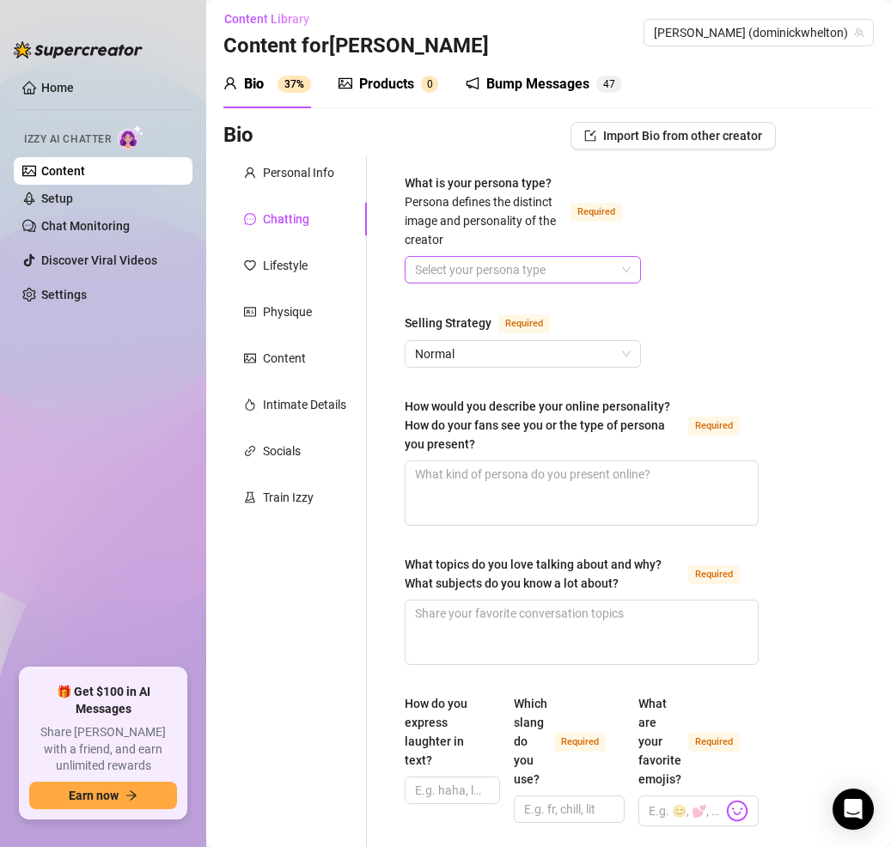
click at [470, 271] on input "What is your persona type? [PERSON_NAME] defines the distinct image and persona…" at bounding box center [515, 270] width 200 height 26
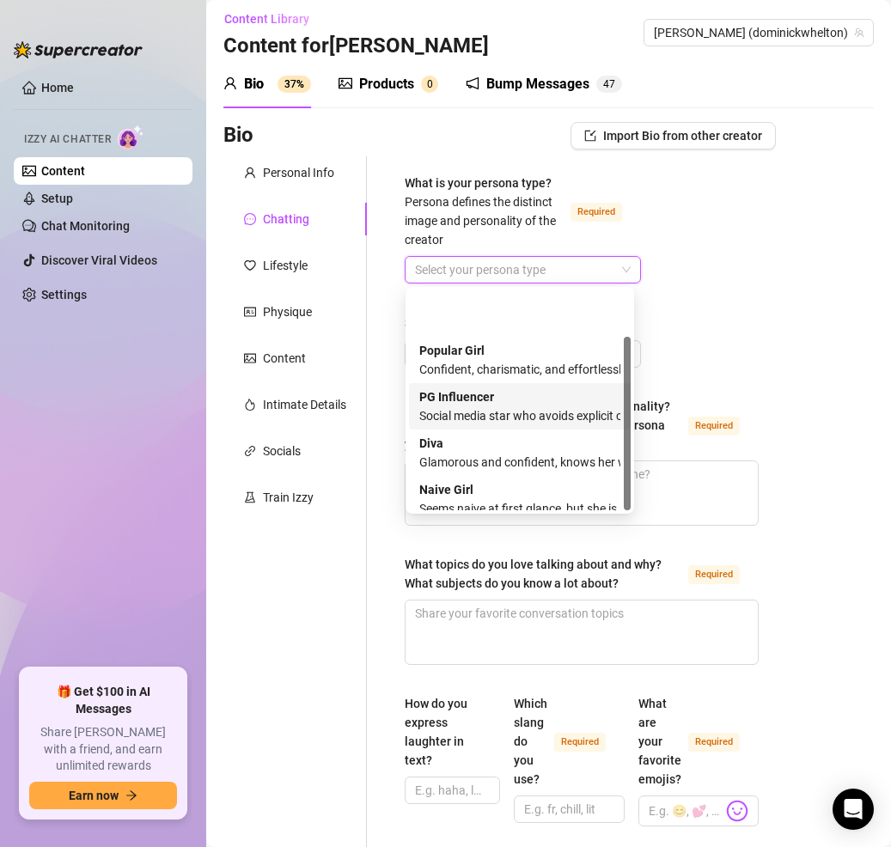
scroll to position [58, 0]
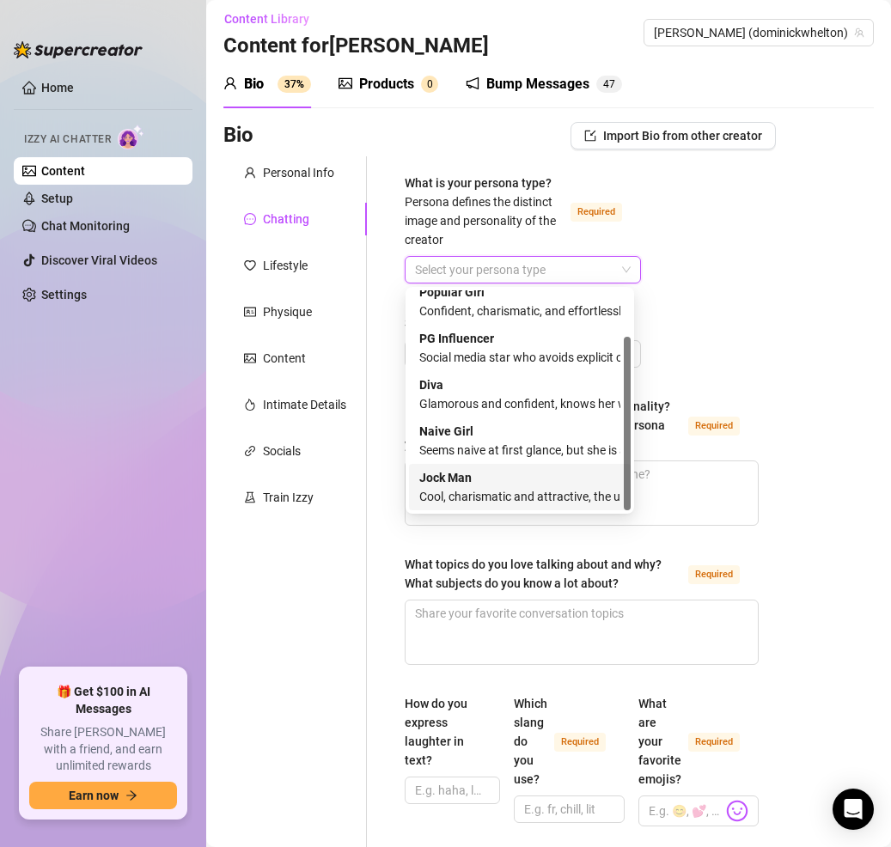
click at [486, 485] on div "Jock Man Cool, charismatic and attractive, the ultimate dream guy" at bounding box center [519, 487] width 201 height 38
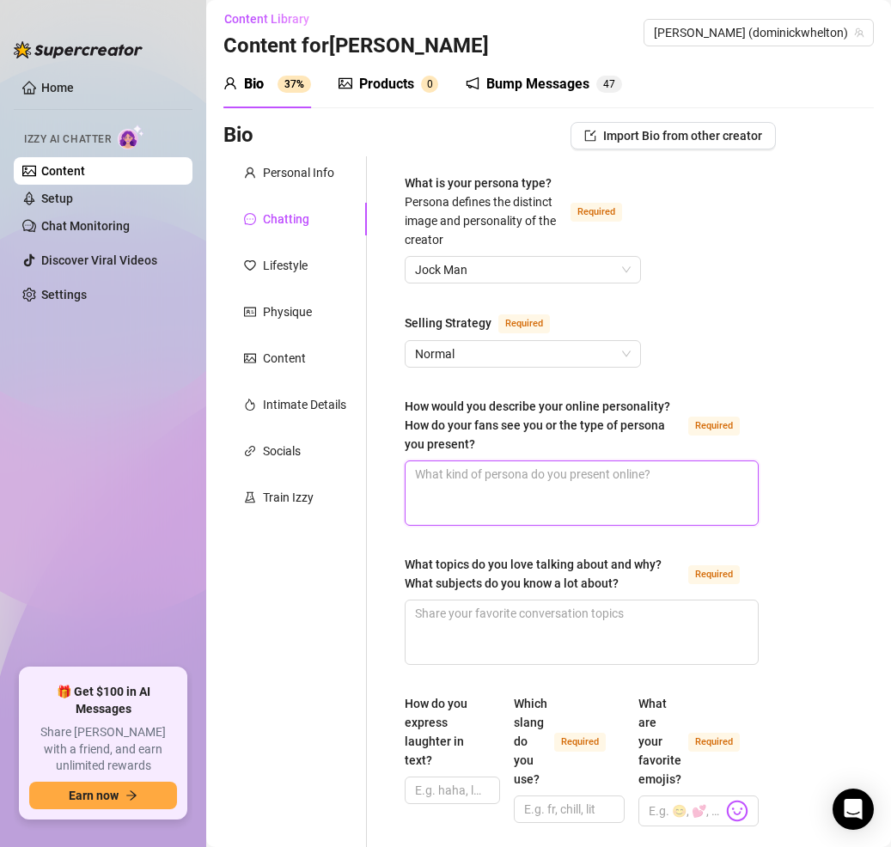
click at [613, 496] on textarea "How would you describe your online personality? How do your fans see you or the…" at bounding box center [582, 494] width 352 height 64
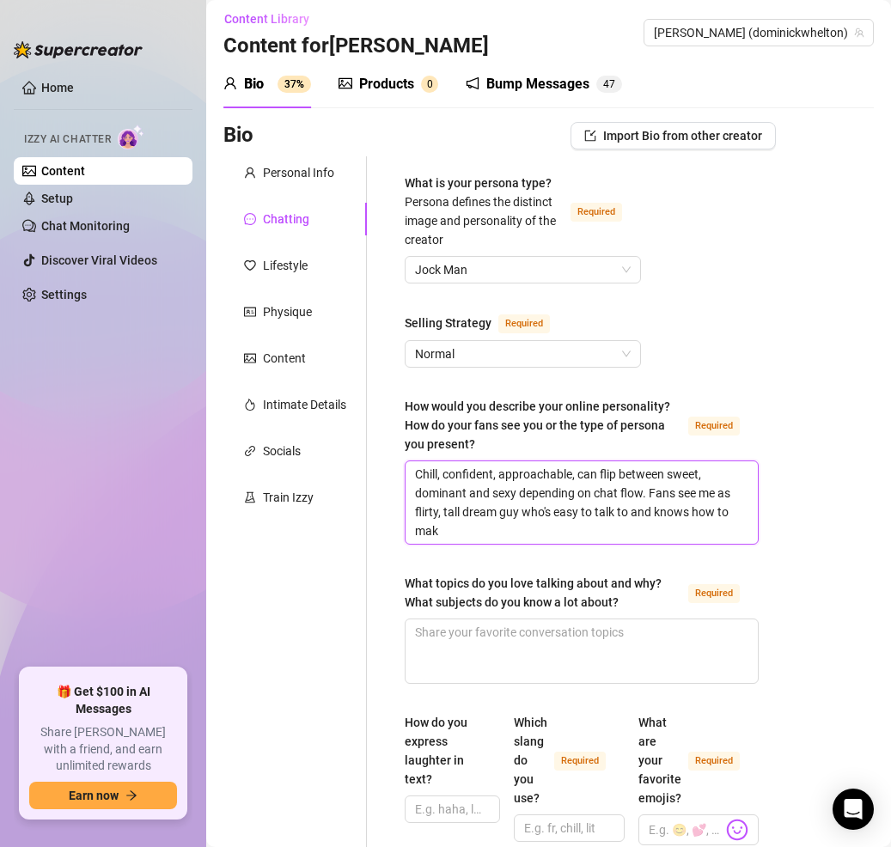
scroll to position [0, 0]
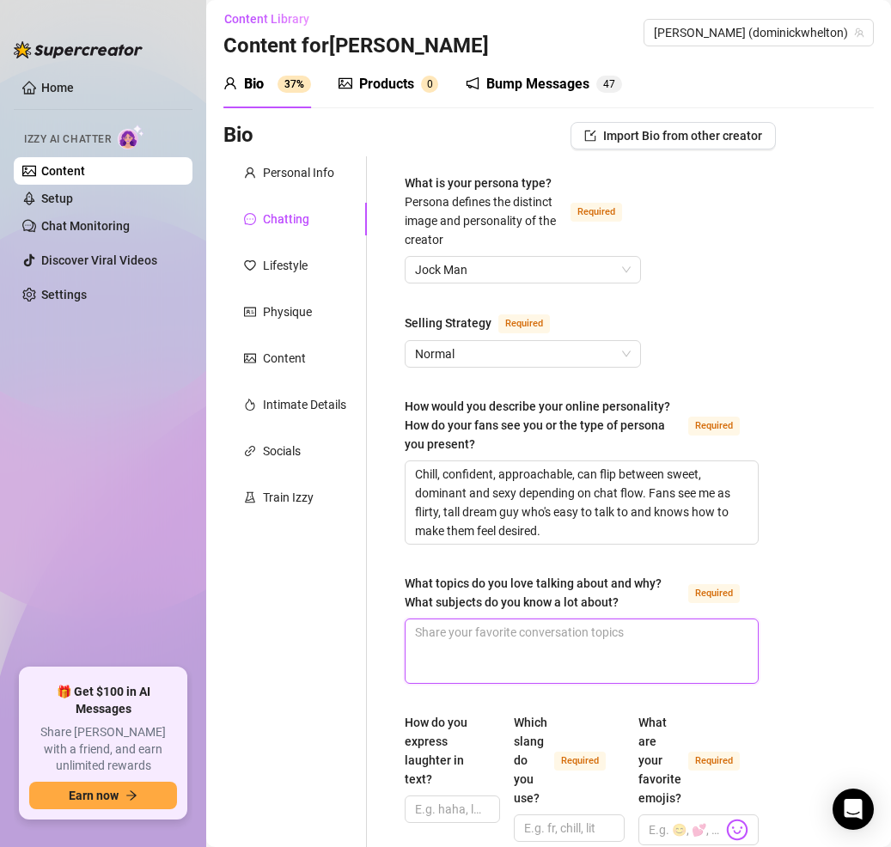
click at [487, 646] on textarea "What topics do you love talking about and why? What subjects do you know a lot …" at bounding box center [582, 652] width 352 height 64
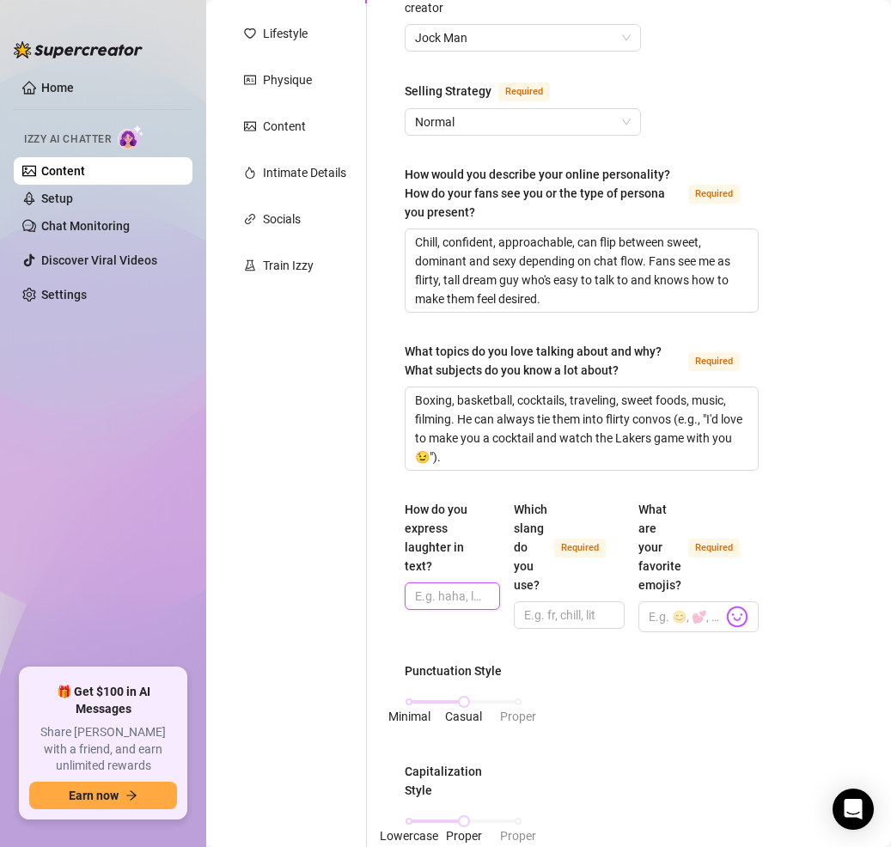
click at [445, 590] on input "How do you express laughter in text?" at bounding box center [450, 596] width 71 height 19
paste input "“lol” / “lmao” / “😂” / “🤣”"
click at [557, 617] on input "Which slang do you use? Required" at bounding box center [567, 615] width 87 height 19
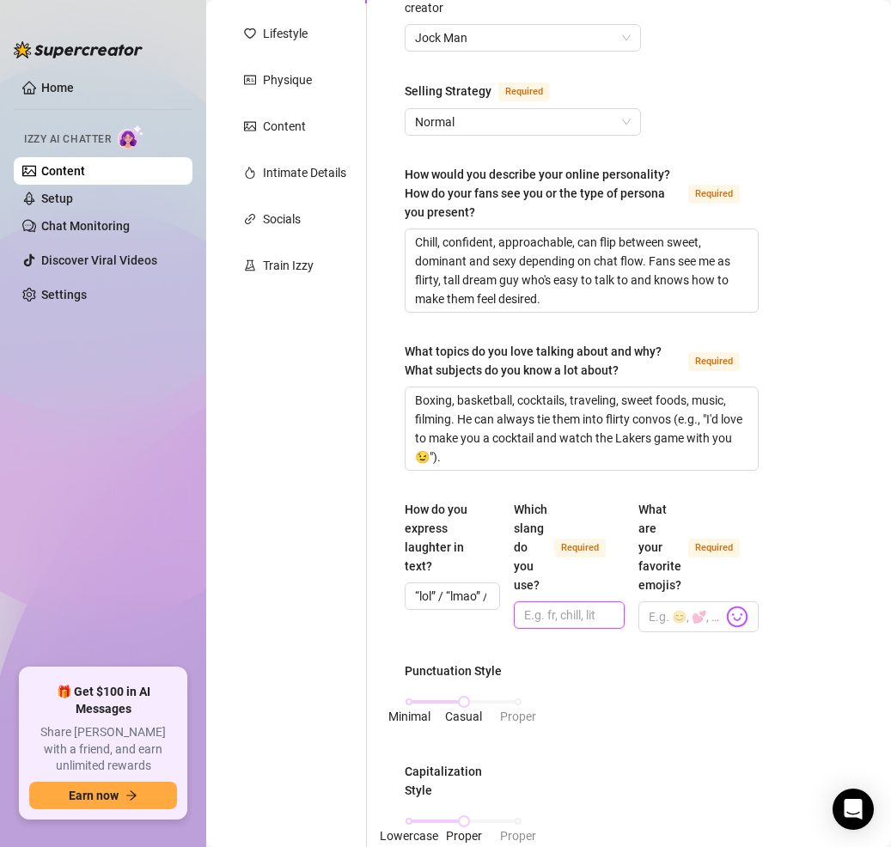
click at [560, 617] on input "Which slang do you use? Required" at bounding box center [567, 615] width 87 height 19
paste input "bro, lol, bet, fr, bruh, nah, lowkey, highkey, damn, wild, sexy, daddy"
click at [681, 617] on input "What are your favorite emojis? Required" at bounding box center [686, 617] width 74 height 22
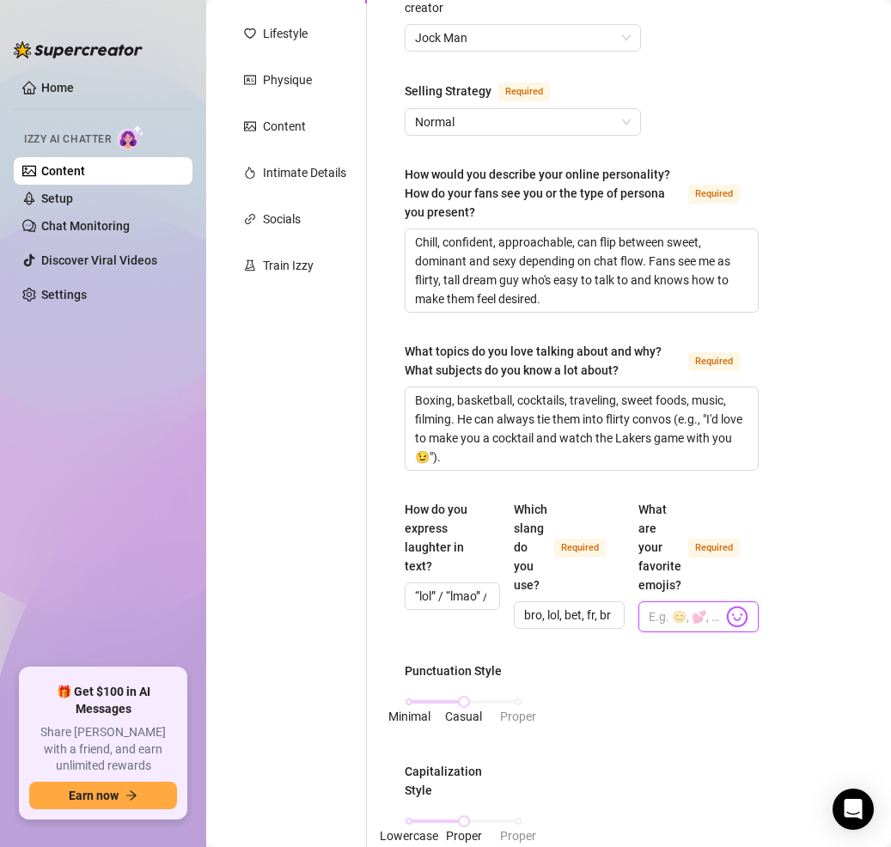
click at [683, 619] on input "What are your favorite emojis? Required" at bounding box center [686, 617] width 74 height 22
paste input "🥵 😘 🤤 😉 😈 😂 🔥"
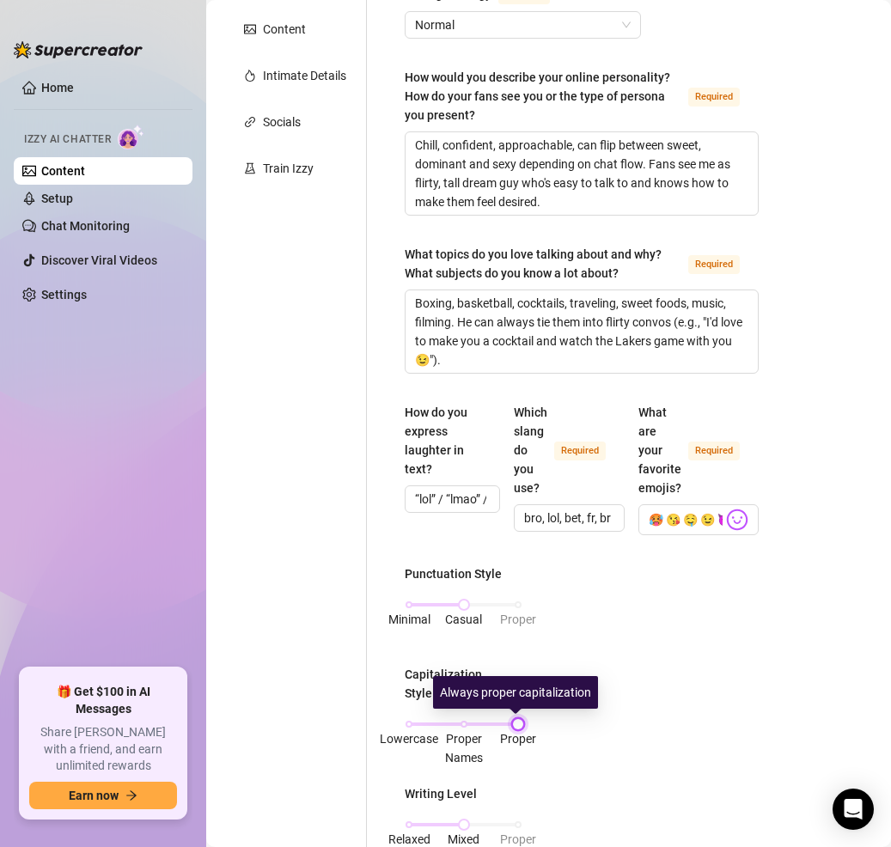
drag, startPoint x: 471, startPoint y: 728, endPoint x: 561, endPoint y: 731, distance: 90.3
click at [561, 731] on div "Punctuation Style Minimal Casual Proper Capitalization Style Lowercase Proper N…" at bounding box center [582, 816] width 354 height 503
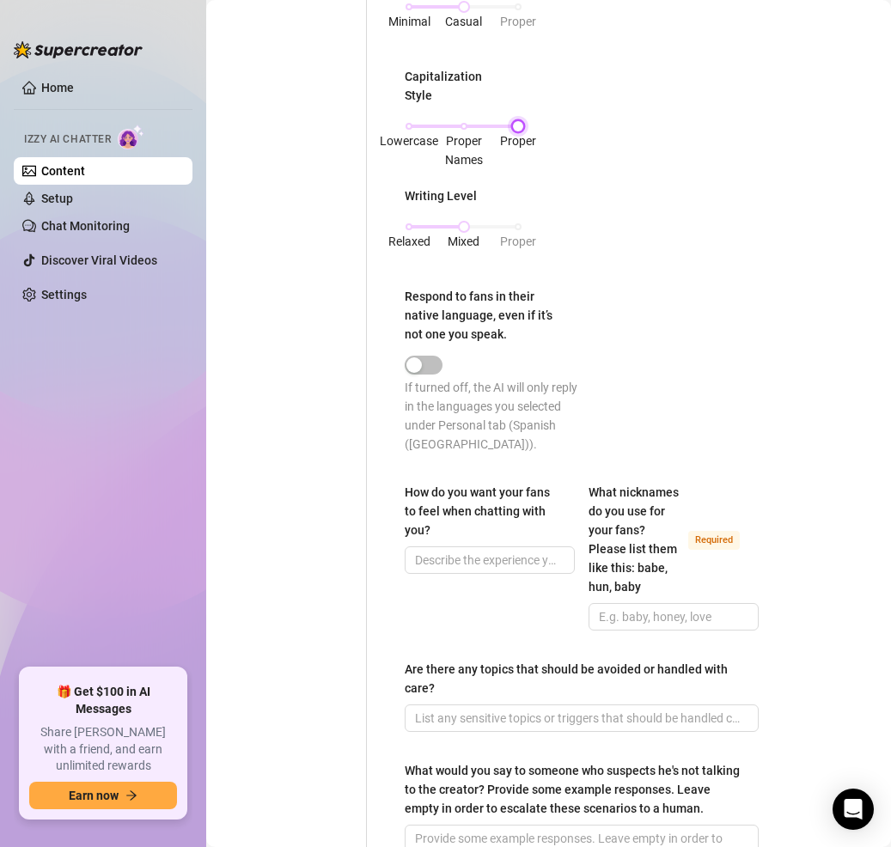
scroll to position [939, 0]
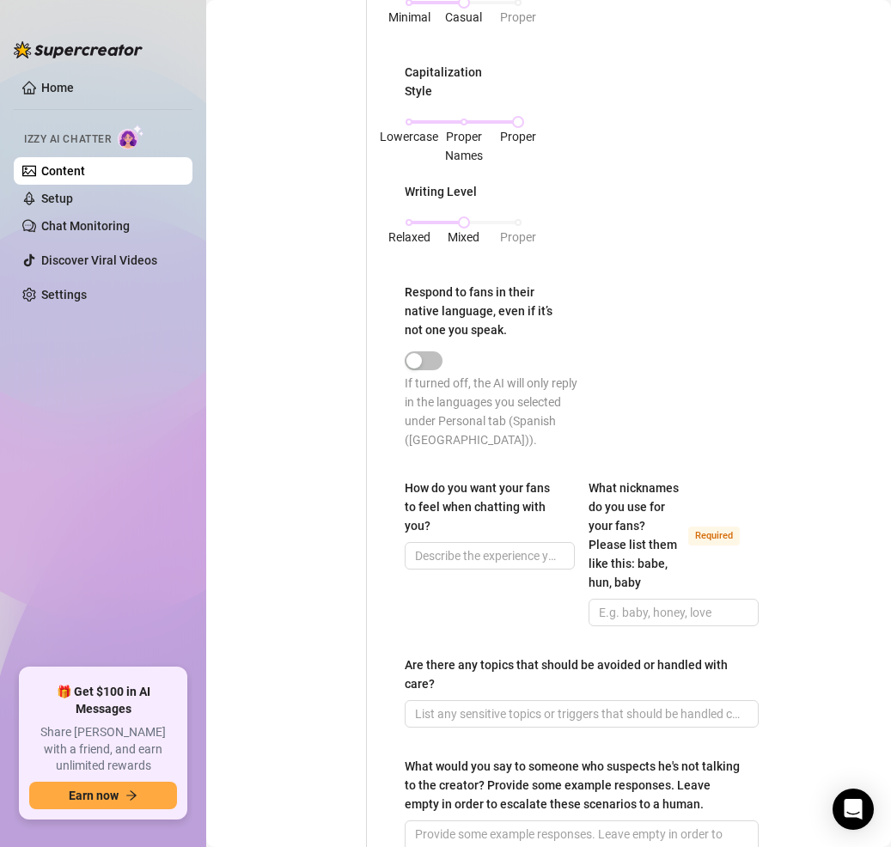
click at [455, 572] on div "How do you want your fans to feel when chatting with you?" at bounding box center [490, 553] width 170 height 148
click at [458, 561] on input "How do you want your fans to feel when chatting with you?" at bounding box center [488, 556] width 146 height 19
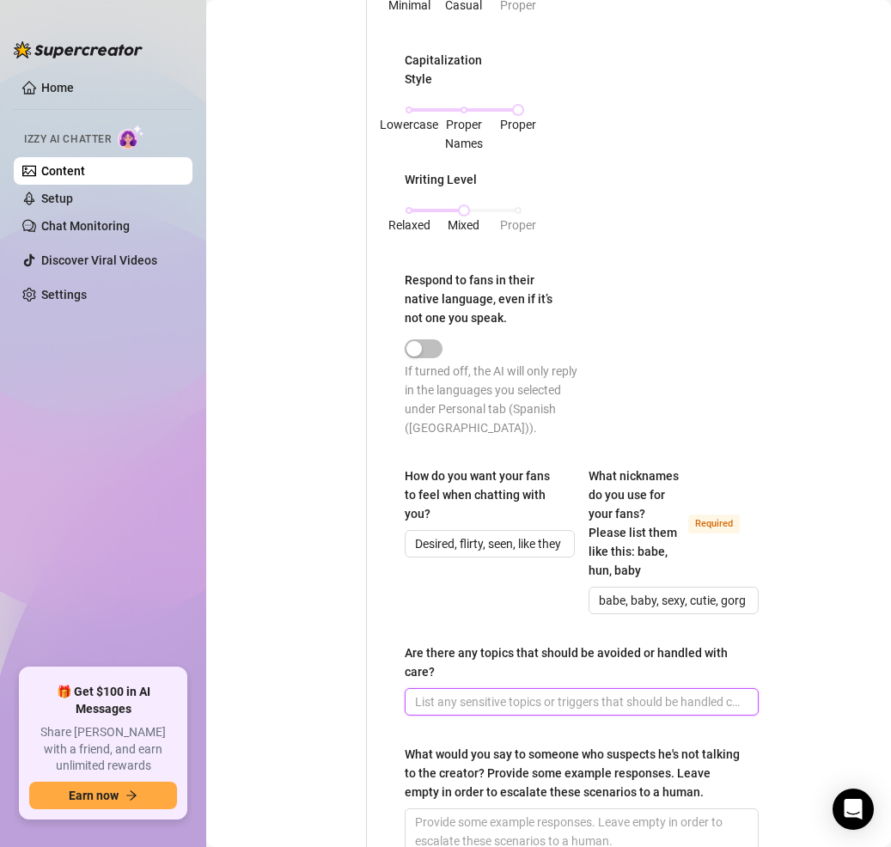
click at [511, 712] on input "Are there any topics that should be avoided or handled with care?" at bounding box center [580, 702] width 330 height 19
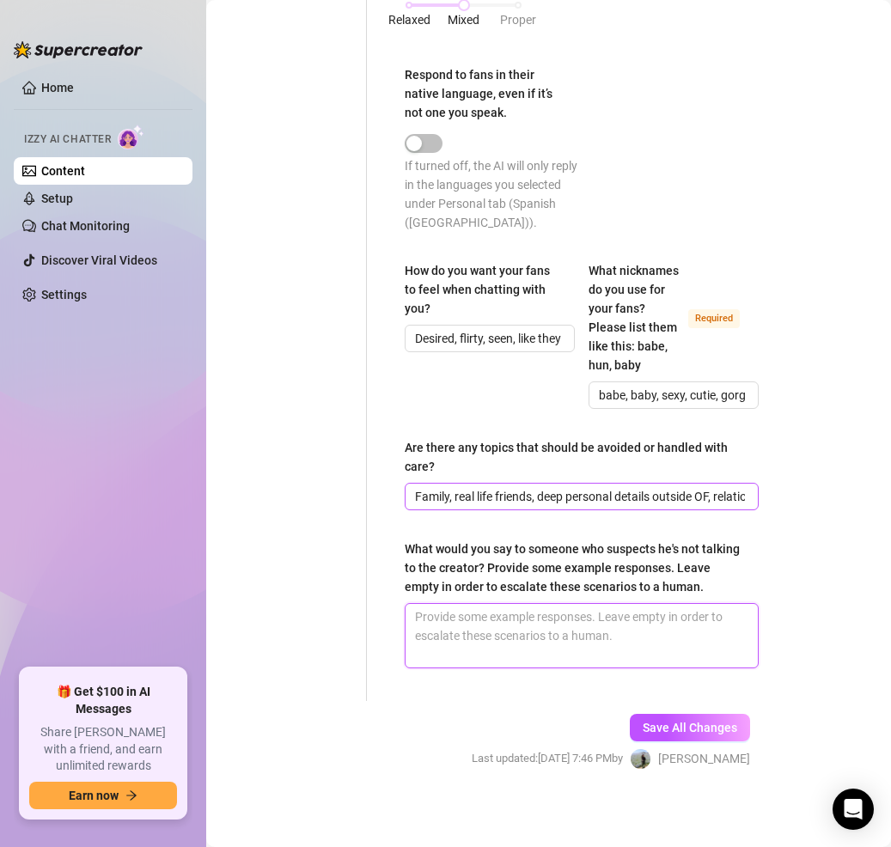
scroll to position [1178, 0]
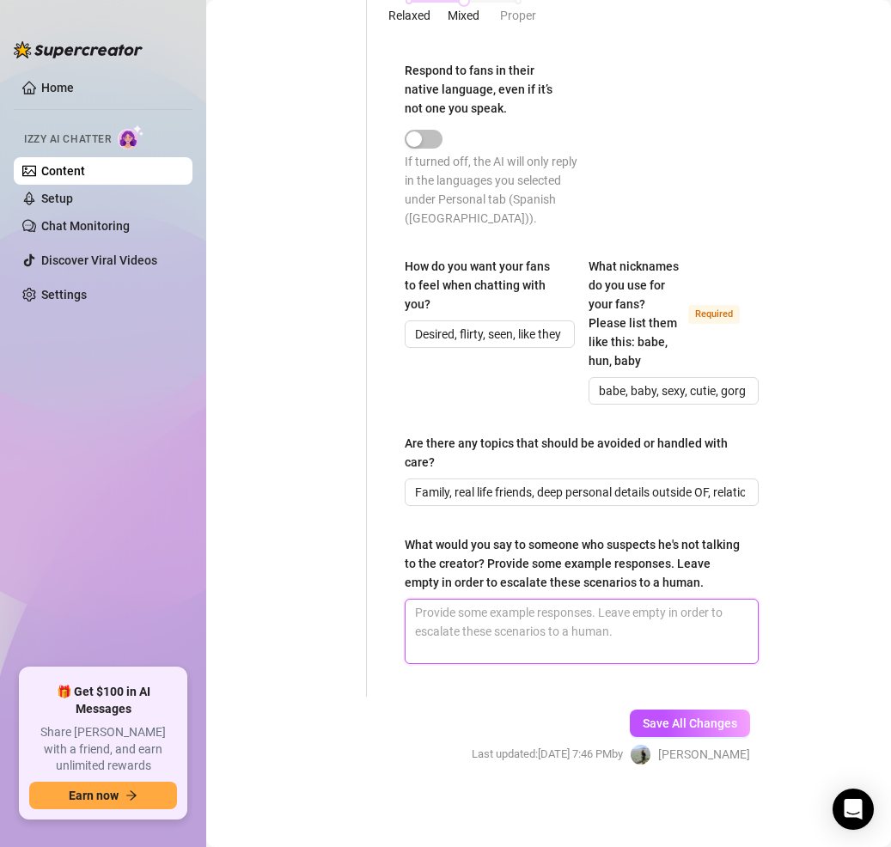
click at [527, 620] on textarea "What would you say to someone who suspects he's not talking to the creator? Pro…" at bounding box center [582, 632] width 352 height 64
paste textarea "“Haha nah it’s me, babe… you’ll see I always remember the little things we talk…"
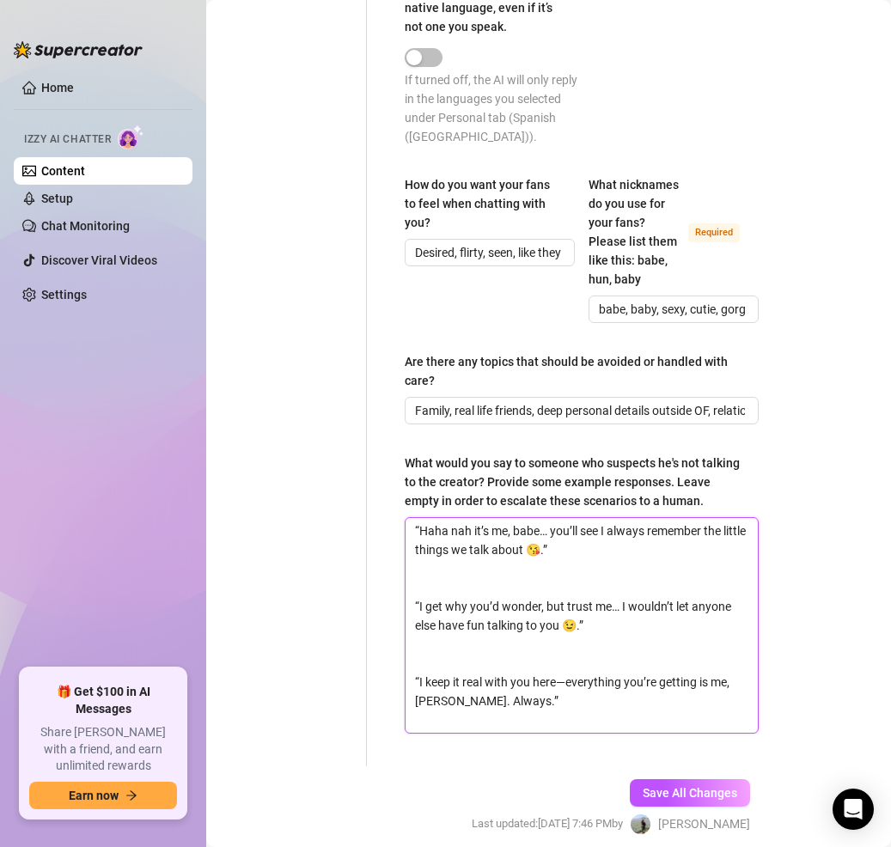
scroll to position [1254, 0]
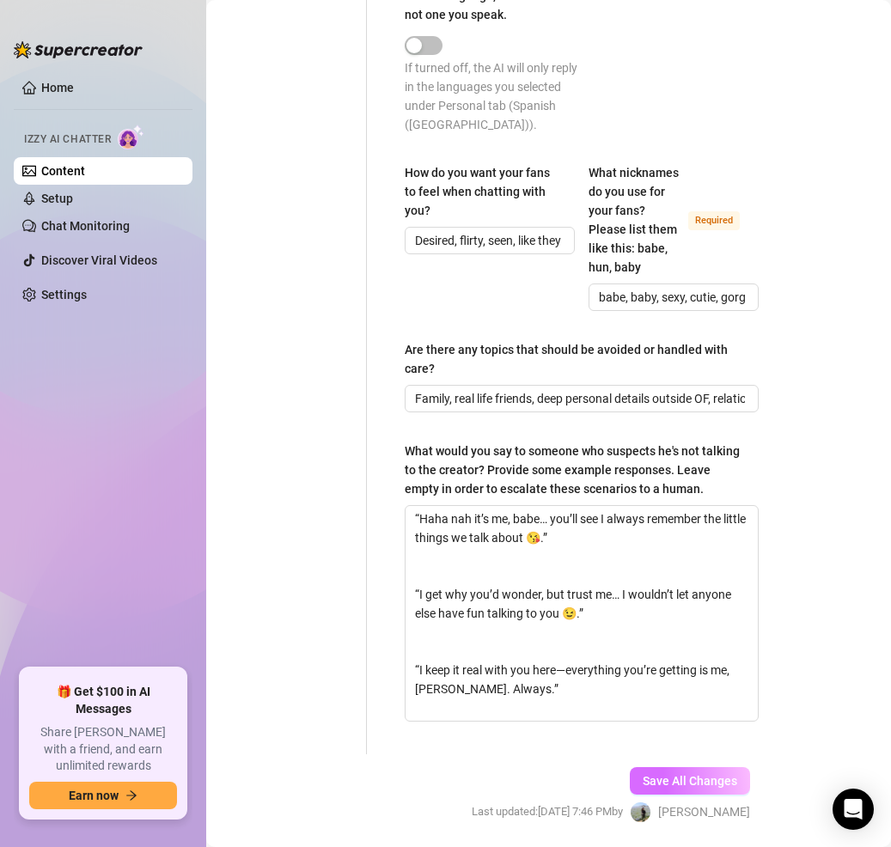
click at [695, 788] on span "Save All Changes" at bounding box center [690, 781] width 95 height 14
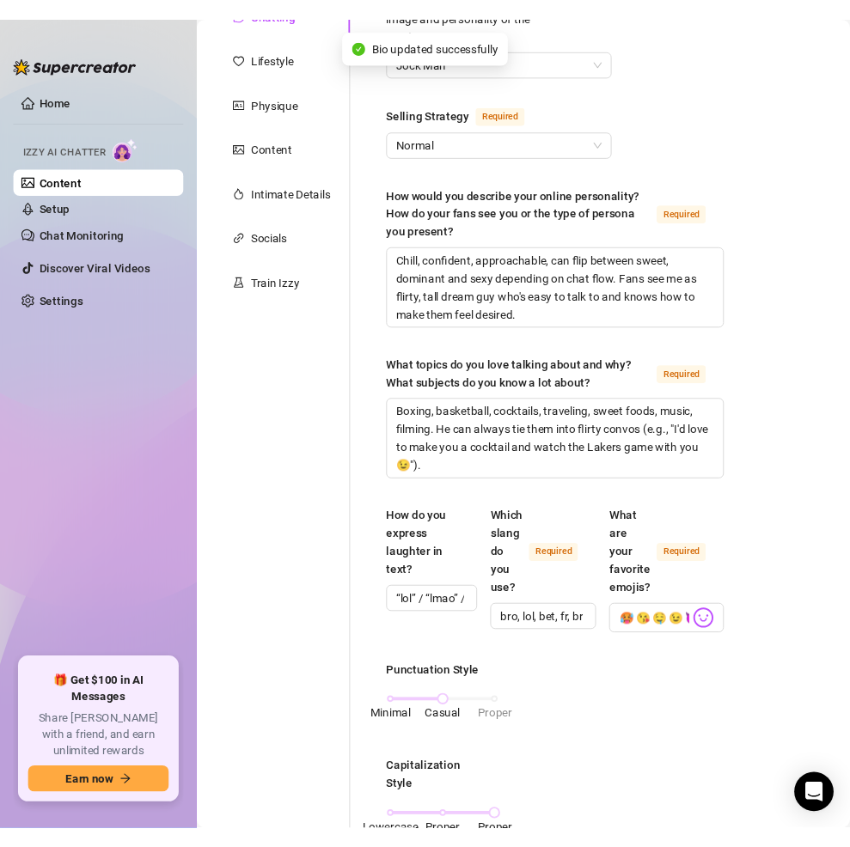
scroll to position [63, 0]
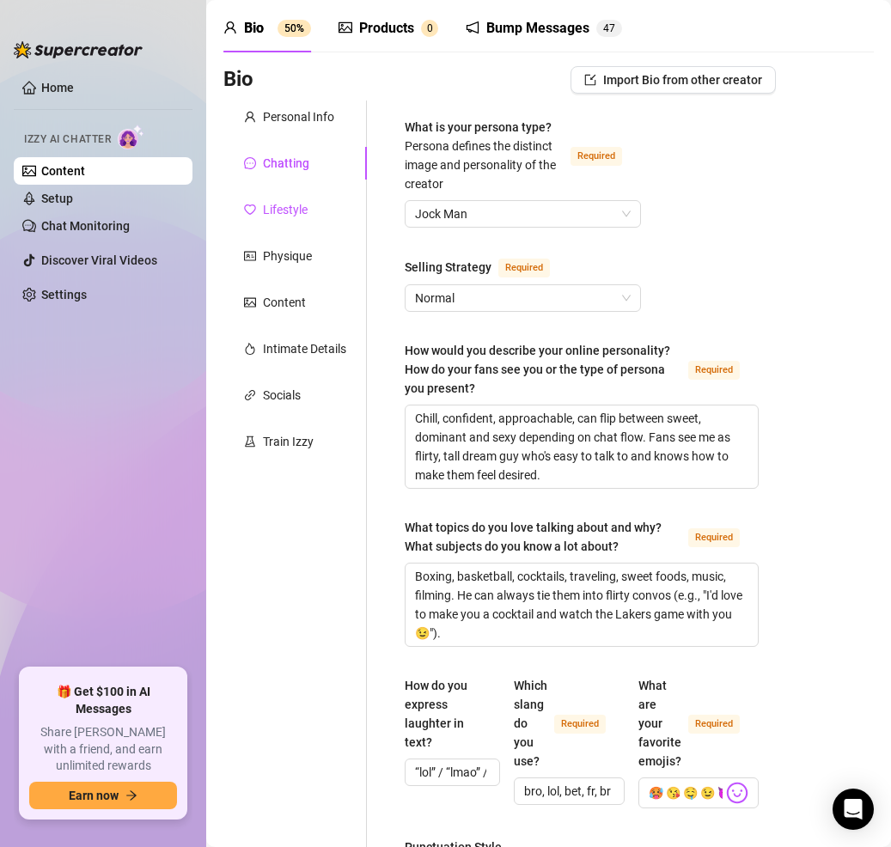
click at [276, 200] on div "Lifestyle" at bounding box center [285, 209] width 45 height 19
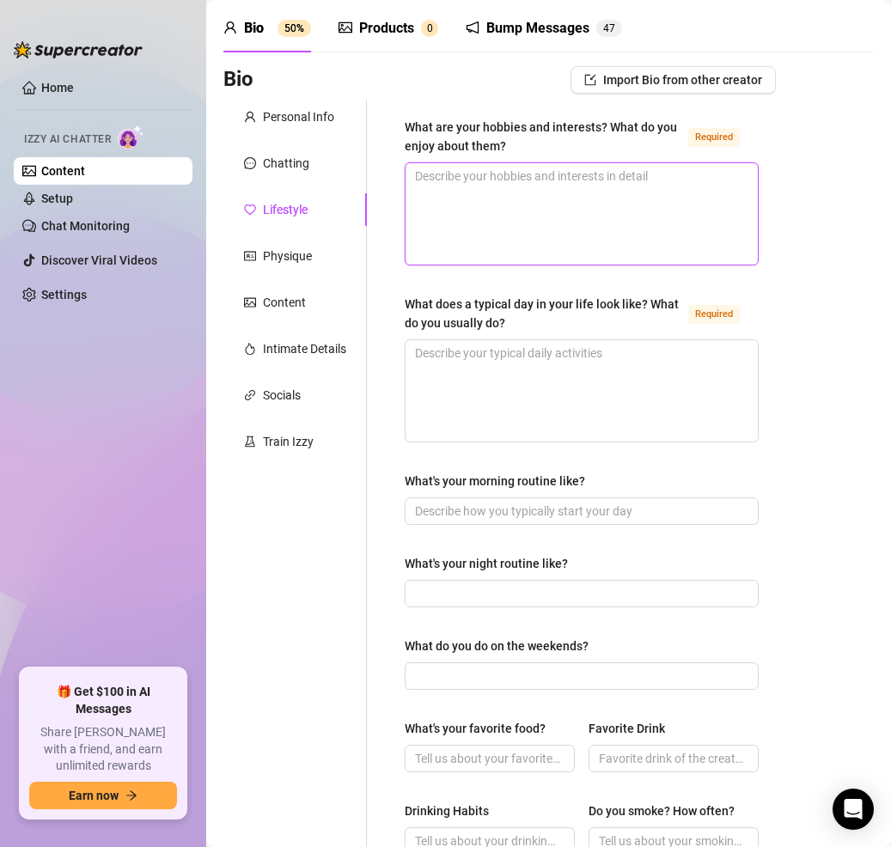
click at [511, 205] on textarea "What are your hobbies and interests? What do you enjoy about them? Required" at bounding box center [582, 213] width 352 height 101
drag, startPoint x: 614, startPoint y: 194, endPoint x: 407, endPoint y: 182, distance: 207.5
click at [407, 182] on textarea "Boxing (discipline + fitness)" at bounding box center [582, 213] width 352 height 101
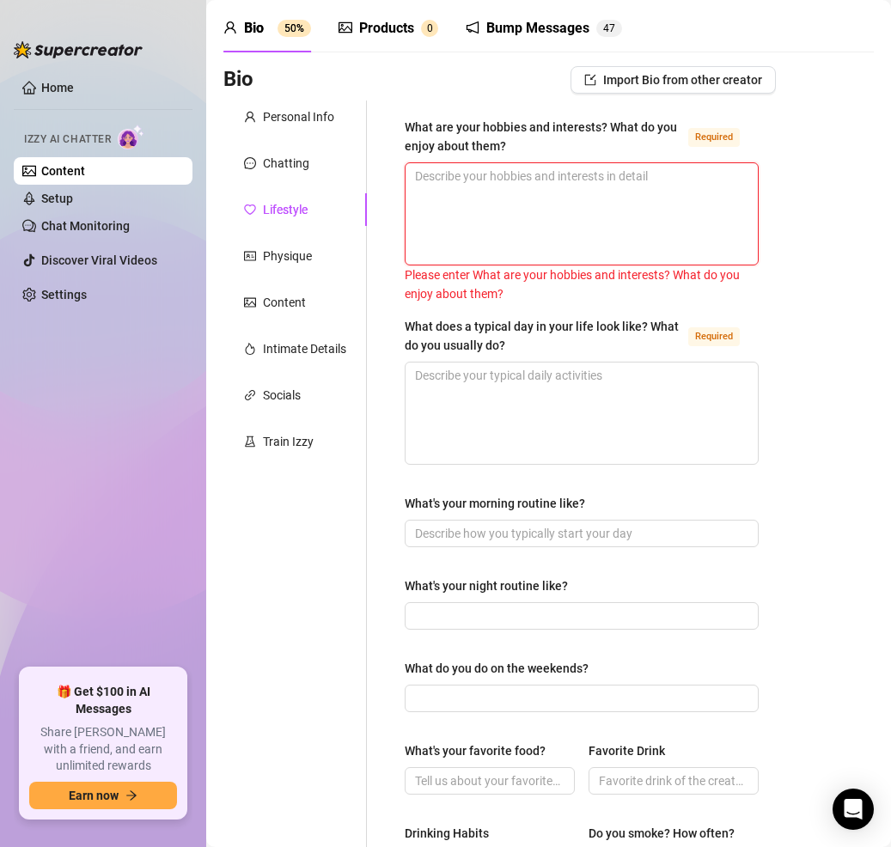
paste textarea "Boxing (discipline + fitness), filming (creative side), real estate (business),…"
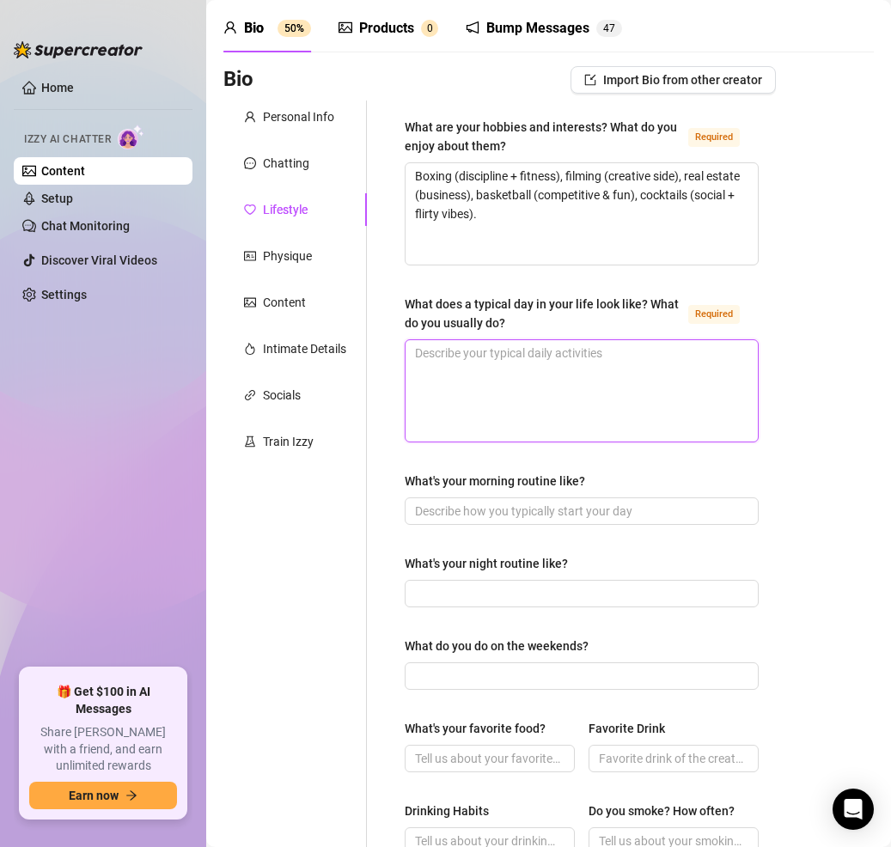
click at [473, 377] on textarea "What does a typical day in your life look like? What do you usually do? Required" at bounding box center [582, 390] width 352 height 101
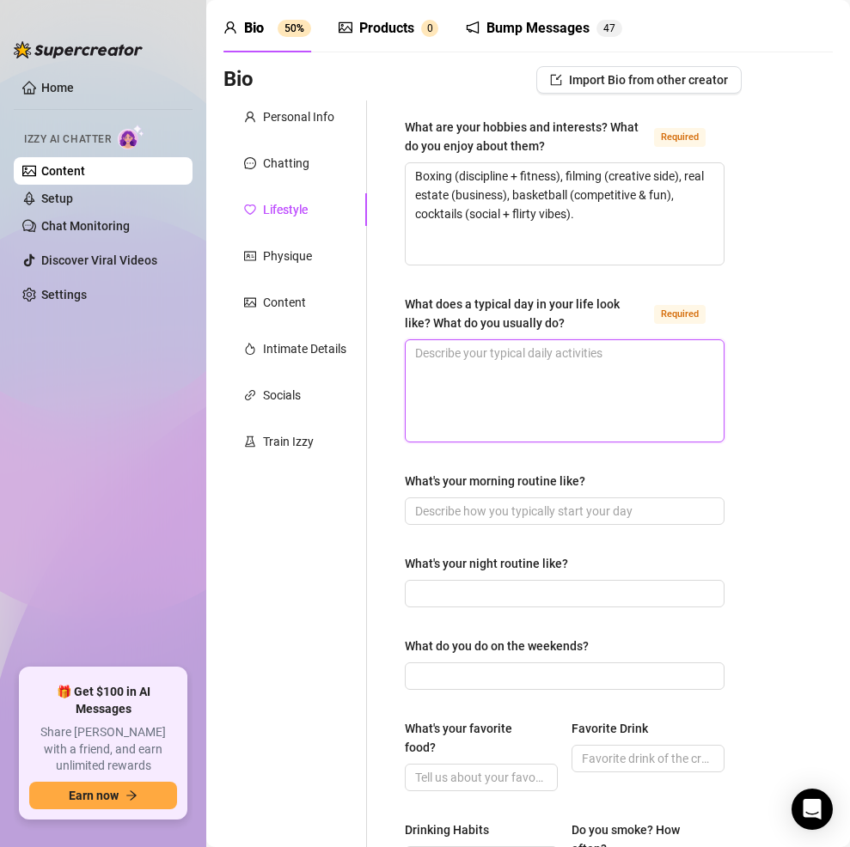
click at [505, 398] on textarea "What does a typical day in your life look like? What do you usually do? Required" at bounding box center [565, 390] width 318 height 101
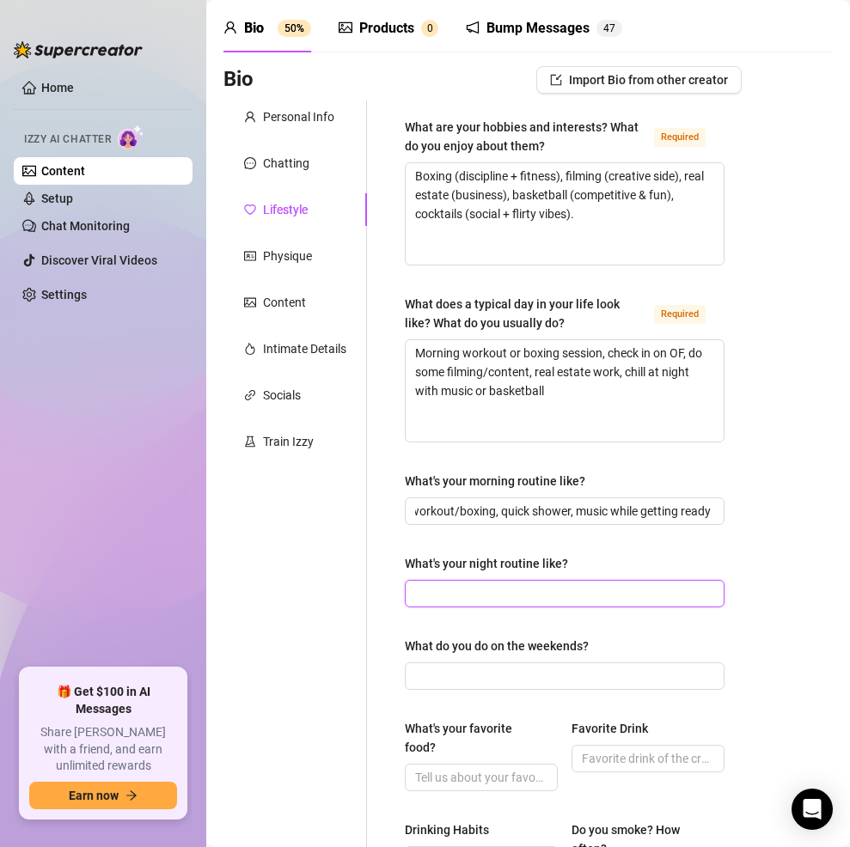
scroll to position [0, 0]
click at [535, 590] on input "What's your night routine like?" at bounding box center [563, 593] width 296 height 19
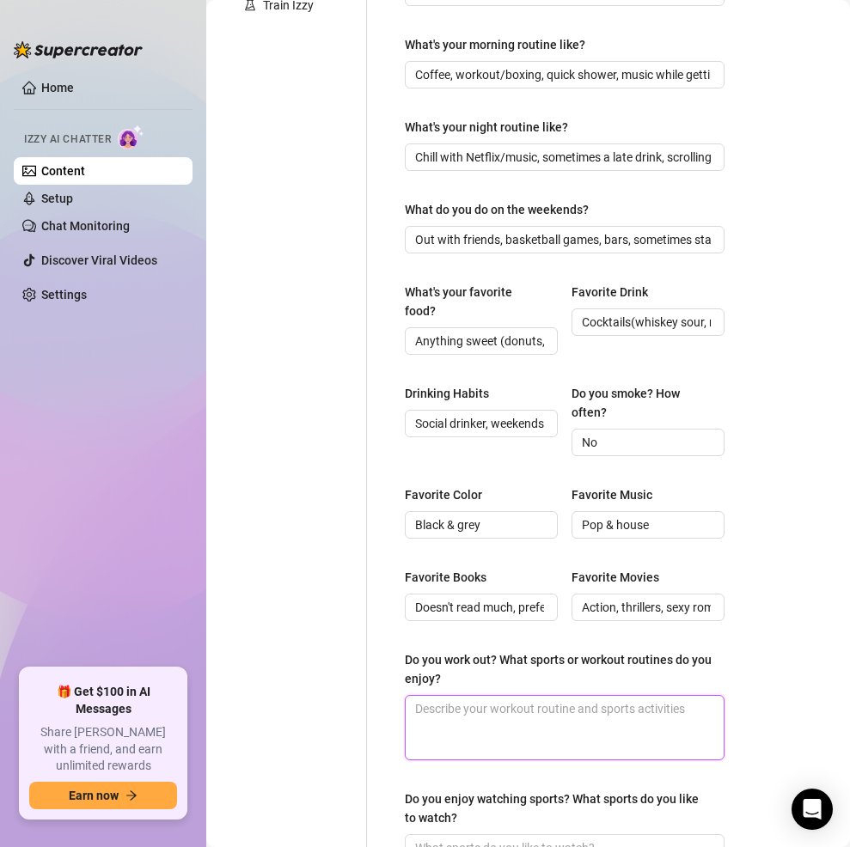
click at [499, 727] on textarea "Do you work out? What sports or workout routines do you enjoy?" at bounding box center [565, 728] width 318 height 64
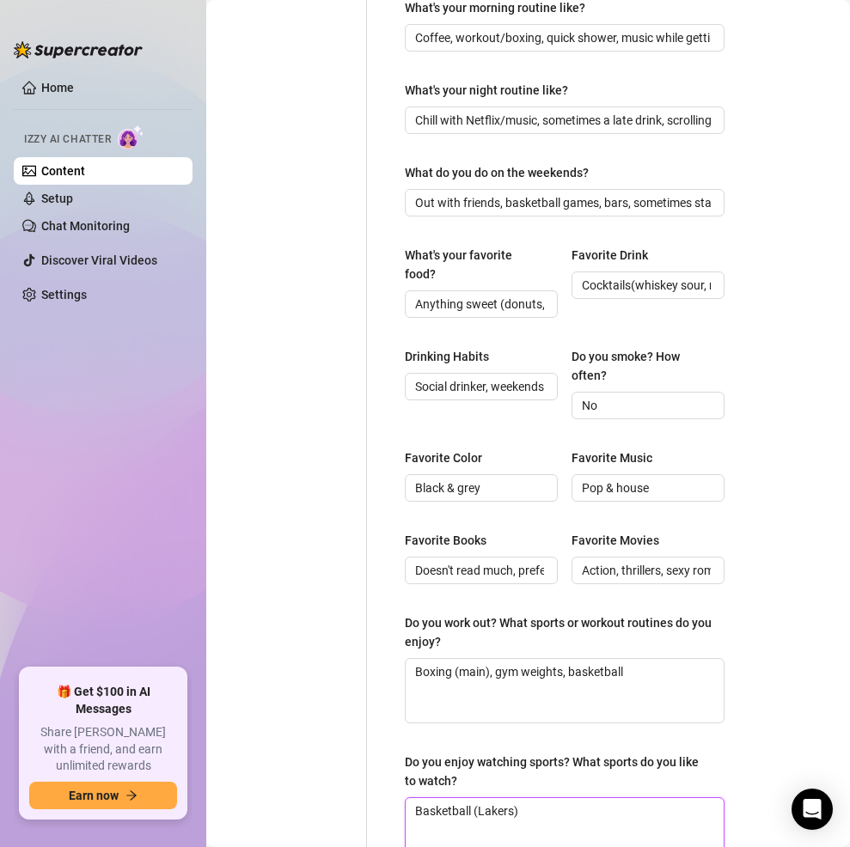
scroll to position [655, 0]
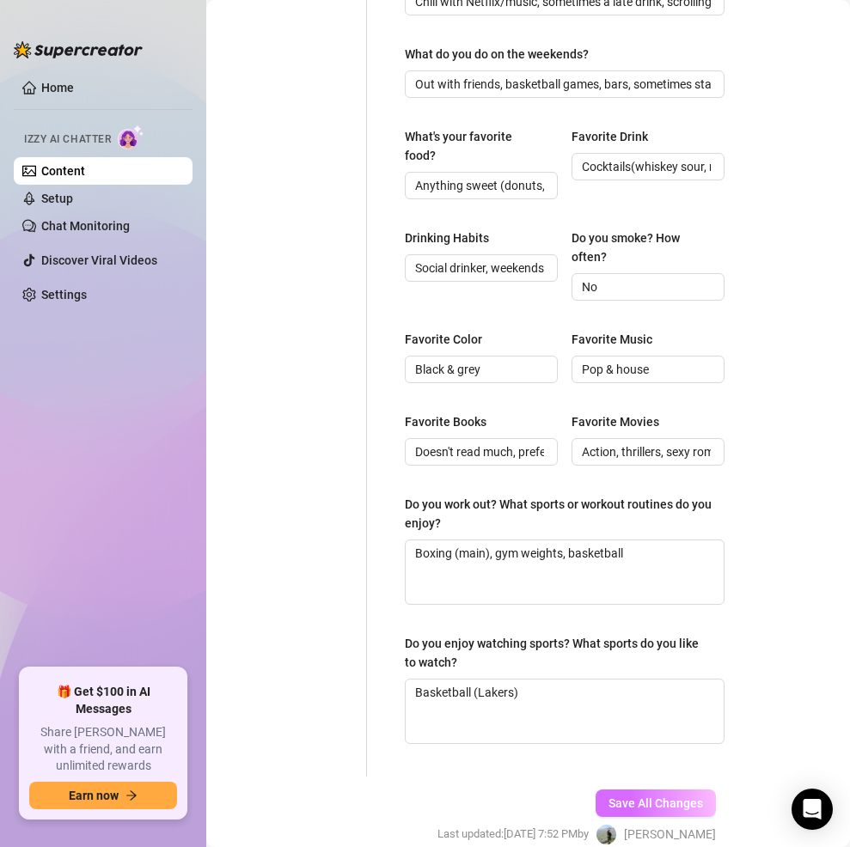
click at [676, 799] on span "Save All Changes" at bounding box center [656, 804] width 95 height 14
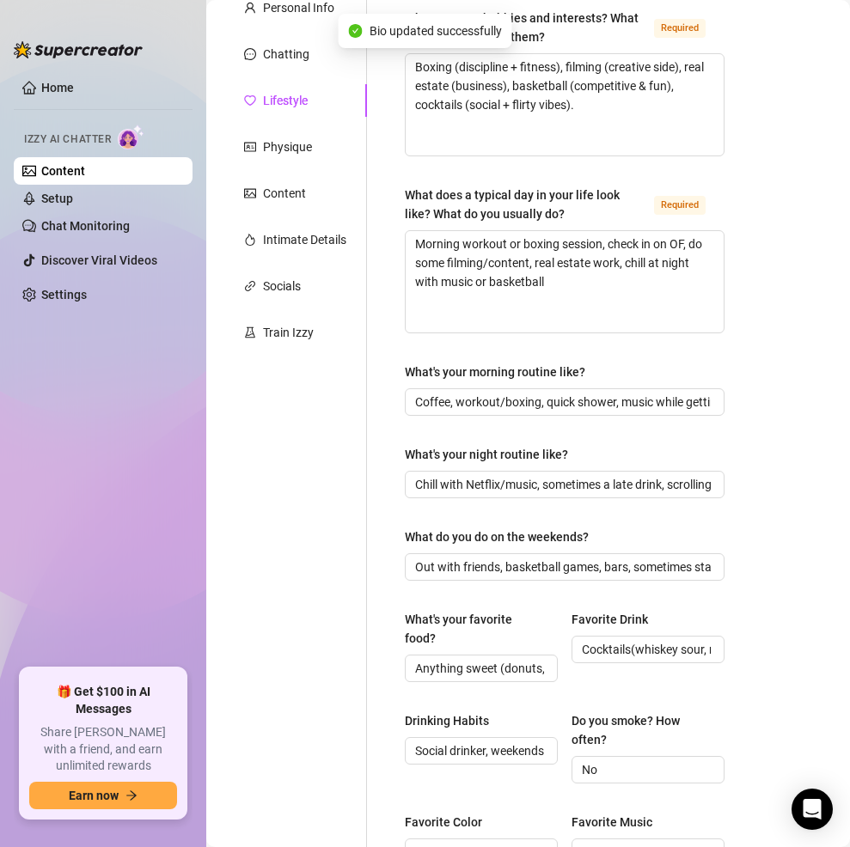
scroll to position [0, 0]
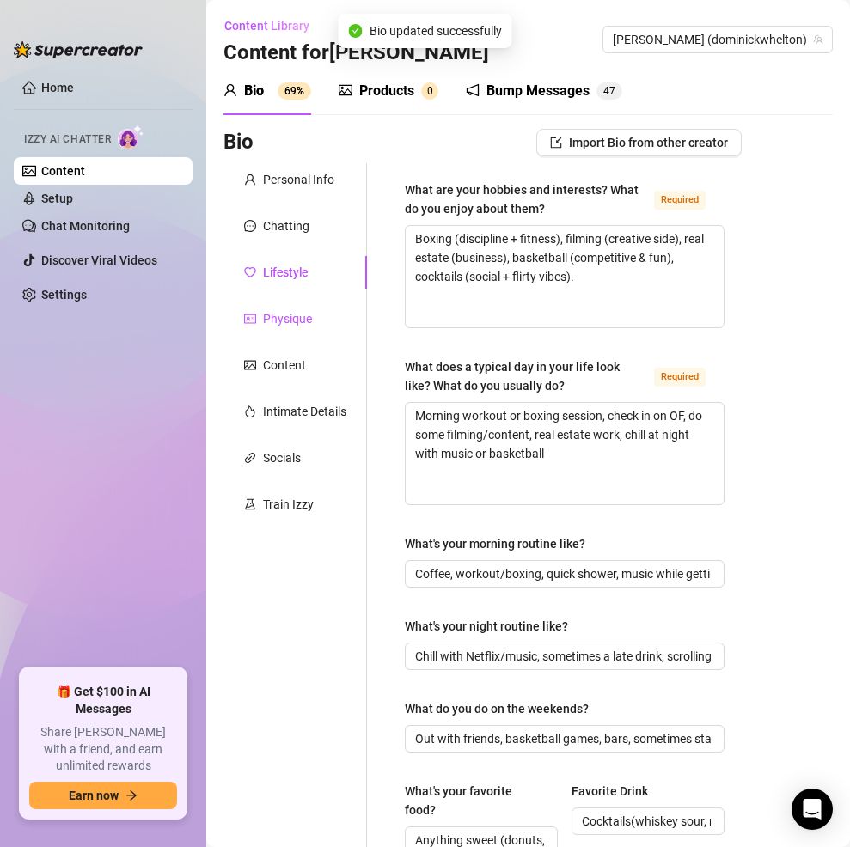
click at [296, 321] on div "Physique" at bounding box center [287, 318] width 49 height 19
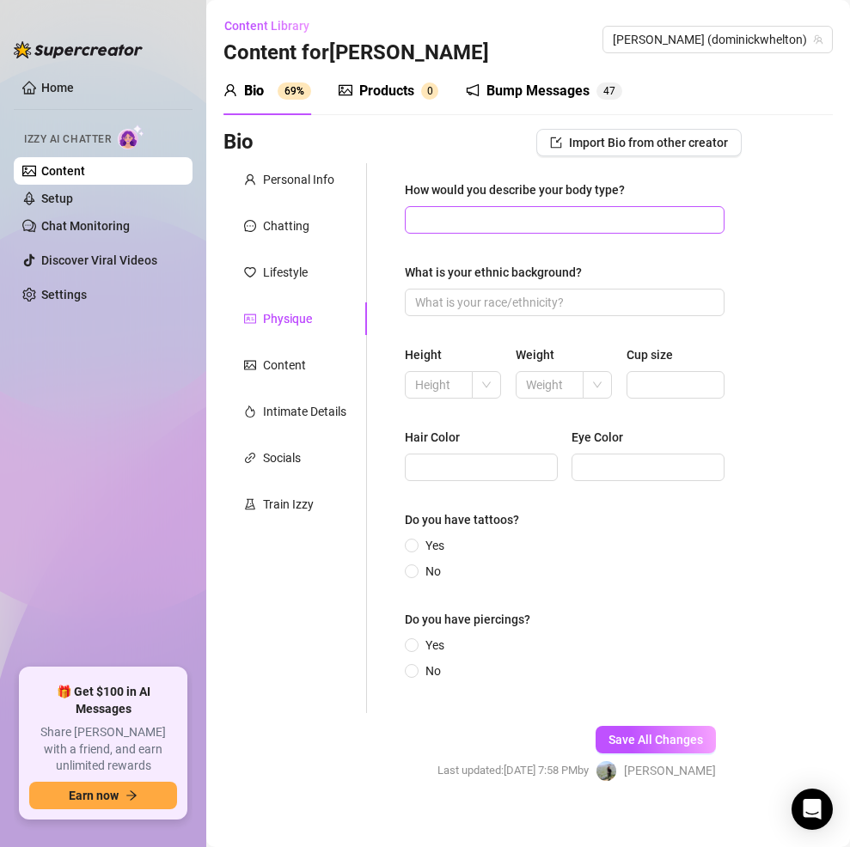
drag, startPoint x: 649, startPoint y: 195, endPoint x: 633, endPoint y: 214, distance: 25.0
click at [648, 197] on div "How would you describe your body type?" at bounding box center [565, 193] width 320 height 26
click at [624, 224] on input "How would you describe your body type?" at bounding box center [563, 220] width 296 height 19
click at [284, 178] on div "Personal Info" at bounding box center [298, 179] width 71 height 19
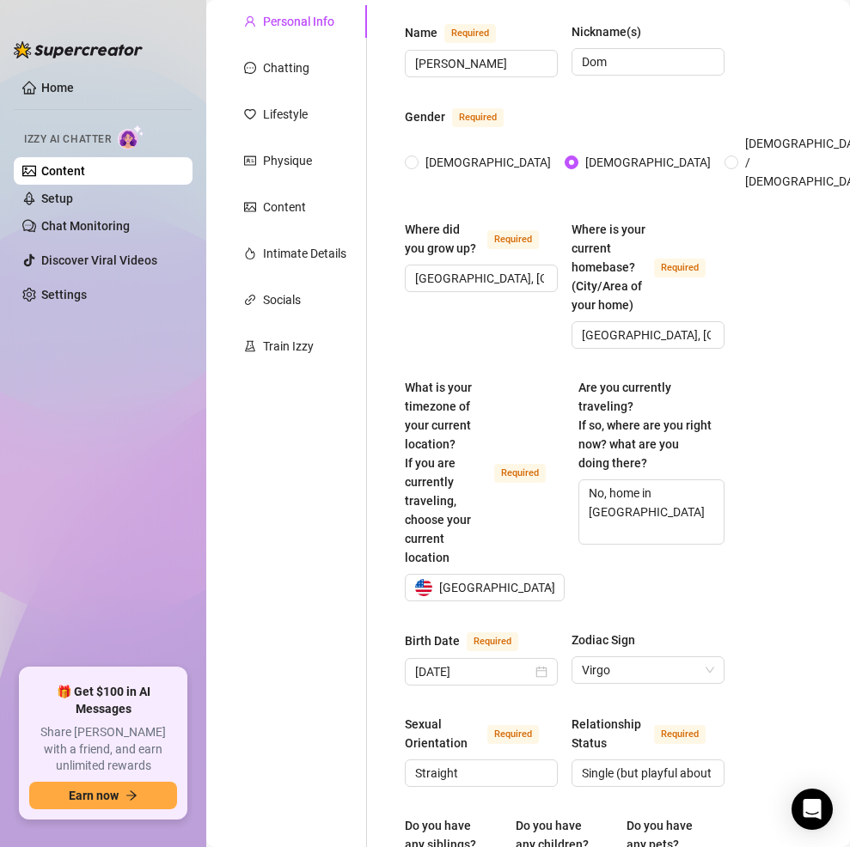
scroll to position [231, 0]
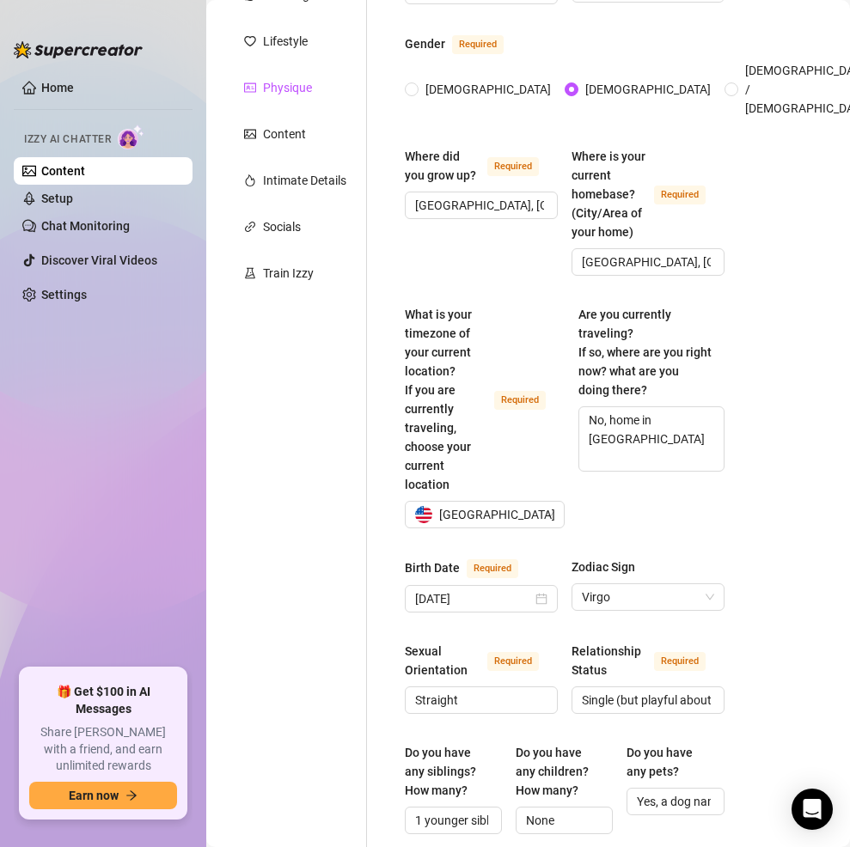
click at [303, 79] on div "Physique" at bounding box center [287, 87] width 49 height 19
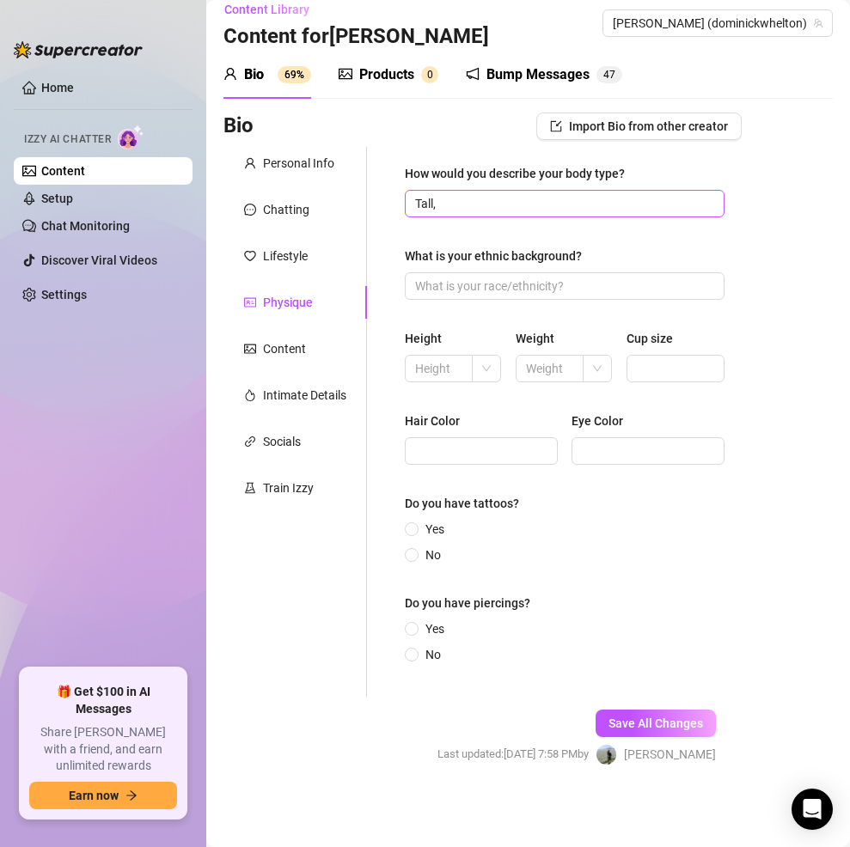
click at [552, 193] on span "Tall," at bounding box center [565, 204] width 320 height 28
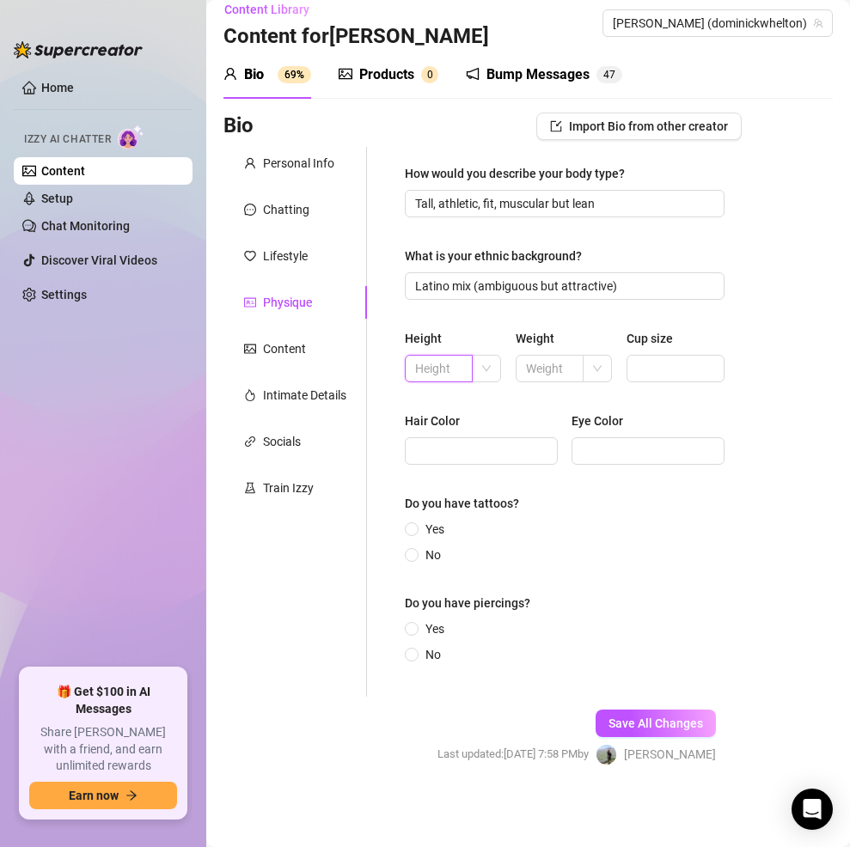
click at [423, 370] on input "text" at bounding box center [437, 368] width 44 height 19
click at [434, 370] on input "text" at bounding box center [437, 368] width 44 height 19
click at [482, 364] on span at bounding box center [489, 369] width 15 height 26
click at [493, 425] on div "ft" at bounding box center [484, 431] width 21 height 28
click at [600, 379] on span at bounding box center [600, 369] width 15 height 26
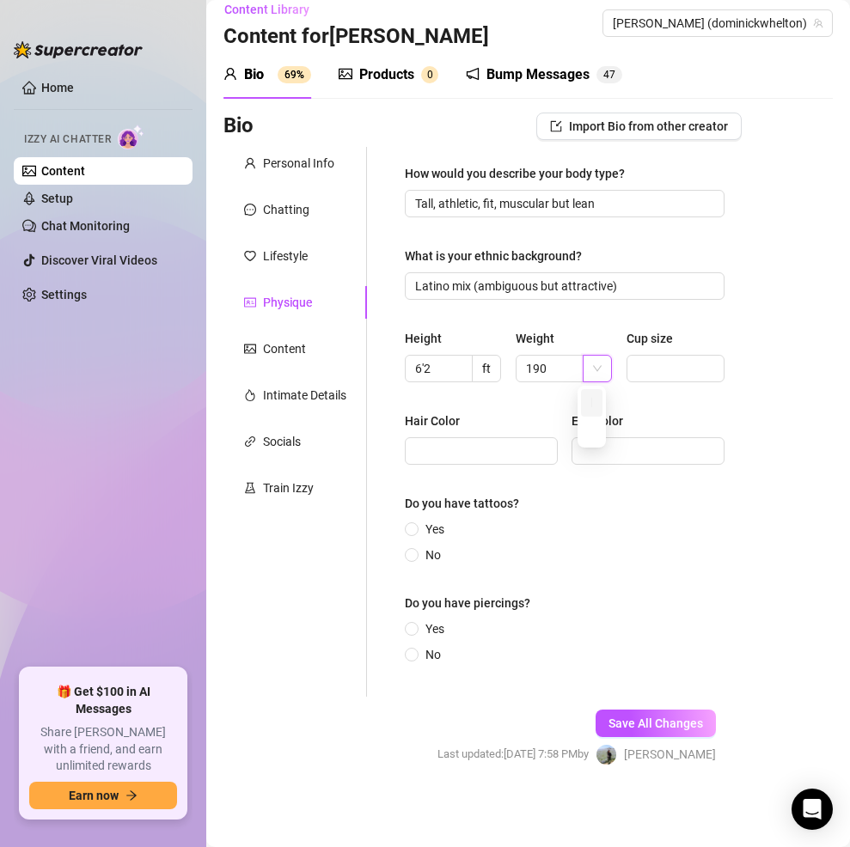
click at [596, 393] on div "kg" at bounding box center [591, 403] width 21 height 28
click at [593, 357] on span "kg" at bounding box center [600, 369] width 15 height 26
click at [585, 423] on div "lbs" at bounding box center [591, 431] width 21 height 28
click at [417, 552] on span at bounding box center [412, 555] width 14 height 14
click at [416, 552] on input "No" at bounding box center [412, 556] width 7 height 11
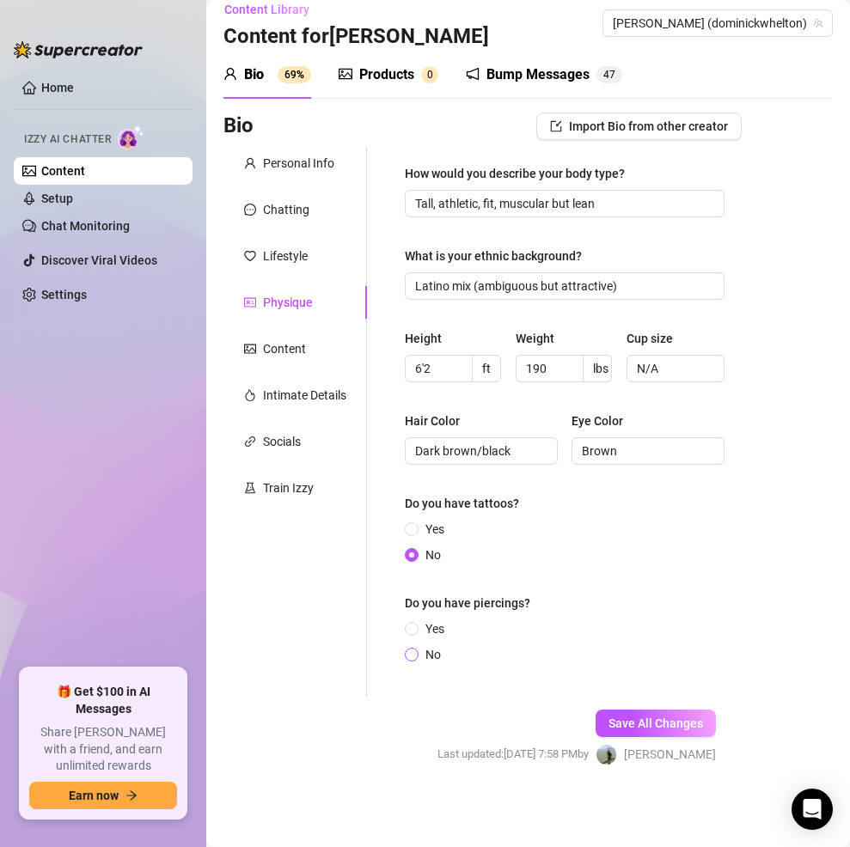
click at [417, 659] on label "No" at bounding box center [426, 654] width 43 height 19
click at [416, 659] on input "No" at bounding box center [412, 656] width 7 height 11
click at [680, 714] on button "Save All Changes" at bounding box center [656, 724] width 120 height 28
click at [275, 359] on div "Content" at bounding box center [295, 349] width 144 height 33
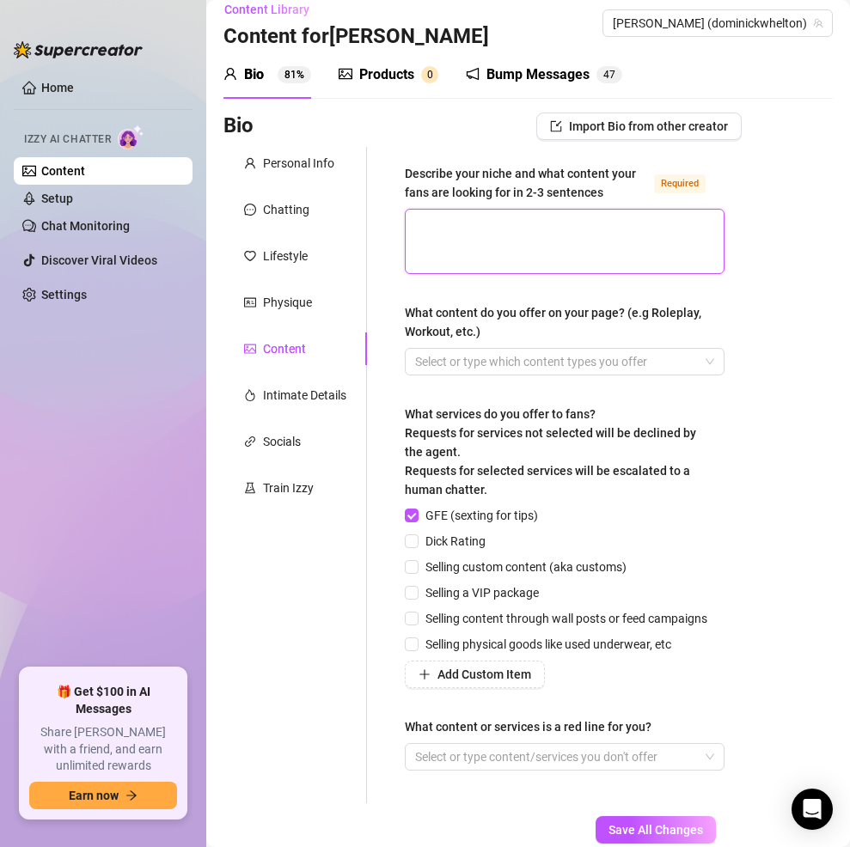
click at [519, 248] on textarea "Describe your niche and what content your fans are looking for in 2-3 sentences…" at bounding box center [565, 242] width 318 height 64
paste textarea "Tall, athletic, LA-based dream guy who mixes flirty conversation with sexy/subm…"
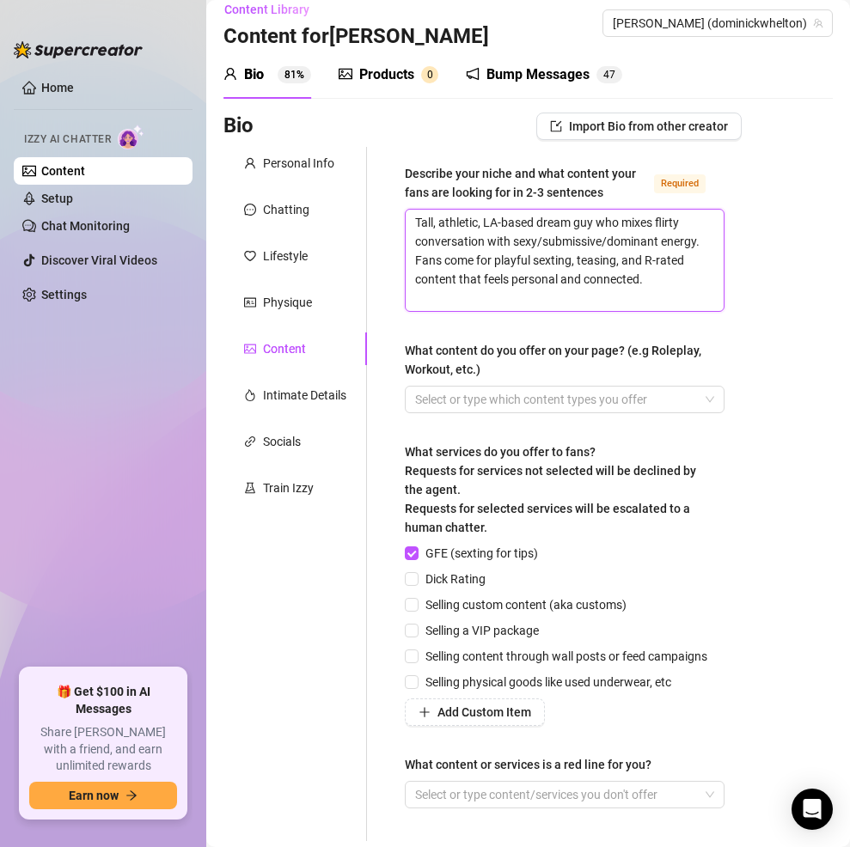
scroll to position [0, 0]
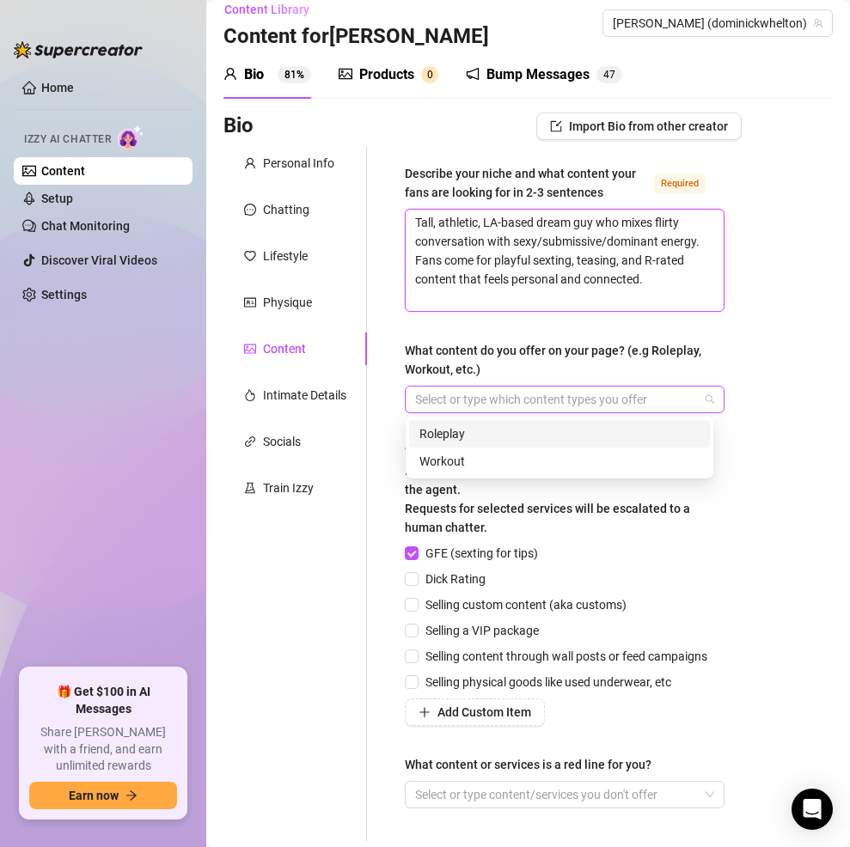
click at [524, 396] on div at bounding box center [555, 400] width 295 height 24
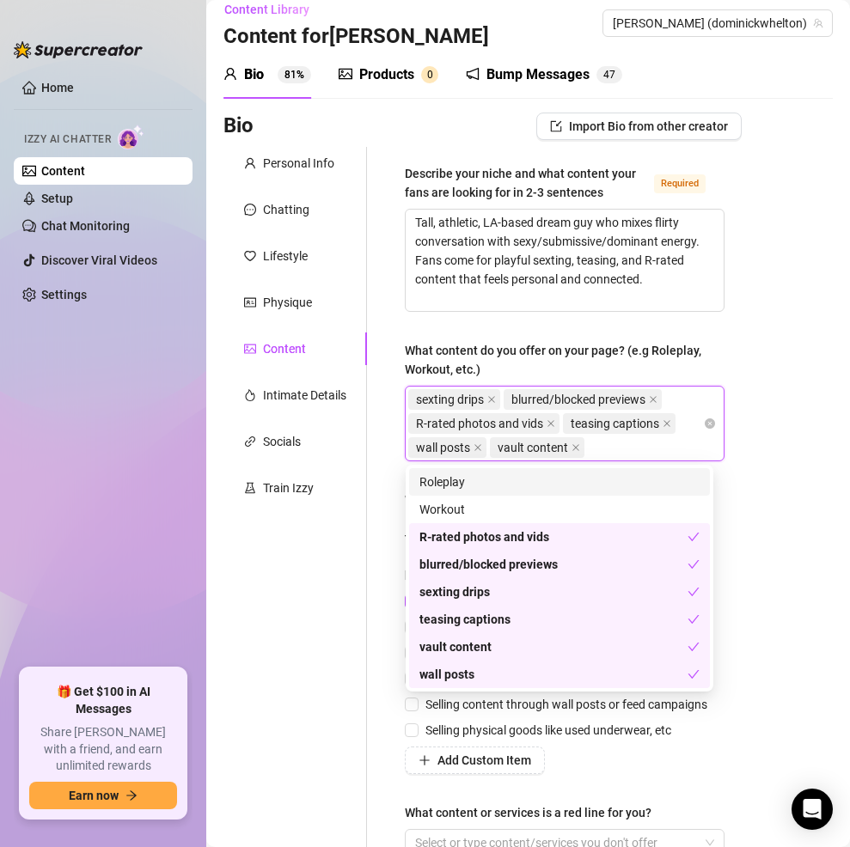
click at [357, 511] on div "Personal Info Chatting Lifestyle Physique Content Intimate Details Socials Trai…" at bounding box center [295, 518] width 144 height 743
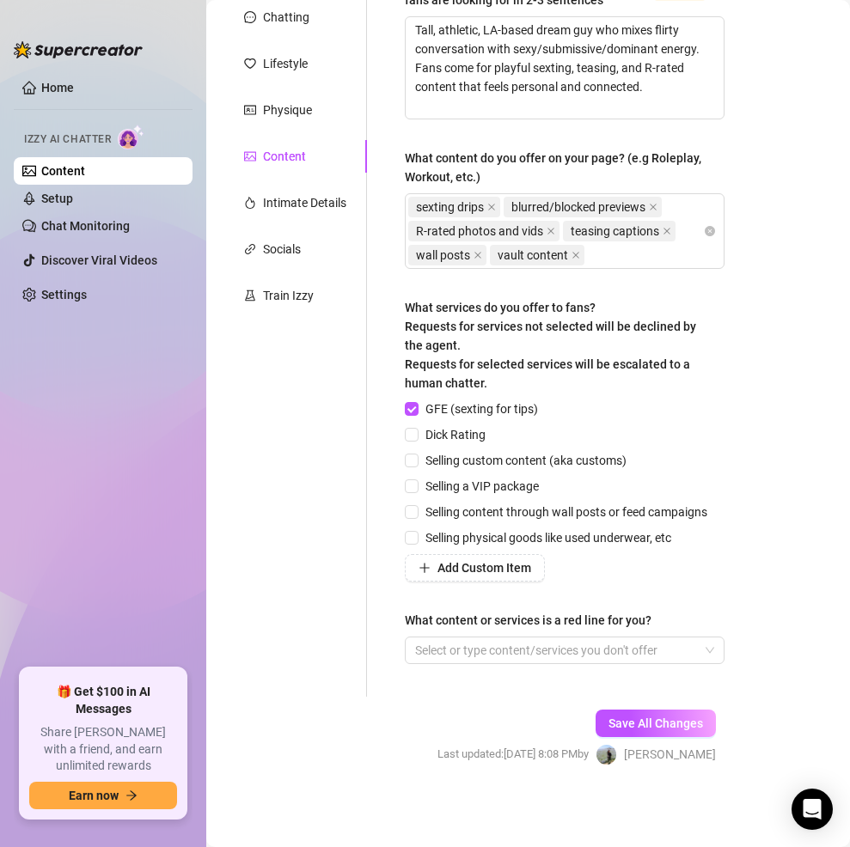
scroll to position [217, 0]
click at [413, 429] on input "Dick Rating" at bounding box center [411, 434] width 12 height 12
click at [411, 515] on input "Selling content through wall posts or feed campaigns" at bounding box center [411, 511] width 12 height 12
click at [413, 482] on input "Selling a VIP package" at bounding box center [411, 486] width 12 height 12
click at [413, 454] on input "Selling custom content (aka customs)" at bounding box center [411, 460] width 12 height 12
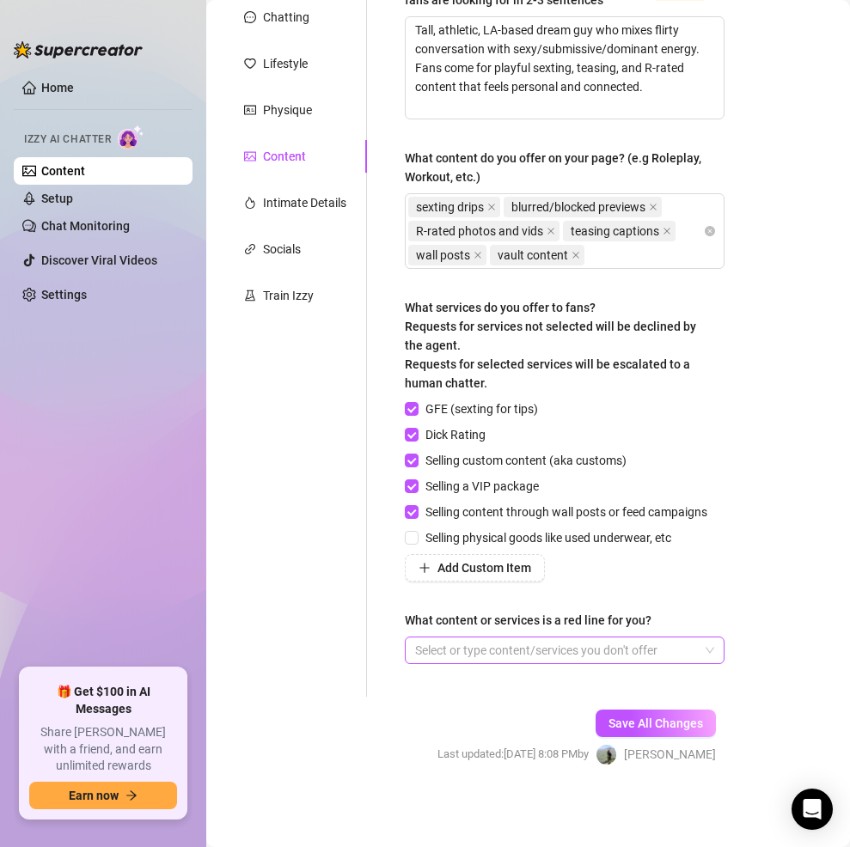
click at [468, 658] on div at bounding box center [555, 651] width 295 height 24
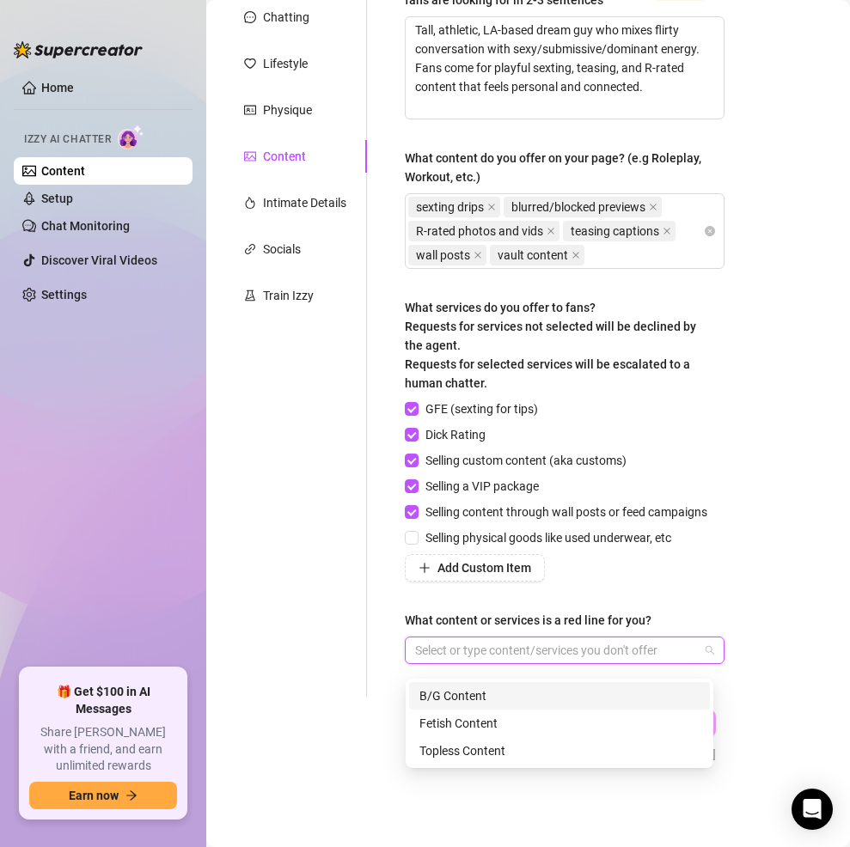
click at [484, 694] on div "B/G Content" at bounding box center [559, 696] width 280 height 19
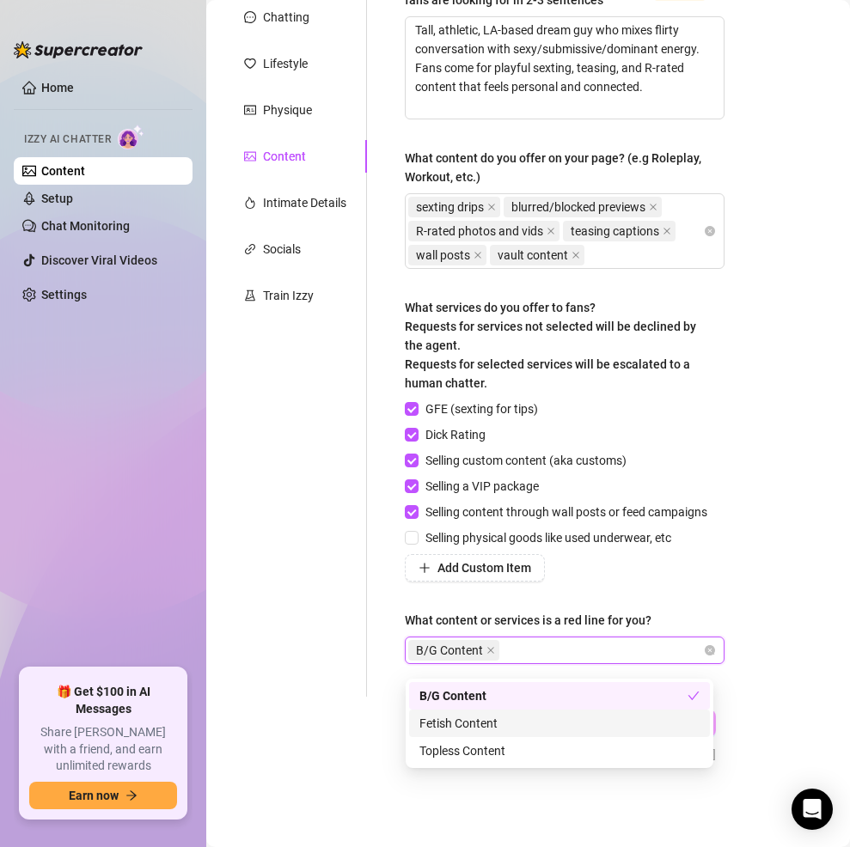
click at [505, 730] on div "Fetish Content" at bounding box center [559, 723] width 280 height 19
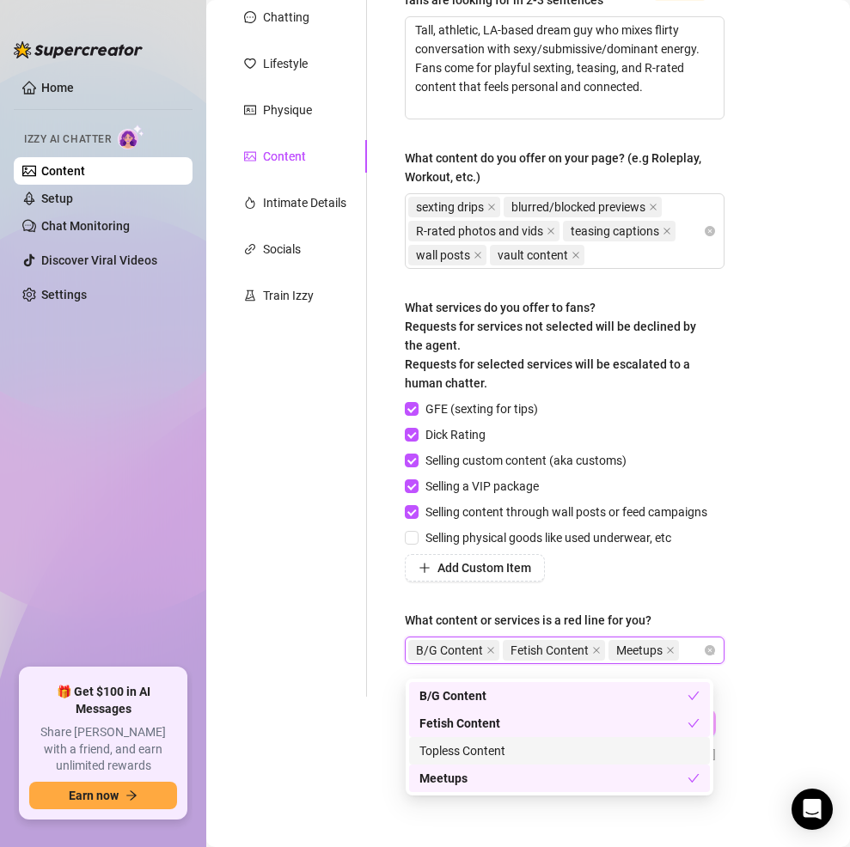
click at [329, 734] on form "Personal Info Chatting Lifestyle Physique Content Intimate Details Socials Trai…" at bounding box center [482, 374] width 518 height 841
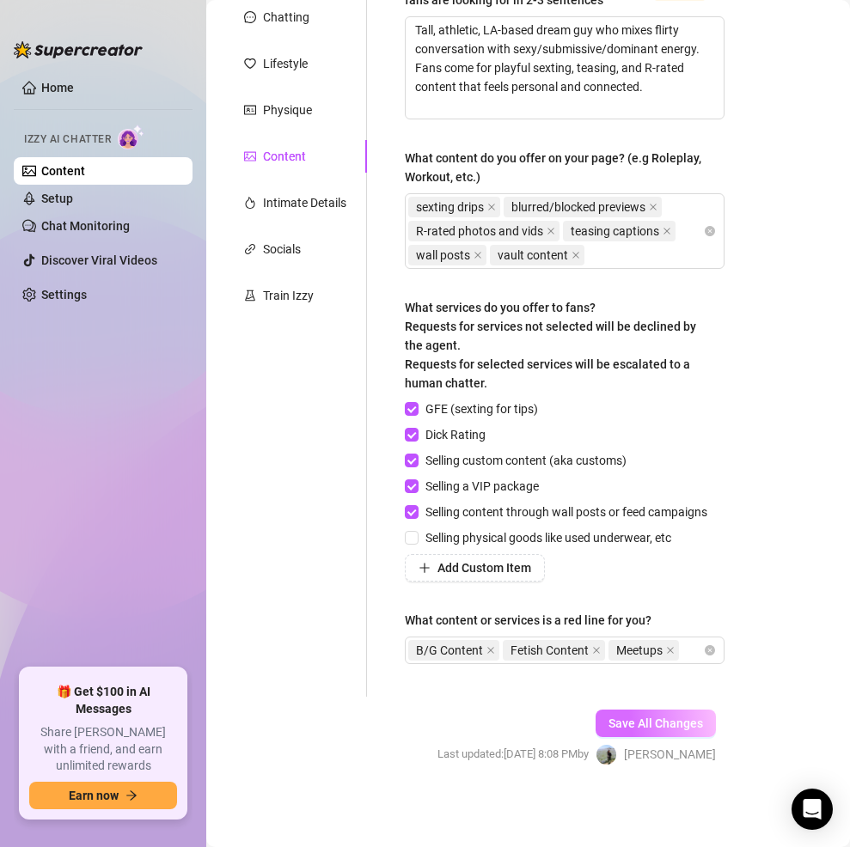
click at [682, 731] on span "Save All Changes" at bounding box center [656, 724] width 95 height 14
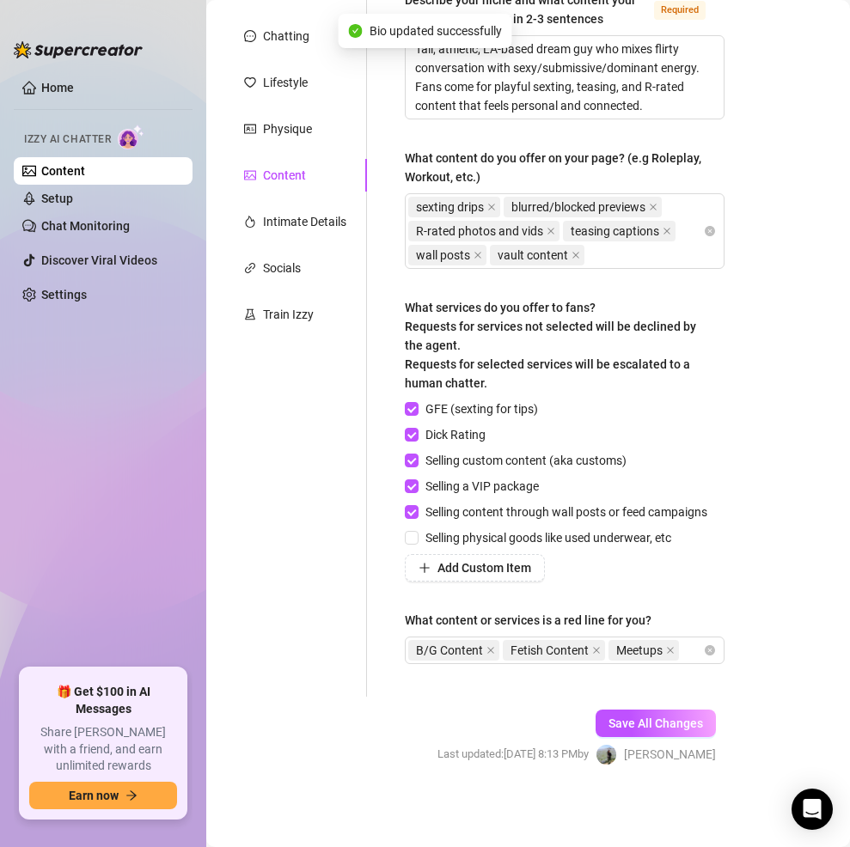
scroll to position [205, 0]
click at [308, 212] on div "Intimate Details" at bounding box center [304, 221] width 83 height 19
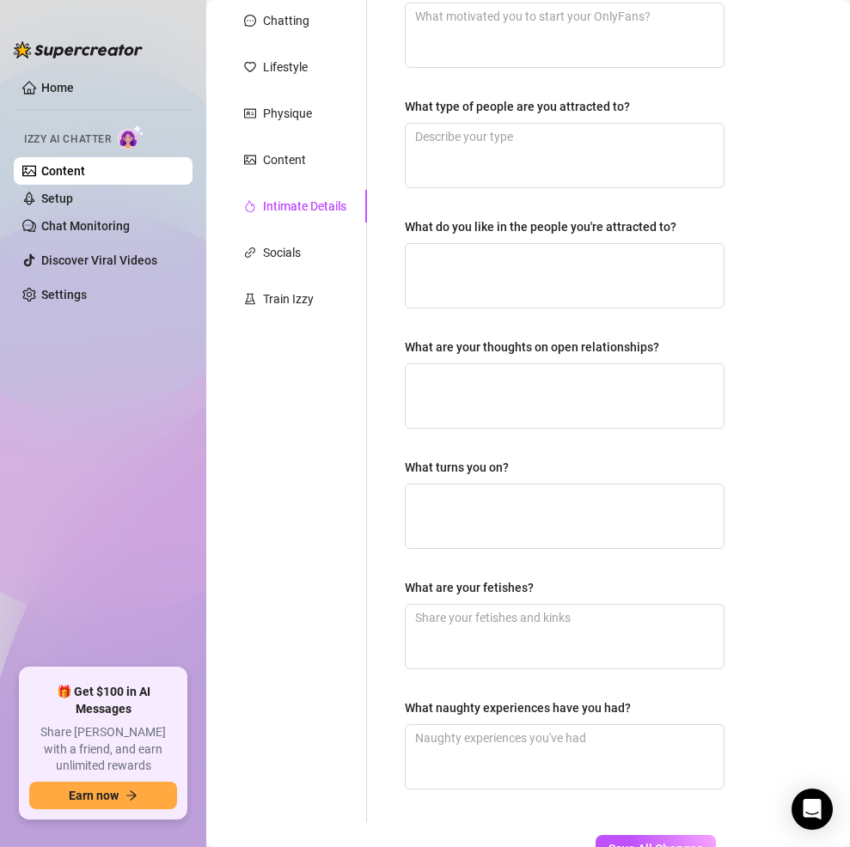
scroll to position [0, 0]
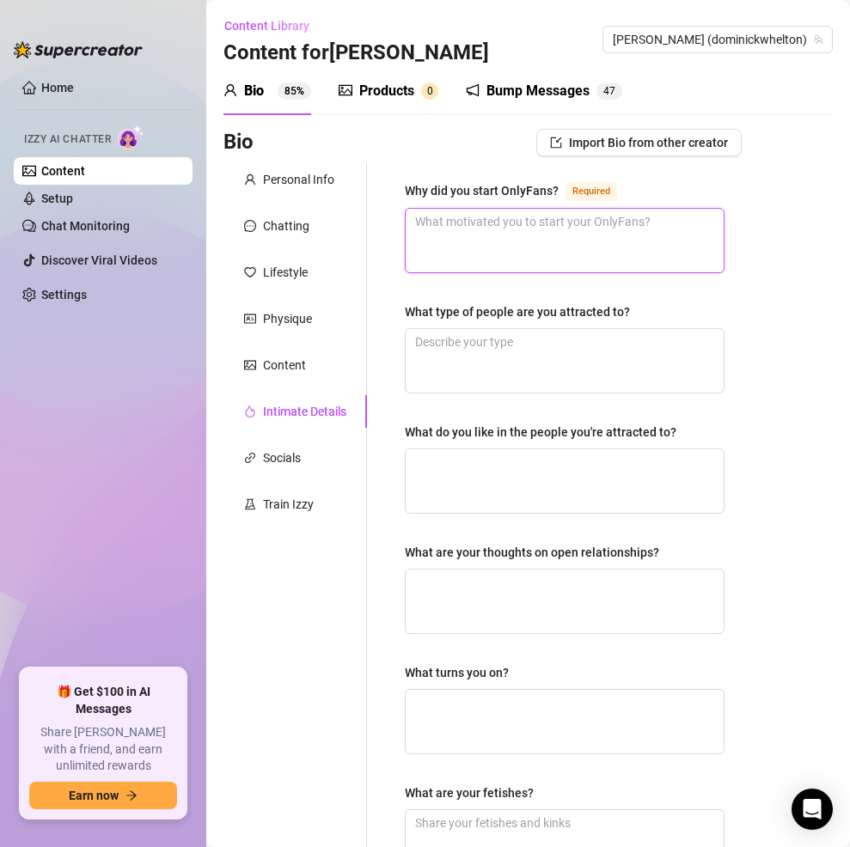
click at [501, 239] on textarea "Why did you start OnlyFans? Required" at bounding box center [565, 241] width 318 height 64
paste textarea "Wanted to combine creativity with his confidence, share his energy, and connect…"
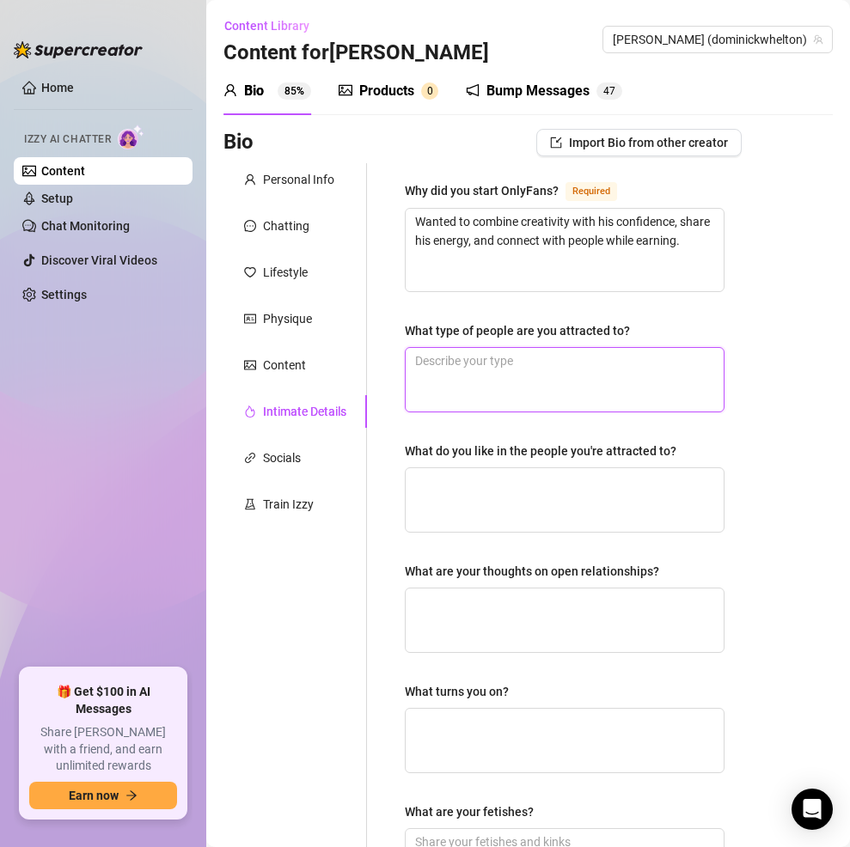
click at [530, 375] on textarea "What type of people are you attracted to?" at bounding box center [565, 380] width 318 height 64
paste textarea "Confident, flirty, playful people who love to laugh."
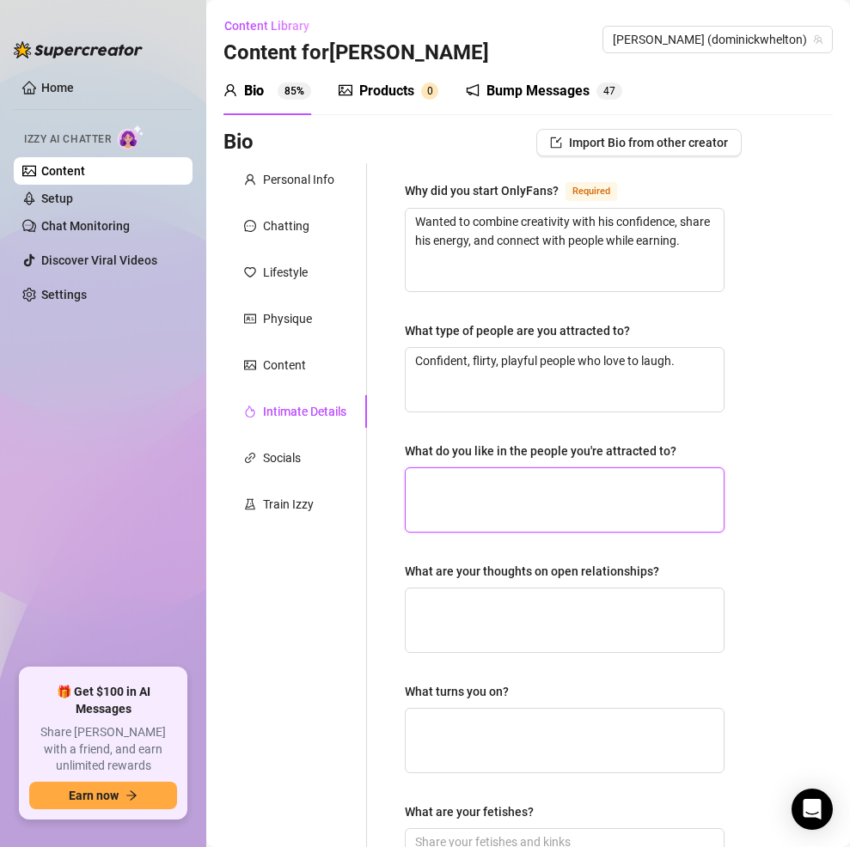
click at [584, 487] on textarea "What do you like in the people you're attracted to?" at bounding box center [565, 500] width 318 height 64
paste textarea "Good vibes, sense of humor, confidence, knows how to flirt back."
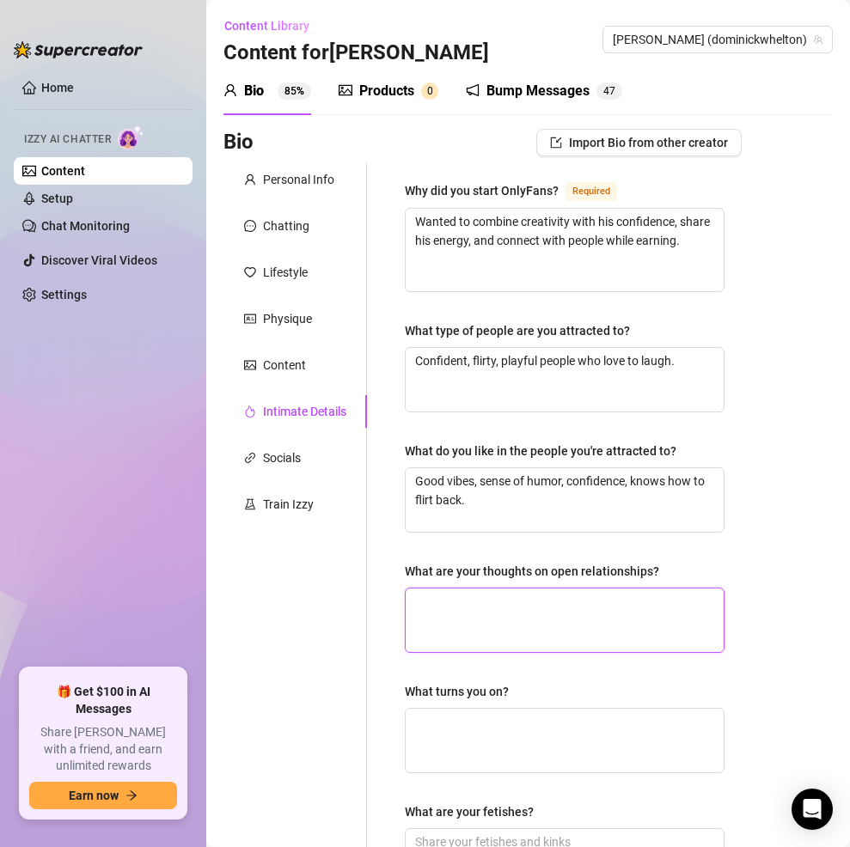
click at [536, 616] on textarea "What are your thoughts on open relationships?" at bounding box center [565, 621] width 318 height 64
paste textarea "Open to them in theory, but prefers meaningful connections in chat."
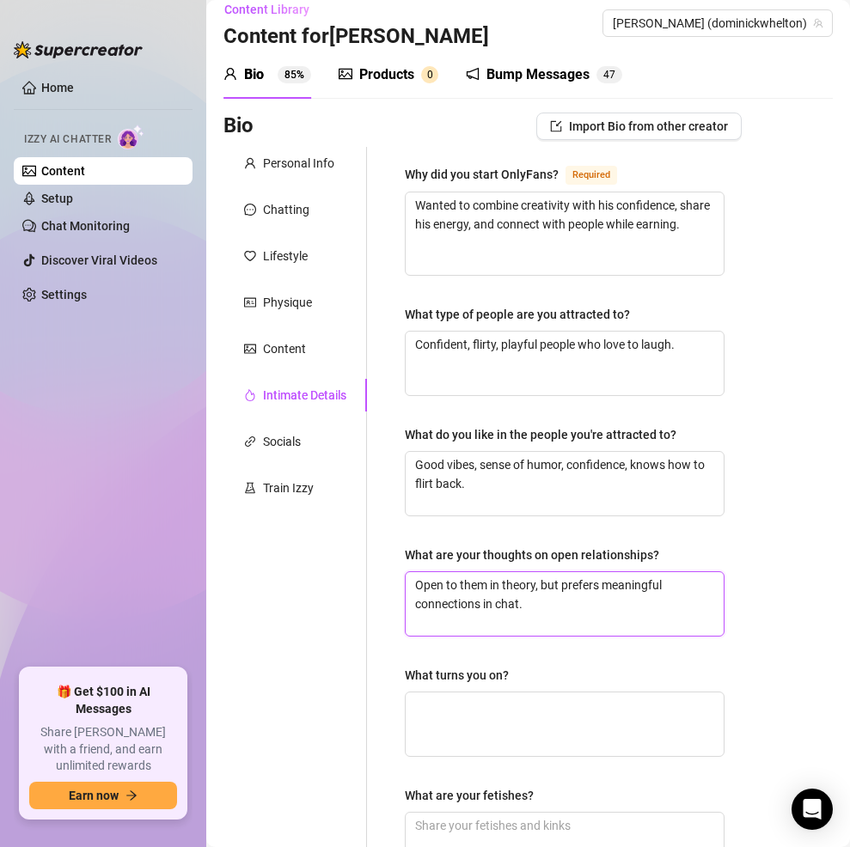
scroll to position [45, 0]
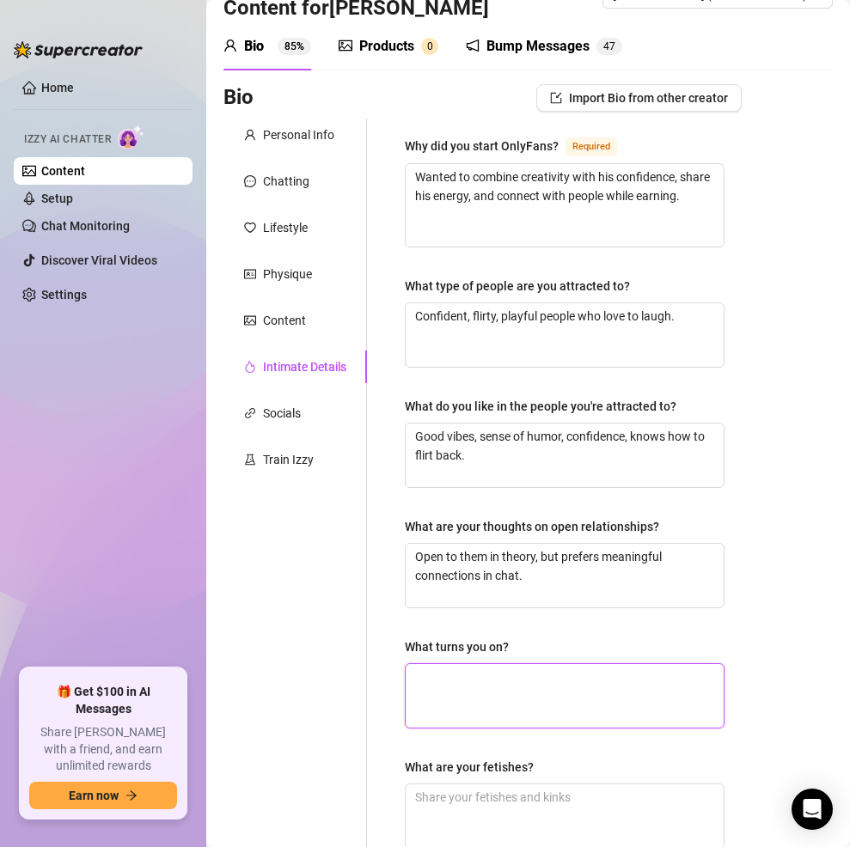
click at [459, 684] on textarea "What turns you on?" at bounding box center [565, 696] width 318 height 64
click at [498, 685] on textarea "What turns you on?" at bounding box center [565, 696] width 318 height 64
paste textarea "Teasing, sexting, roleplay, confidence, compliments, someone who makes him feel…"
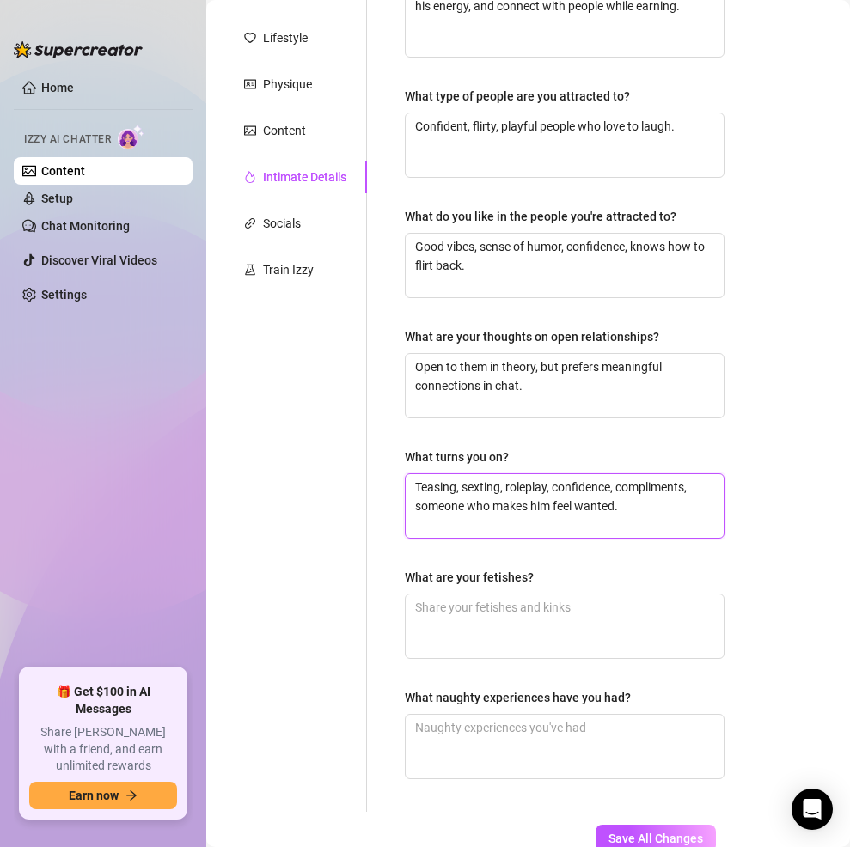
scroll to position [245, 0]
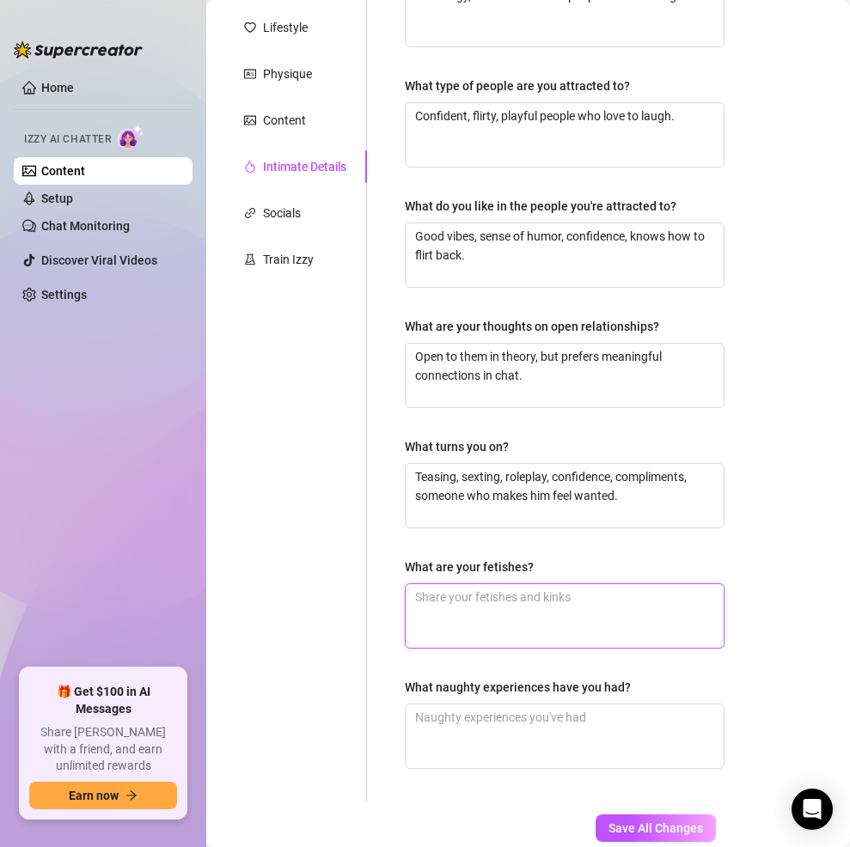
click at [523, 612] on textarea "What are your fetishes?" at bounding box center [565, 616] width 318 height 64
paste textarea "Light domination/submission, teasing control, being called daddy, body worship."
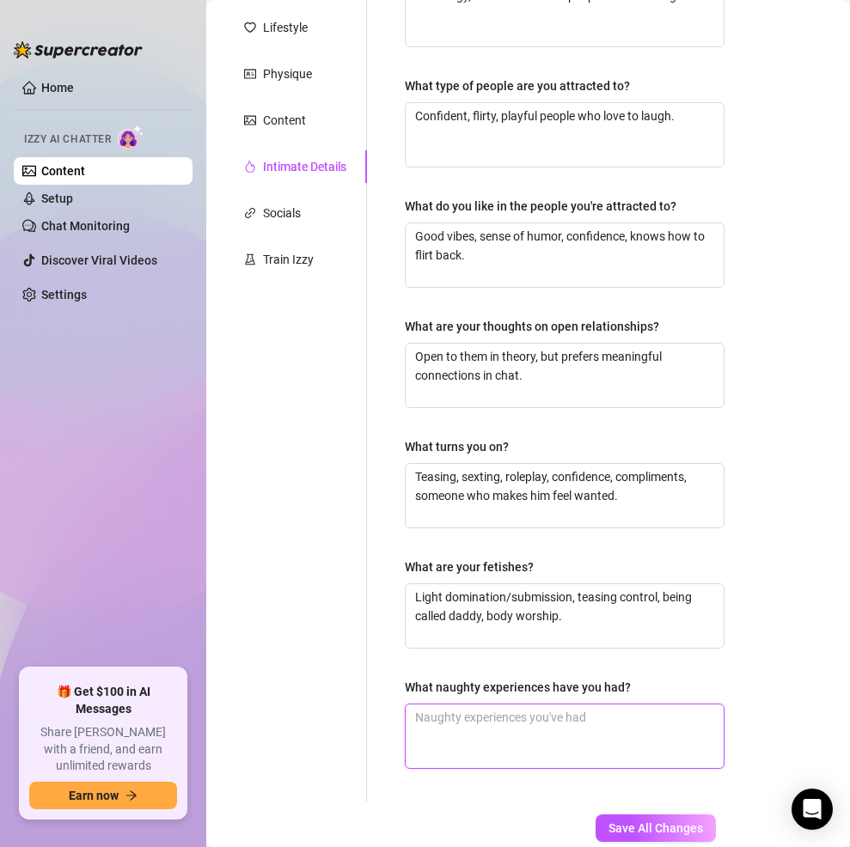
click at [535, 730] on textarea "What naughty experiences have you had?" at bounding box center [565, 737] width 318 height 64
paste textarea "Hooked up in a car late at night after a basketball game, filmed some risky cli…"
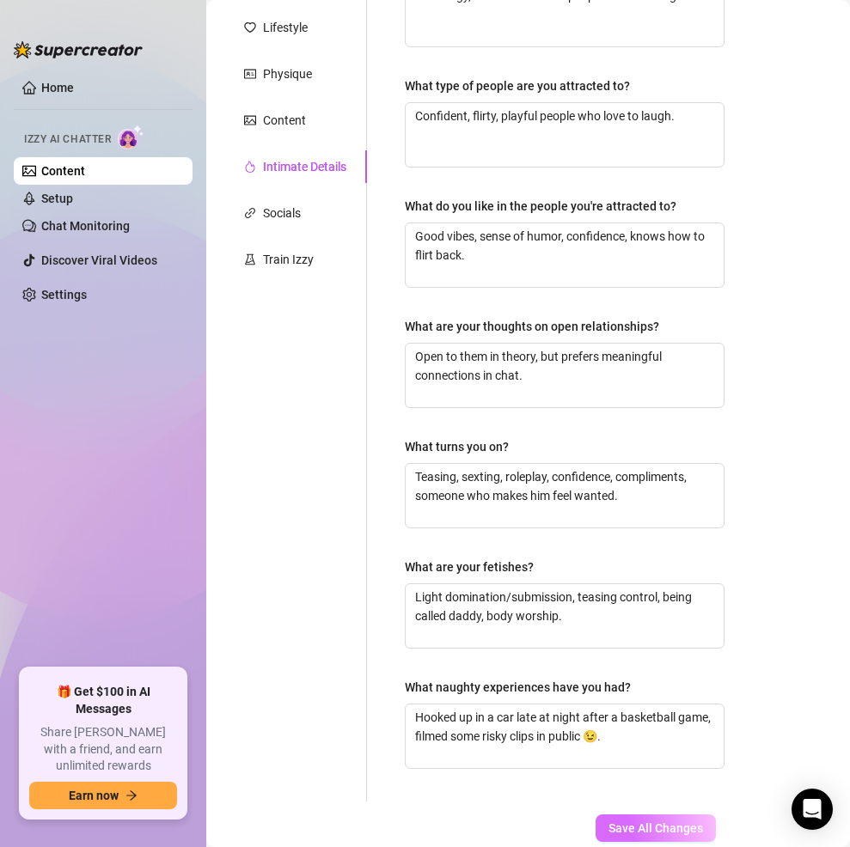
click at [642, 822] on span "Save All Changes" at bounding box center [656, 829] width 95 height 14
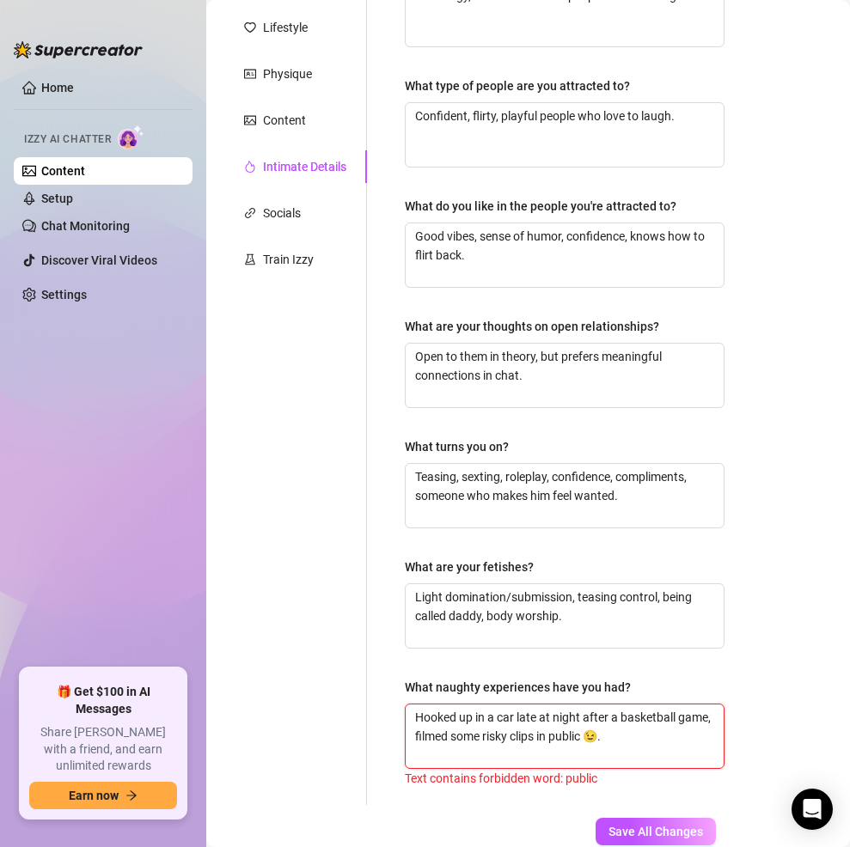
click at [624, 734] on textarea "Hooked up in a car late at night after a basketball game, filmed some risky cli…" at bounding box center [565, 737] width 318 height 64
click at [624, 827] on span "Save All Changes" at bounding box center [656, 832] width 95 height 14
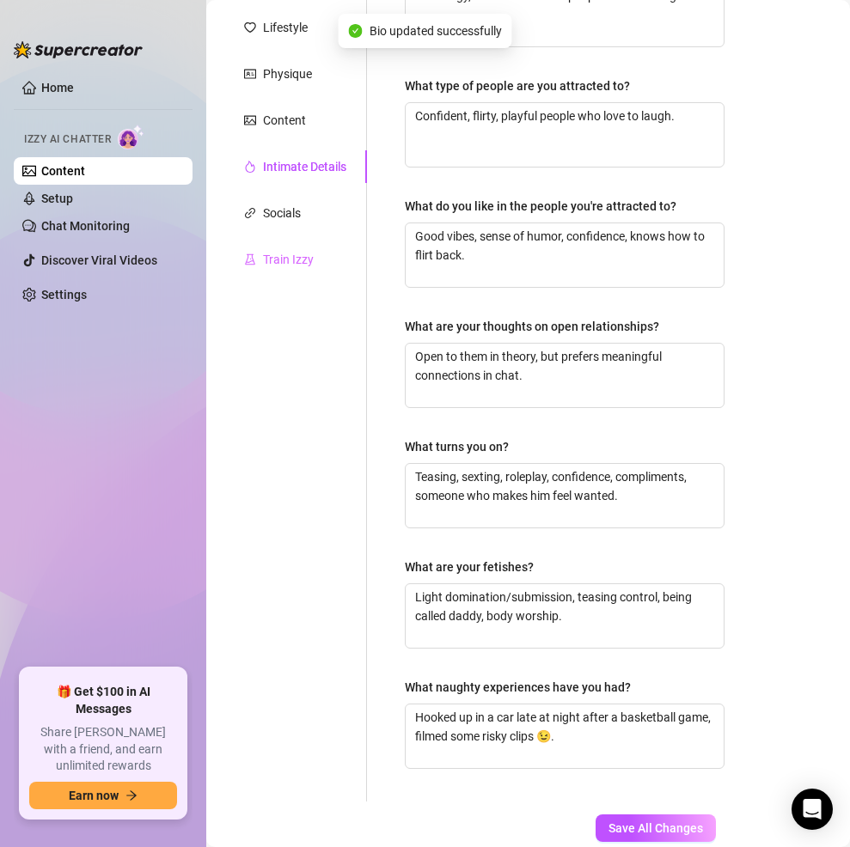
scroll to position [0, 0]
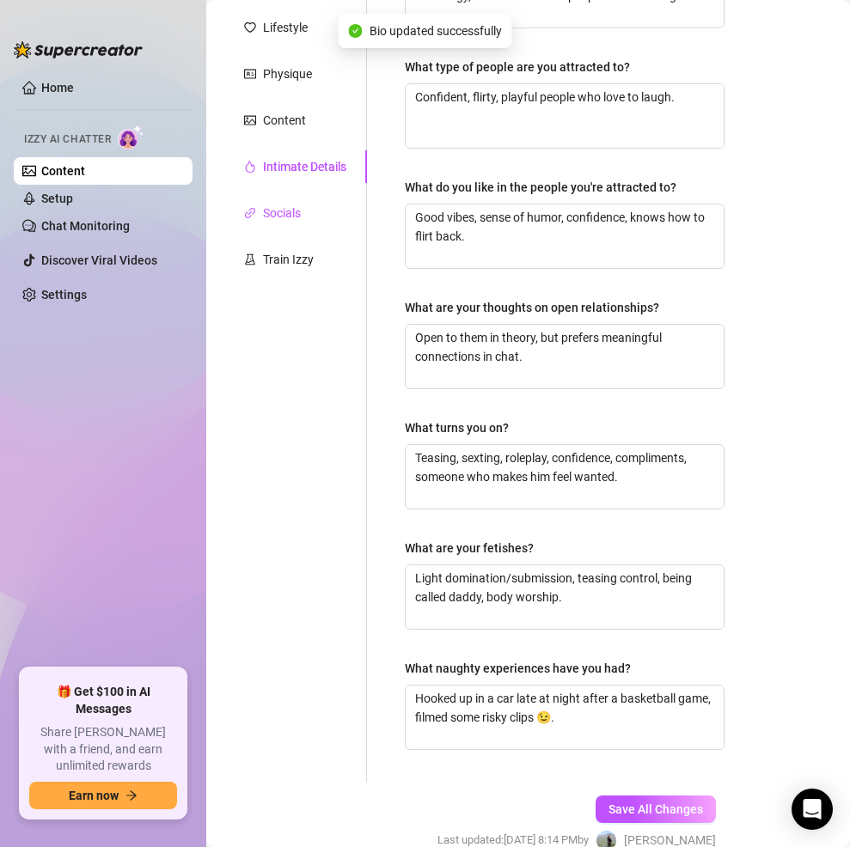
click at [291, 217] on div "Socials" at bounding box center [282, 213] width 38 height 19
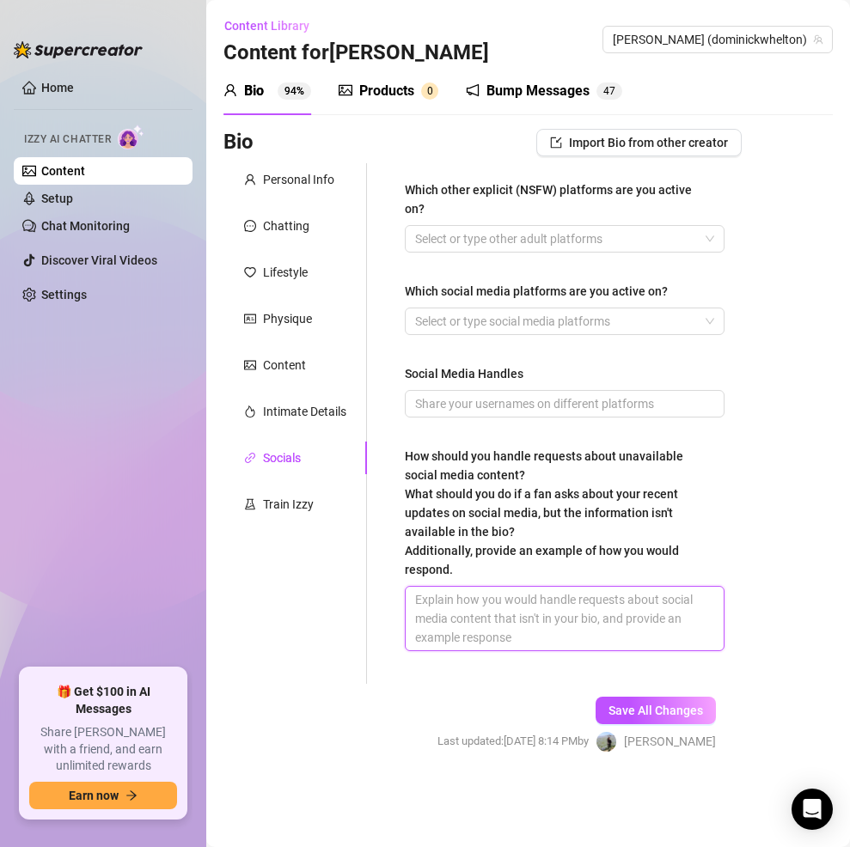
click at [509, 594] on textarea "How should you handle requests about unavailable social media content? What sho…" at bounding box center [565, 619] width 318 height 64
paste textarea "“Haha I don’t usually post that stuff here, but I’ll make sure you get somethin…"
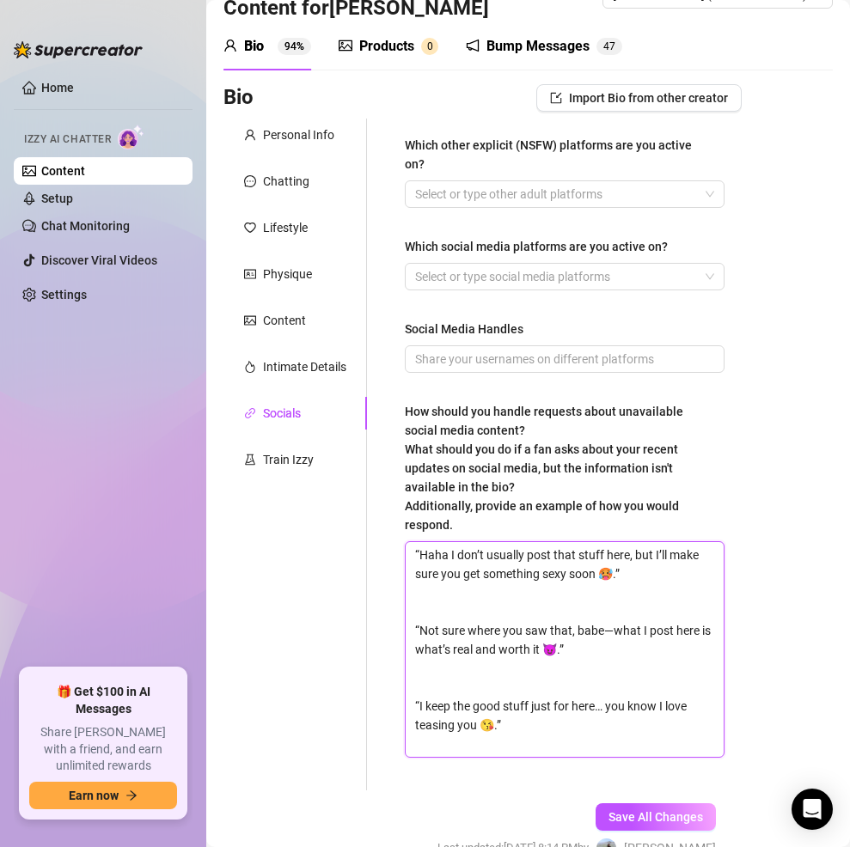
scroll to position [68, 0]
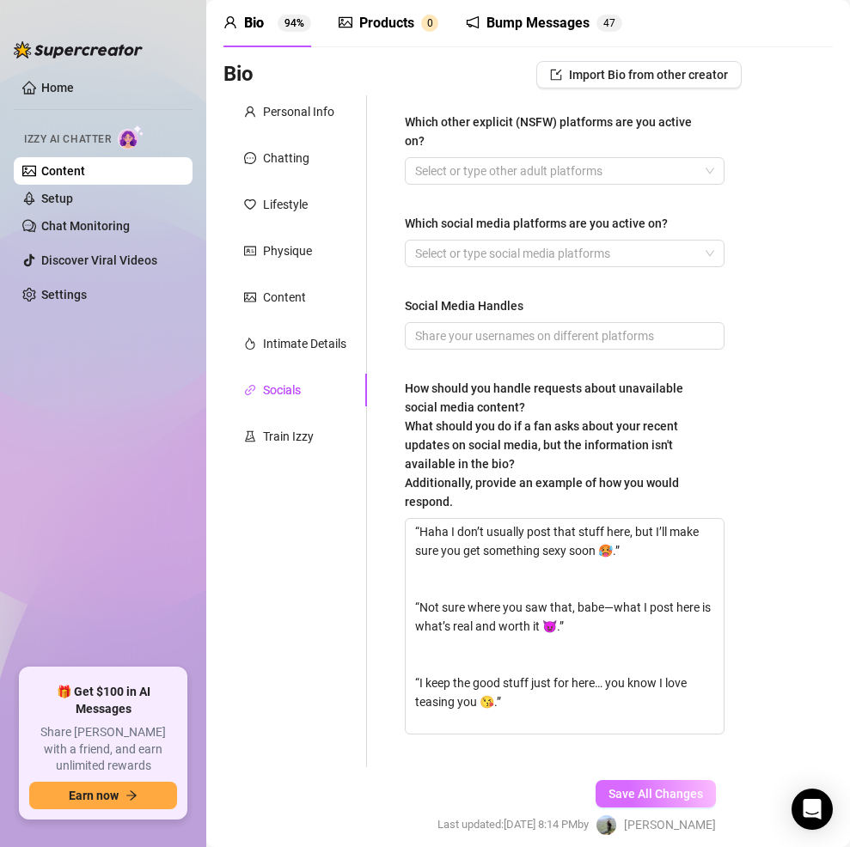
click at [645, 790] on span "Save All Changes" at bounding box center [656, 794] width 95 height 14
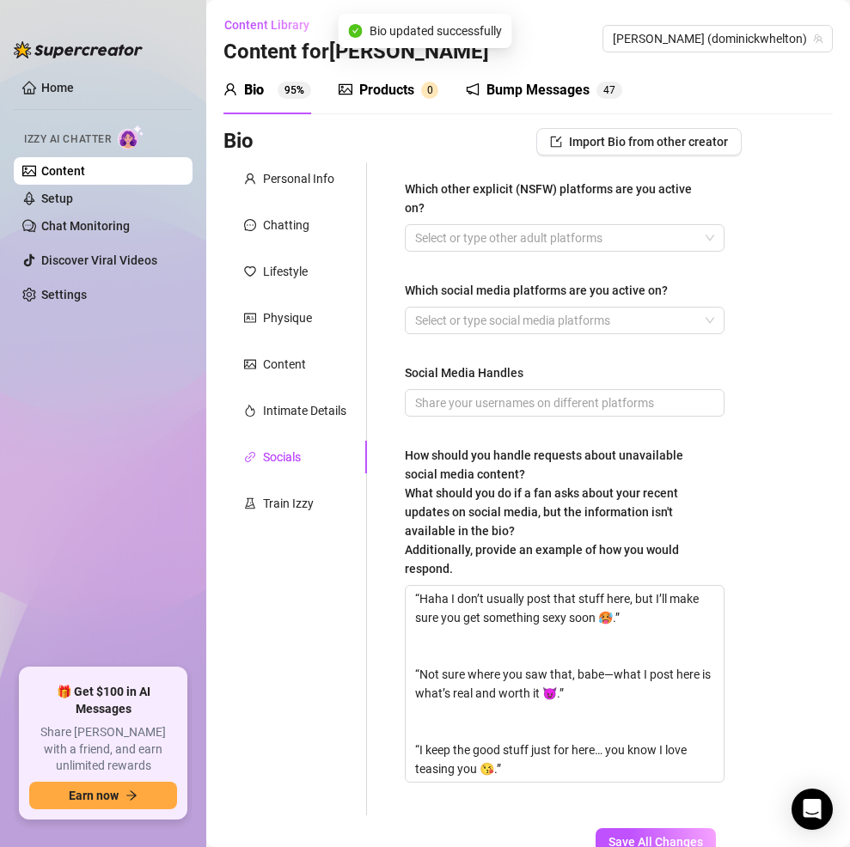
scroll to position [0, 0]
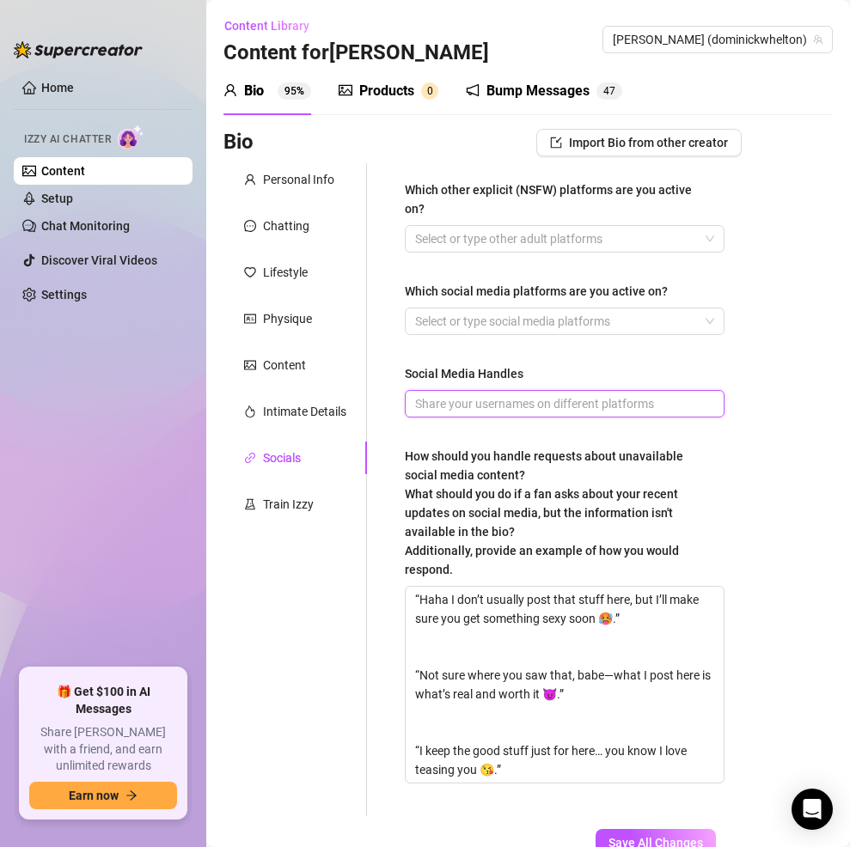
click at [559, 397] on input "Social Media Handles" at bounding box center [563, 404] width 296 height 19
paste input "[DOMAIN_NAME][URL] [DOMAIN_NAME][URL] [DOMAIN_NAME][URL] [DOMAIN_NAME][URL]"
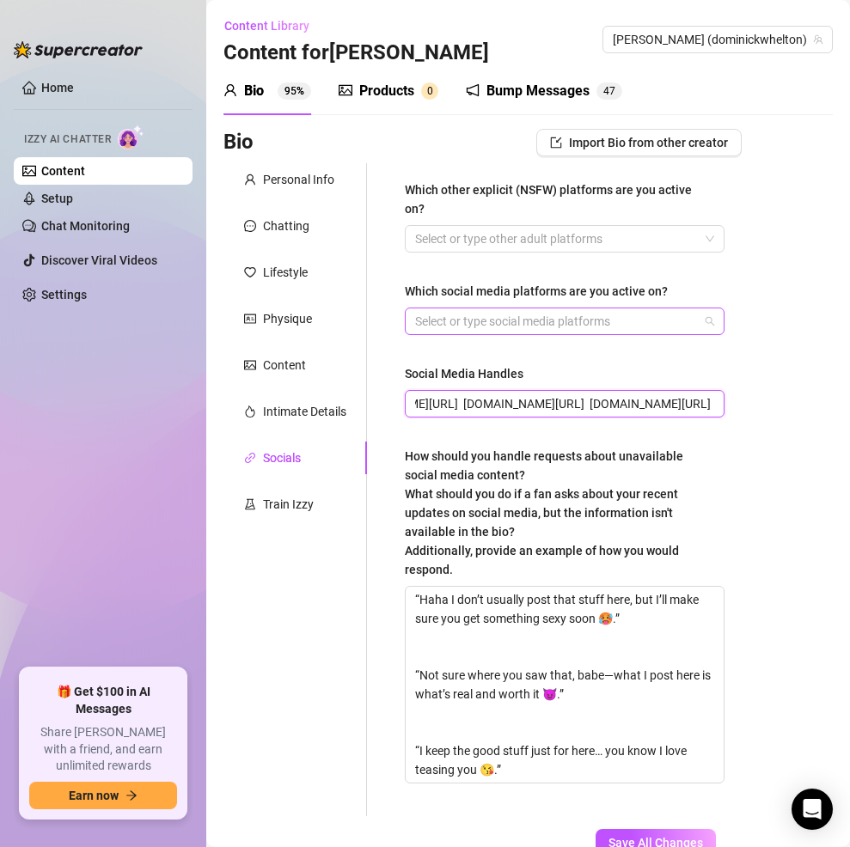
click at [539, 310] on div at bounding box center [555, 321] width 295 height 24
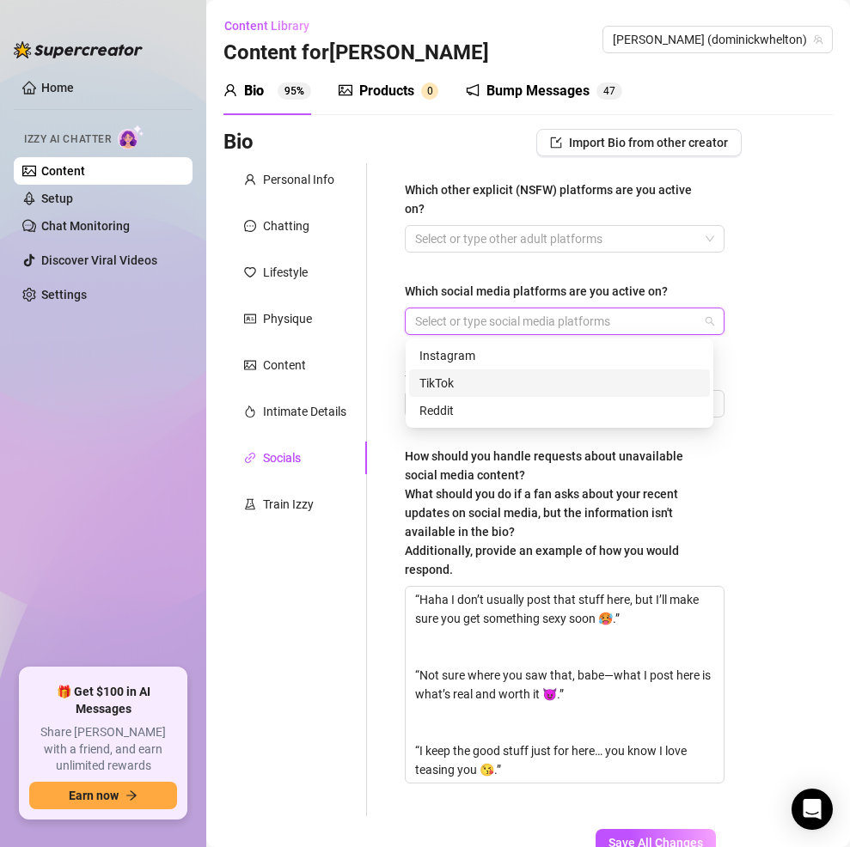
click at [524, 378] on div "TikTok" at bounding box center [559, 383] width 280 height 19
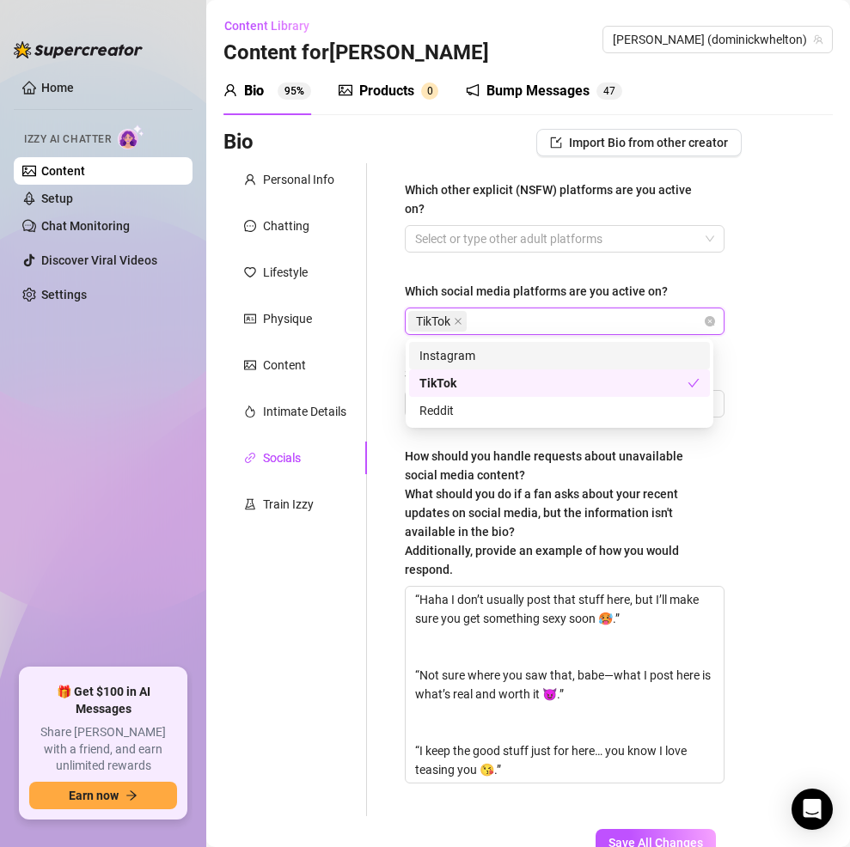
click at [534, 354] on div "Instagram" at bounding box center [559, 355] width 280 height 19
click at [796, 275] on div "Bio Import Bio from other creator Personal Info Chatting Lifestyle Physique Con…" at bounding box center [527, 522] width 609 height 786
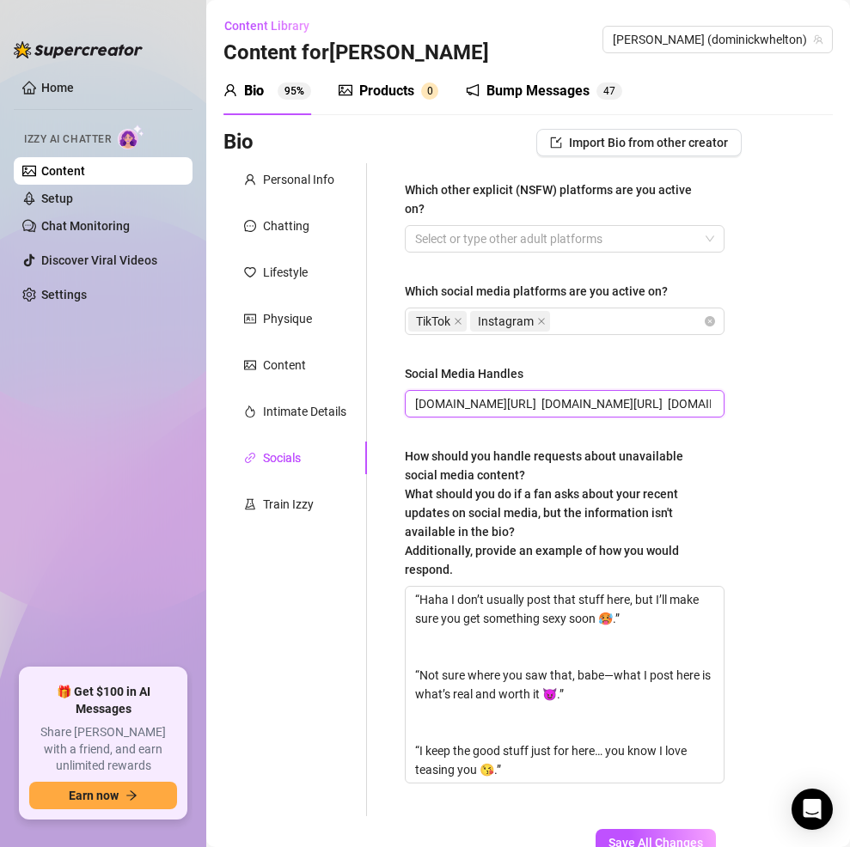
click at [604, 403] on input "[DOMAIN_NAME][URL] [DOMAIN_NAME][URL] [DOMAIN_NAME][URL] [DOMAIN_NAME][URL]" at bounding box center [563, 404] width 296 height 19
click at [414, 403] on span "[DOMAIN_NAME][URL] , [DOMAIN_NAME][URL] [DOMAIN_NAME][URL] [DOMAIN_NAME][URL]" at bounding box center [565, 404] width 320 height 28
click at [418, 403] on input "[DOMAIN_NAME][URL] , [DOMAIN_NAME][URL] [DOMAIN_NAME][URL] [DOMAIN_NAME][URL]" at bounding box center [563, 404] width 296 height 19
click at [584, 315] on div "TikTok Instagram" at bounding box center [555, 321] width 295 height 24
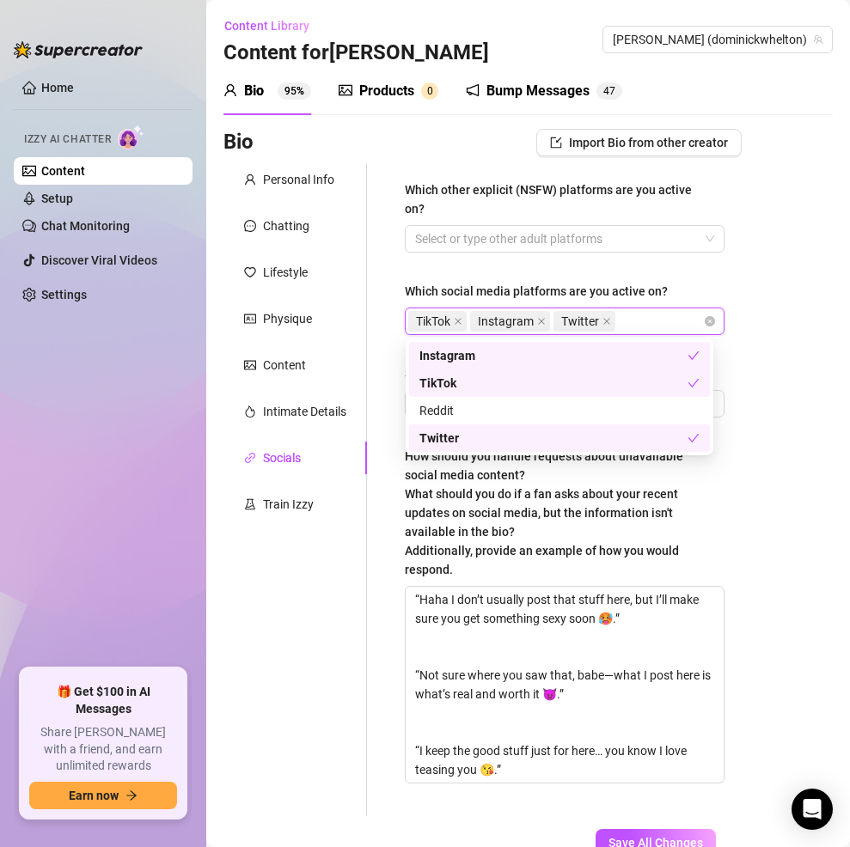
click at [763, 405] on div "Bio Import Bio from other creator Personal Info Chatting Lifestyle Physique Con…" at bounding box center [527, 522] width 609 height 786
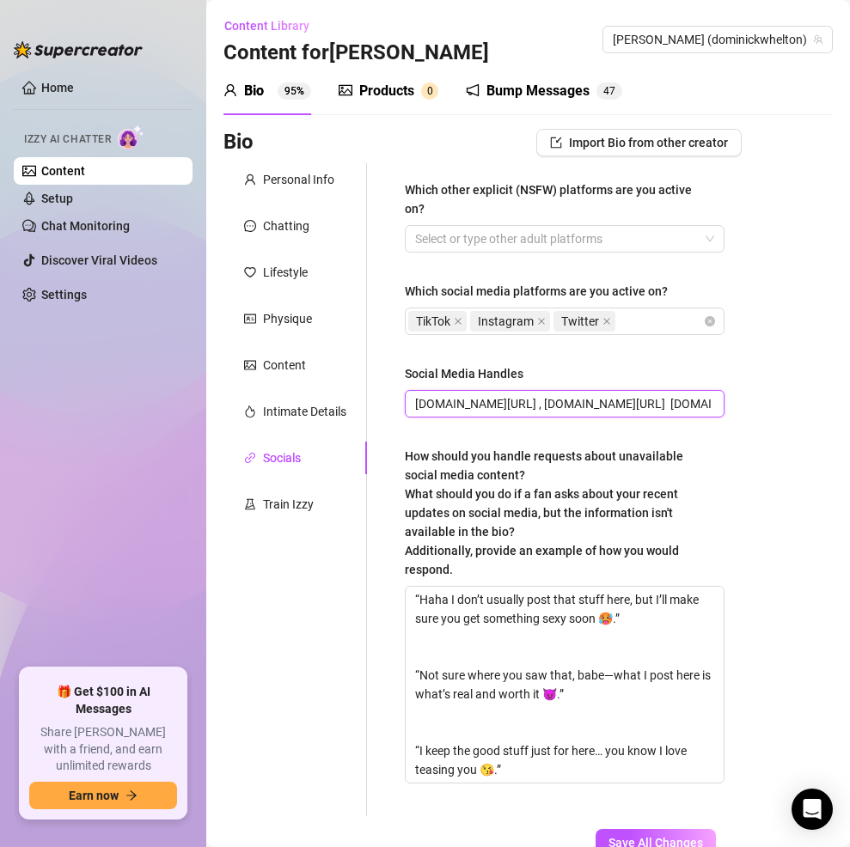
click at [693, 412] on input "[DOMAIN_NAME][URL] , [DOMAIN_NAME][URL] [DOMAIN_NAME][URL] [DOMAIN_NAME][URL]" at bounding box center [563, 404] width 296 height 19
click at [645, 319] on div "TikTok Instagram Twitter" at bounding box center [555, 321] width 295 height 24
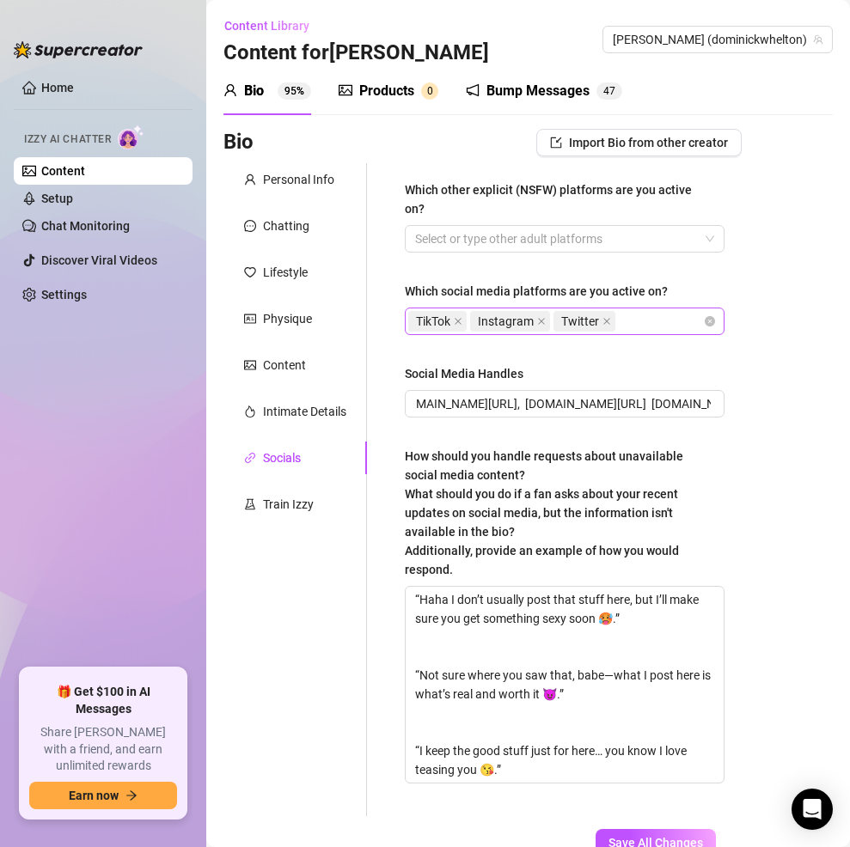
scroll to position [0, 0]
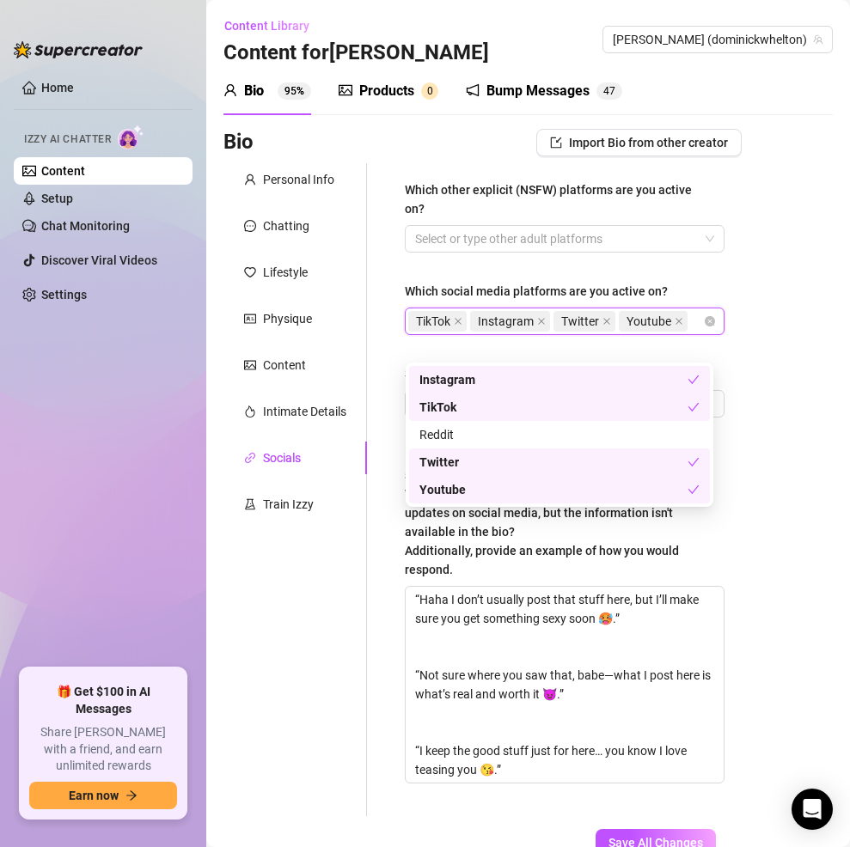
click at [796, 436] on div "Bio Import Bio from other creator Personal Info Chatting Lifestyle Physique Con…" at bounding box center [527, 522] width 609 height 786
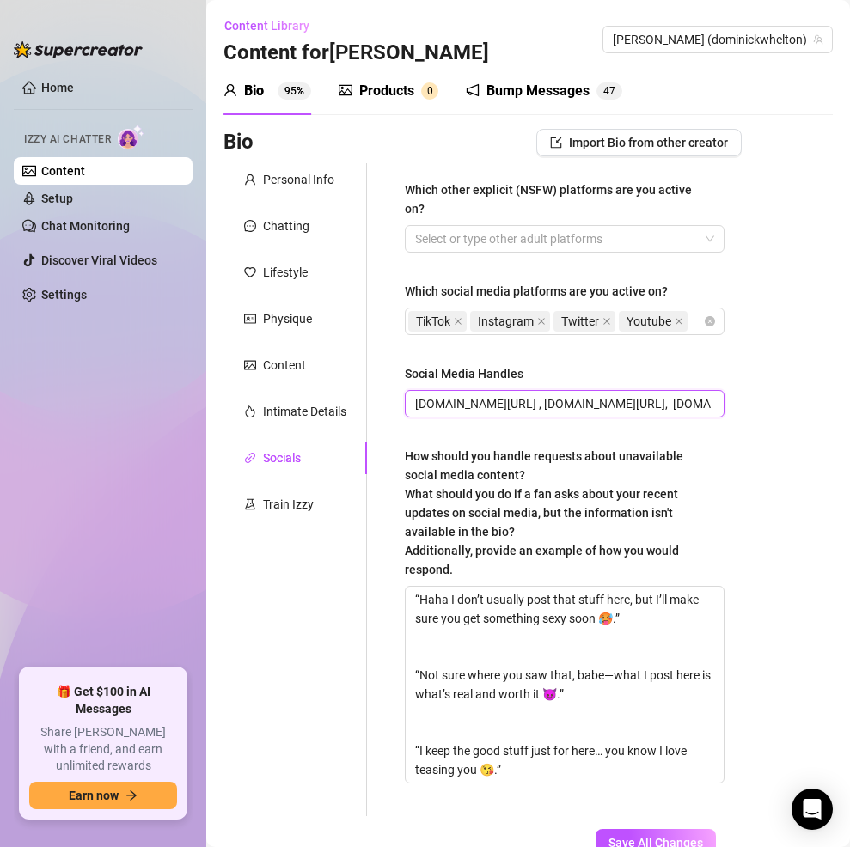
click at [693, 413] on input "[DOMAIN_NAME][URL] , [DOMAIN_NAME][URL], [DOMAIN_NAME][URL] [DOMAIN_NAME][URL][…" at bounding box center [563, 404] width 296 height 19
click at [698, 413] on input "[DOMAIN_NAME][URL] , [DOMAIN_NAME][URL], [DOMAIN_NAME][URL] [DOMAIN_NAME][URL][…" at bounding box center [563, 404] width 296 height 19
click at [710, 418] on span "[DOMAIN_NAME][URL] , [DOMAIN_NAME][URL], [DOMAIN_NAME][URL] [DOMAIN_NAME][URL][…" at bounding box center [565, 404] width 320 height 28
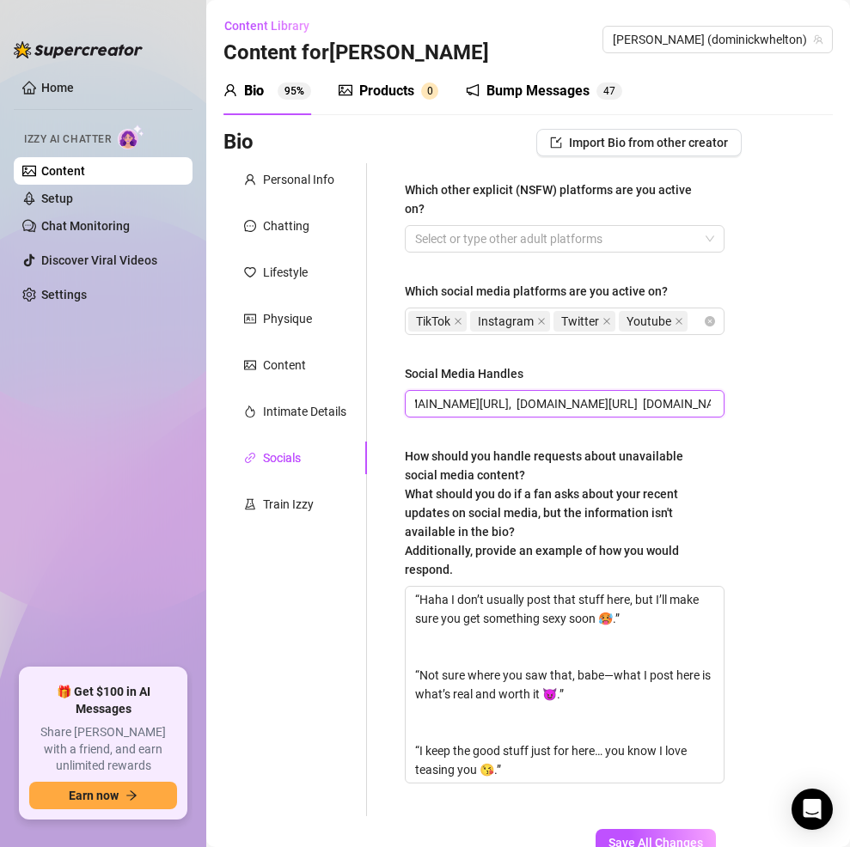
click at [696, 413] on input "[DOMAIN_NAME][URL] , [DOMAIN_NAME][URL], [DOMAIN_NAME][URL] [DOMAIN_NAME][URL][…" at bounding box center [563, 404] width 296 height 19
click at [691, 413] on input "[DOMAIN_NAME][URL] , [DOMAIN_NAME][URL], [DOMAIN_NAME][URL] [DOMAIN_NAME][URL][…" at bounding box center [563, 404] width 296 height 19
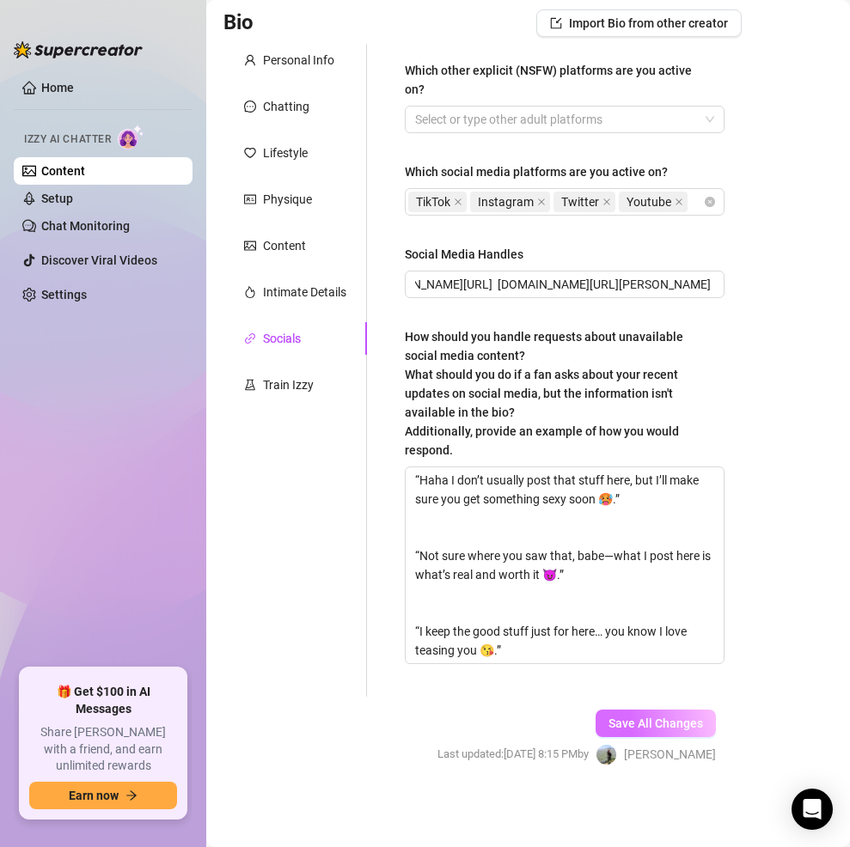
click at [670, 720] on span "Save All Changes" at bounding box center [656, 724] width 95 height 14
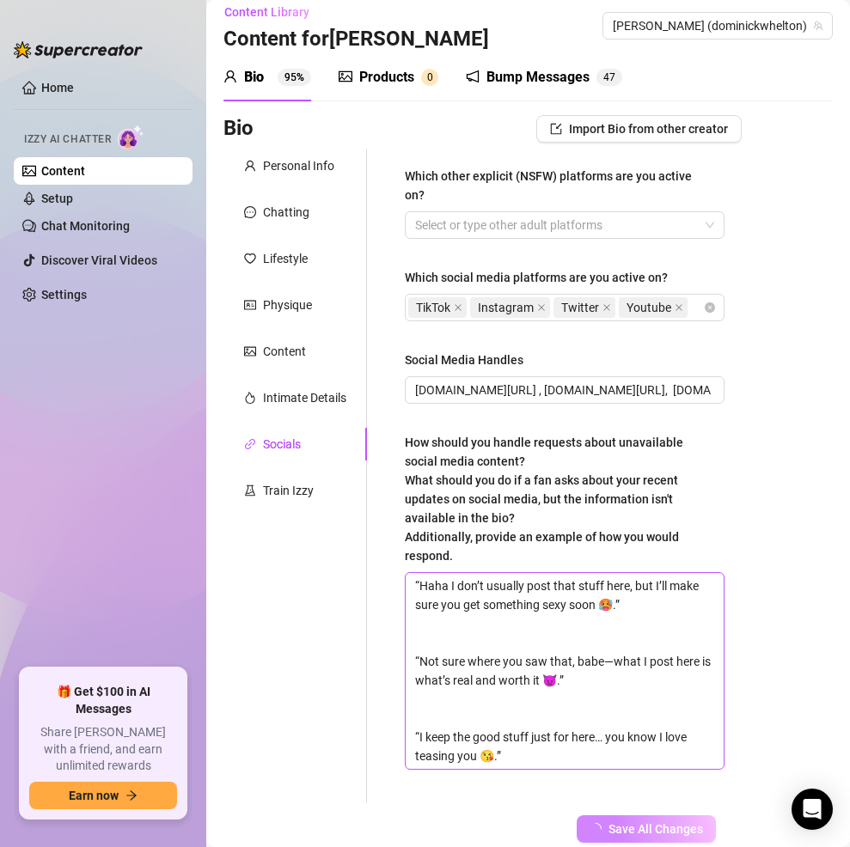
scroll to position [3, 0]
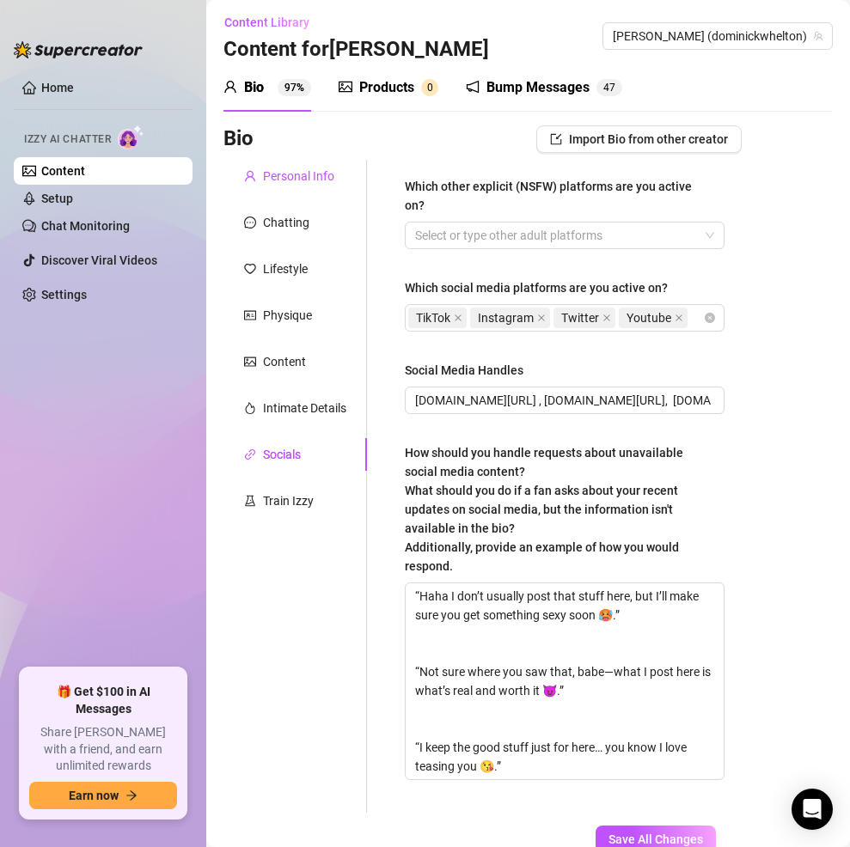
click at [288, 179] on div "Personal Info" at bounding box center [298, 176] width 71 height 19
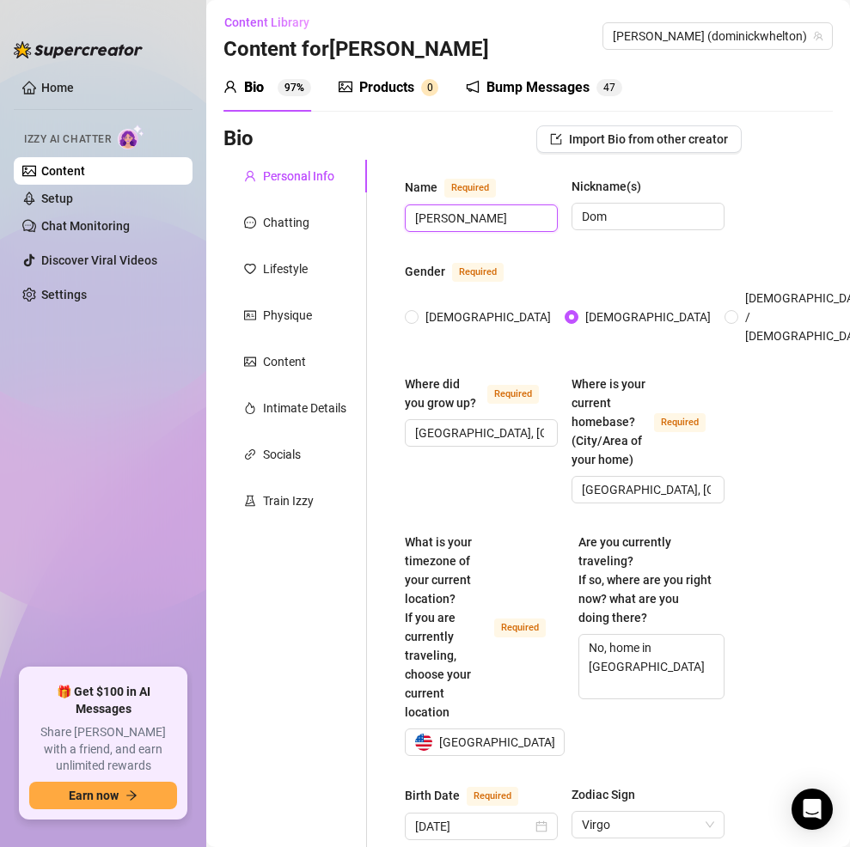
click at [504, 224] on input "[PERSON_NAME]" at bounding box center [479, 218] width 129 height 19
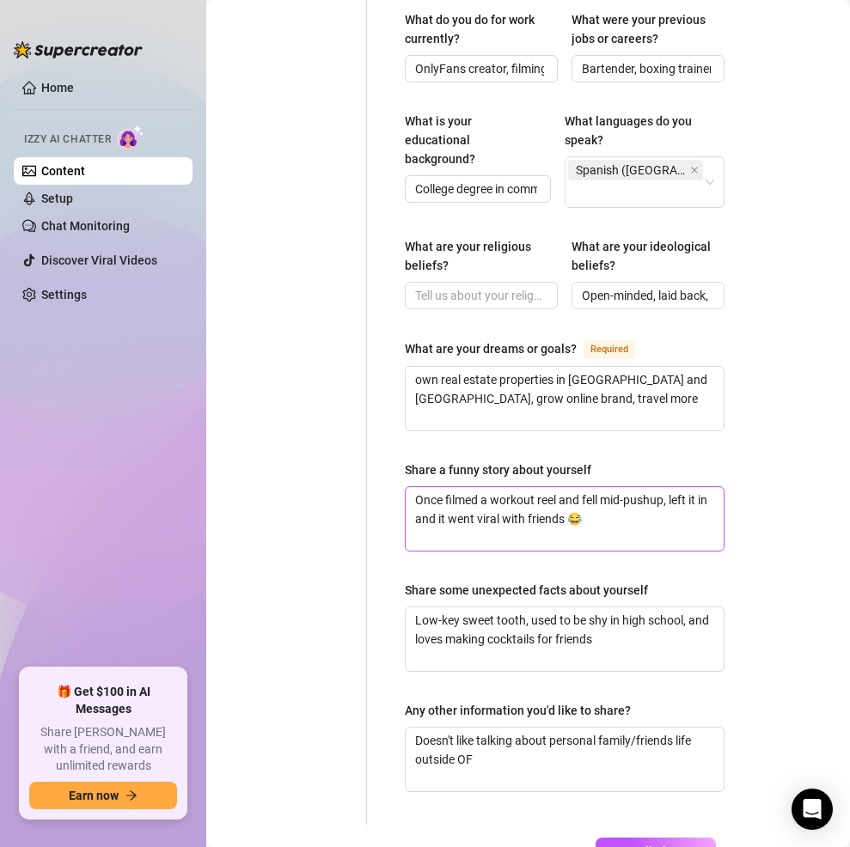
scroll to position [1203, 0]
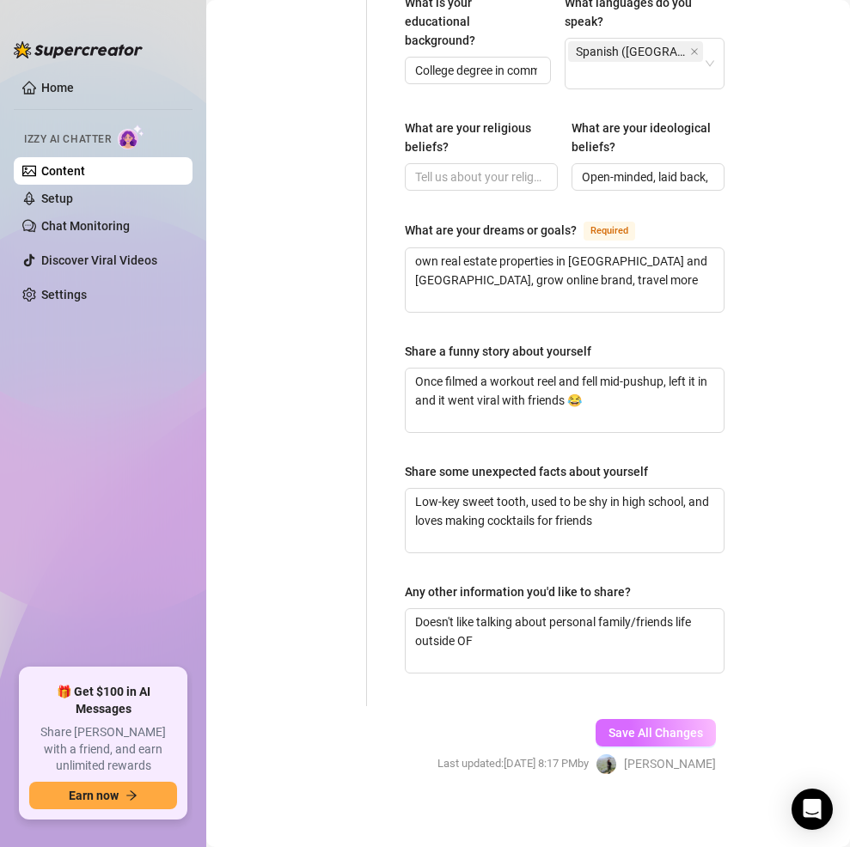
click at [663, 726] on span "Save All Changes" at bounding box center [656, 733] width 95 height 14
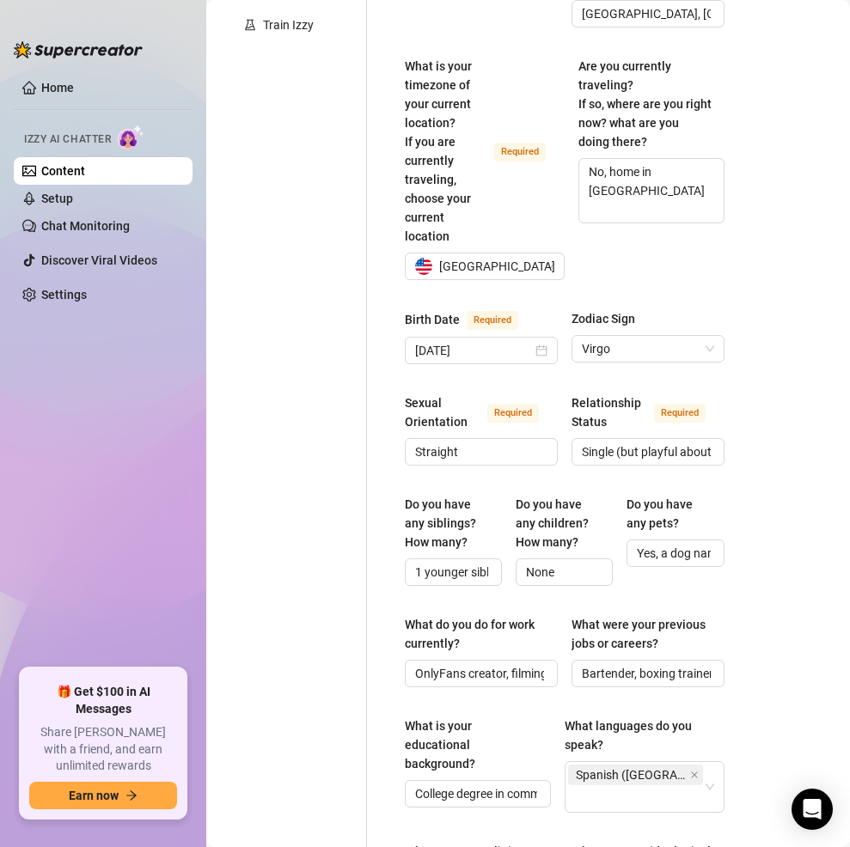
scroll to position [0, 0]
